Goal: Task Accomplishment & Management: Use online tool/utility

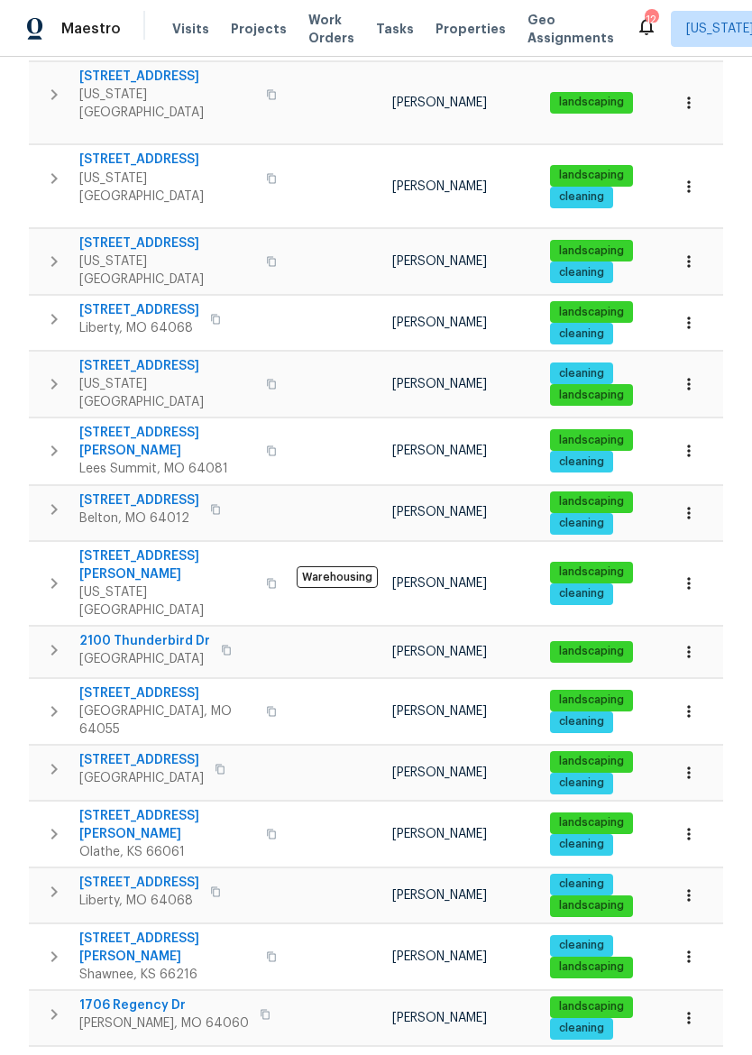
scroll to position [786, 0]
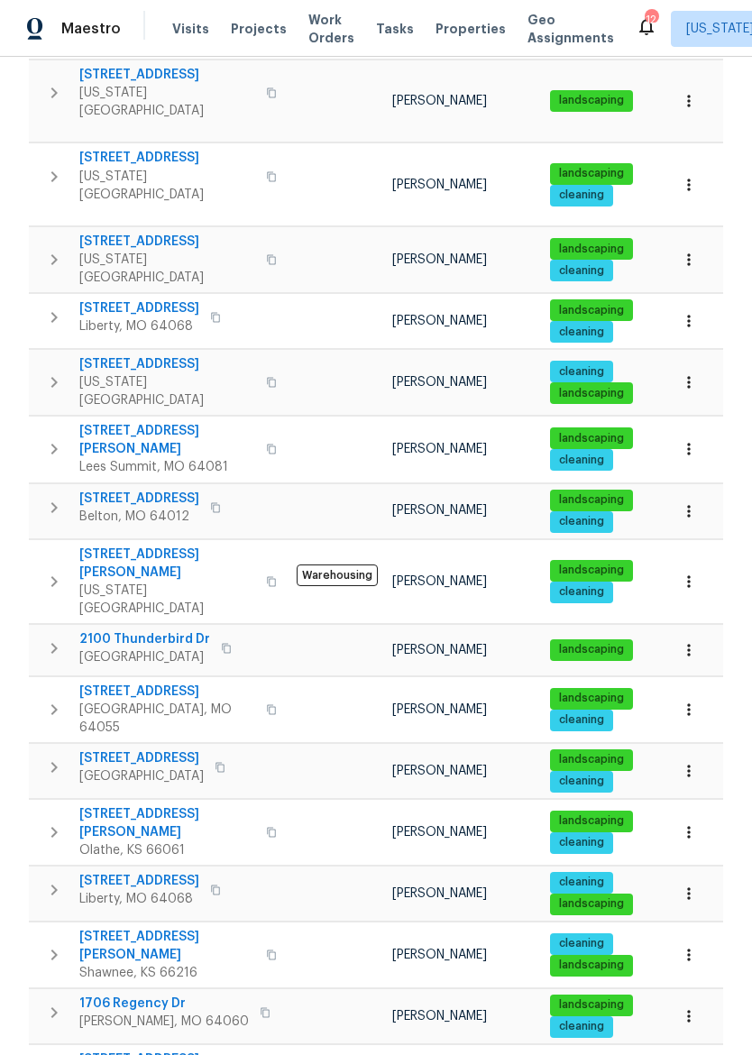
click at [237, 635] on button "button" at bounding box center [226, 647] width 22 height 25
click at [59, 637] on icon "button" at bounding box center [54, 648] width 22 height 22
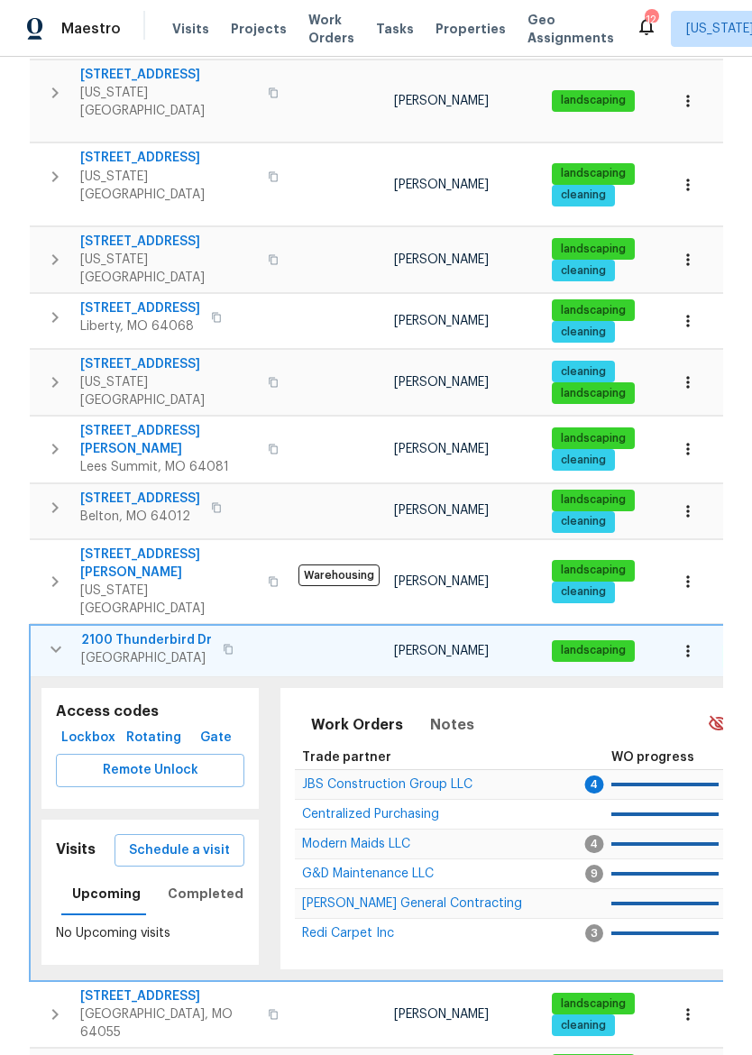
click at [90, 726] on span "Lockbox" at bounding box center [88, 737] width 50 height 23
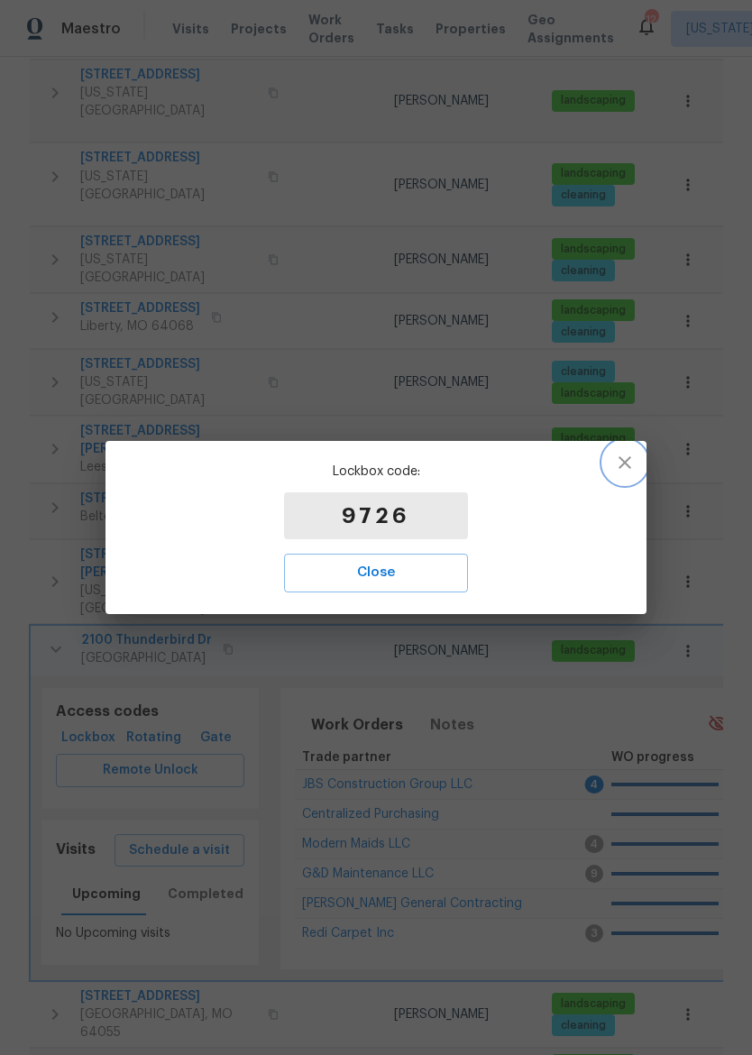
click at [627, 462] on icon "button" at bounding box center [625, 463] width 22 height 22
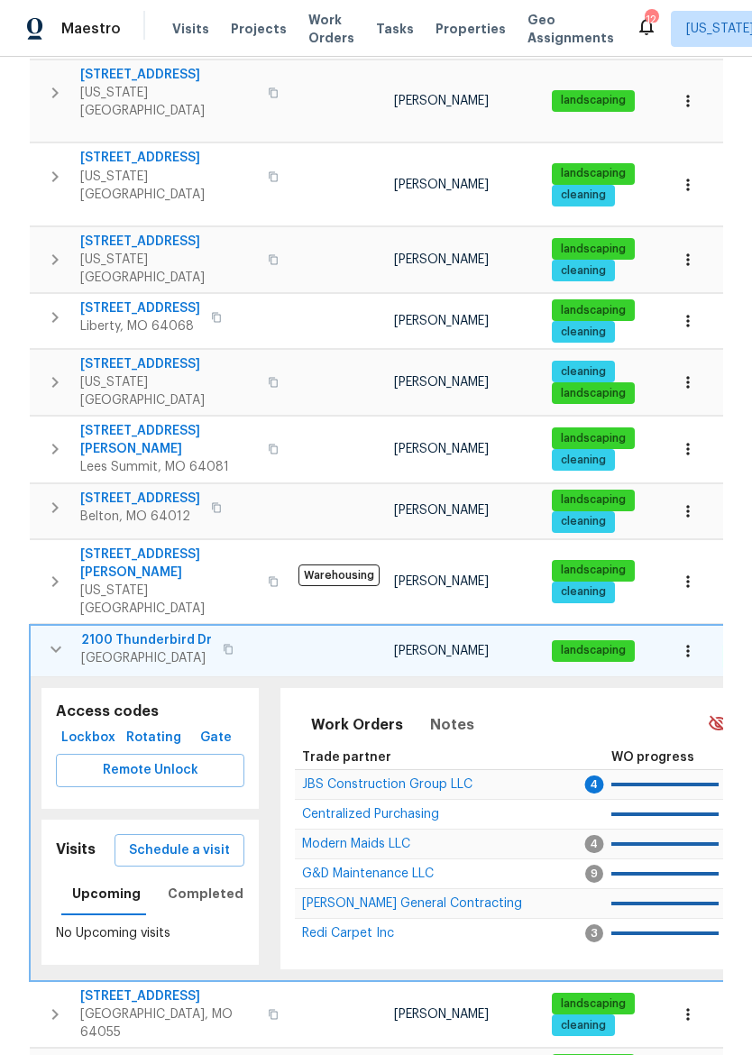
scroll to position [0, 2]
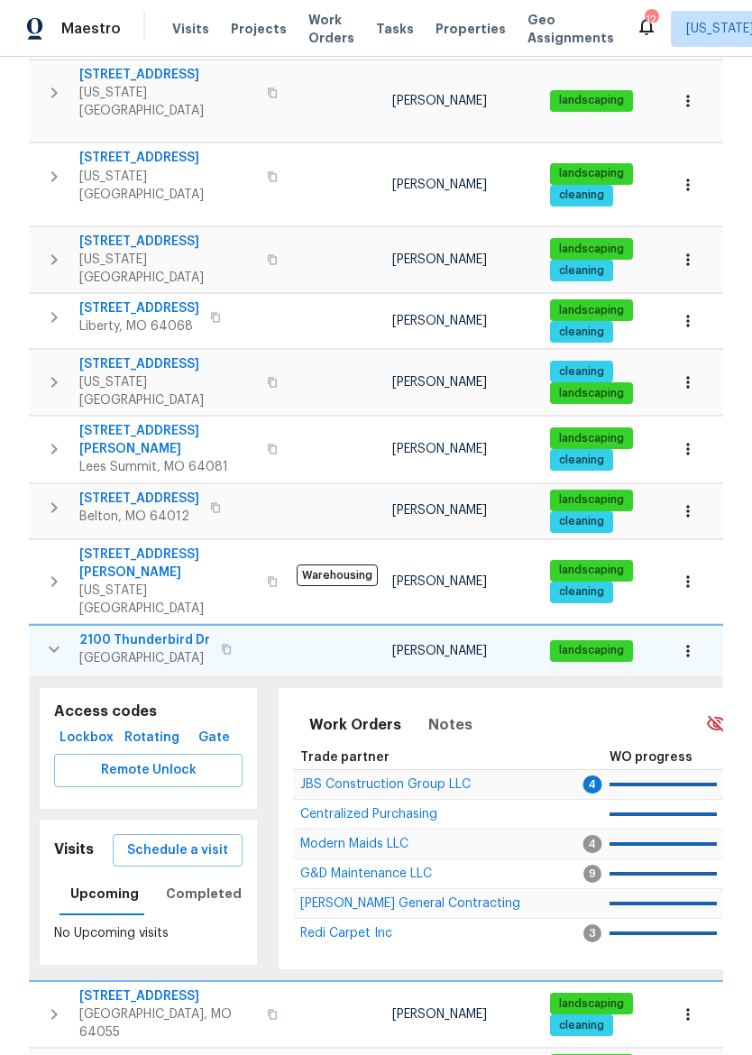
click at [237, 636] on button "button" at bounding box center [226, 648] width 22 height 25
click at [460, 36] on span "Properties" at bounding box center [470, 29] width 70 height 18
click at [457, 31] on span "Properties" at bounding box center [470, 29] width 70 height 18
click at [449, 28] on span "Properties" at bounding box center [470, 29] width 70 height 18
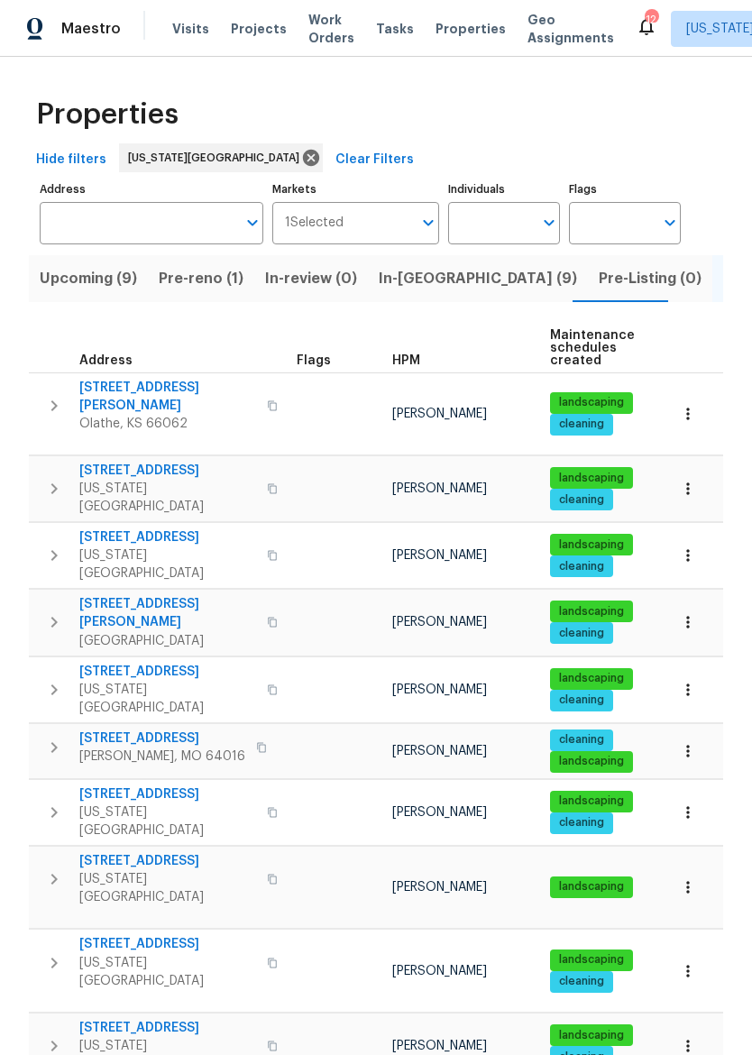
click at [407, 273] on span "In-reno (9)" at bounding box center [478, 278] width 198 height 25
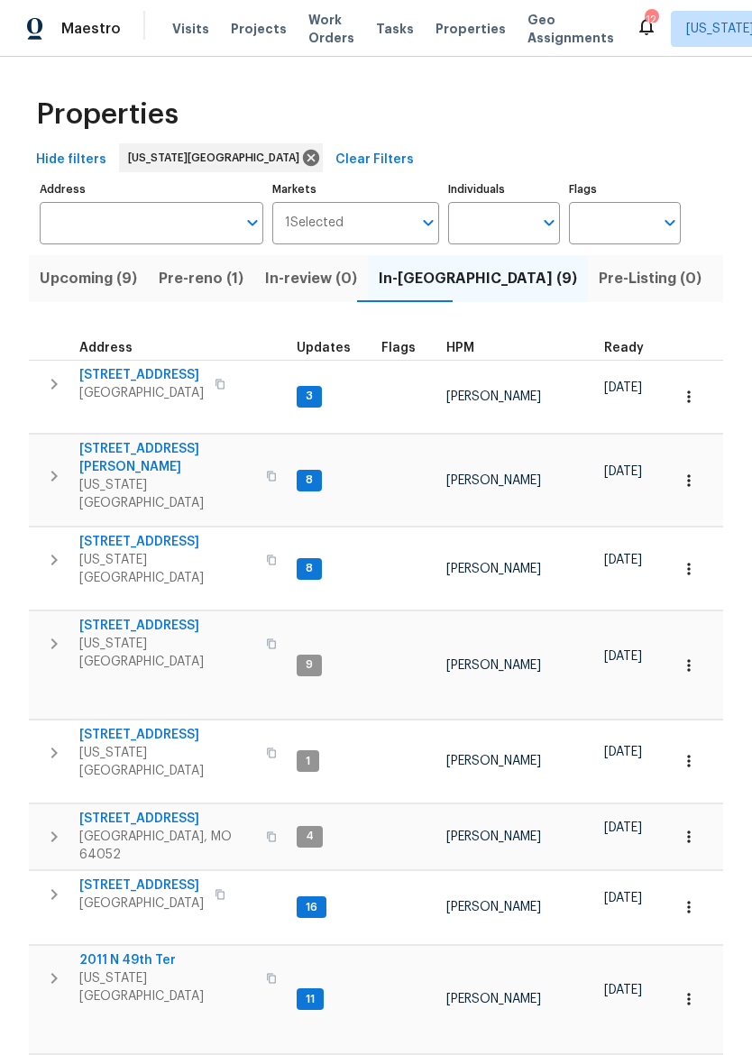
click at [168, 809] on span "12300 E 32nd St S" at bounding box center [167, 818] width 176 height 18
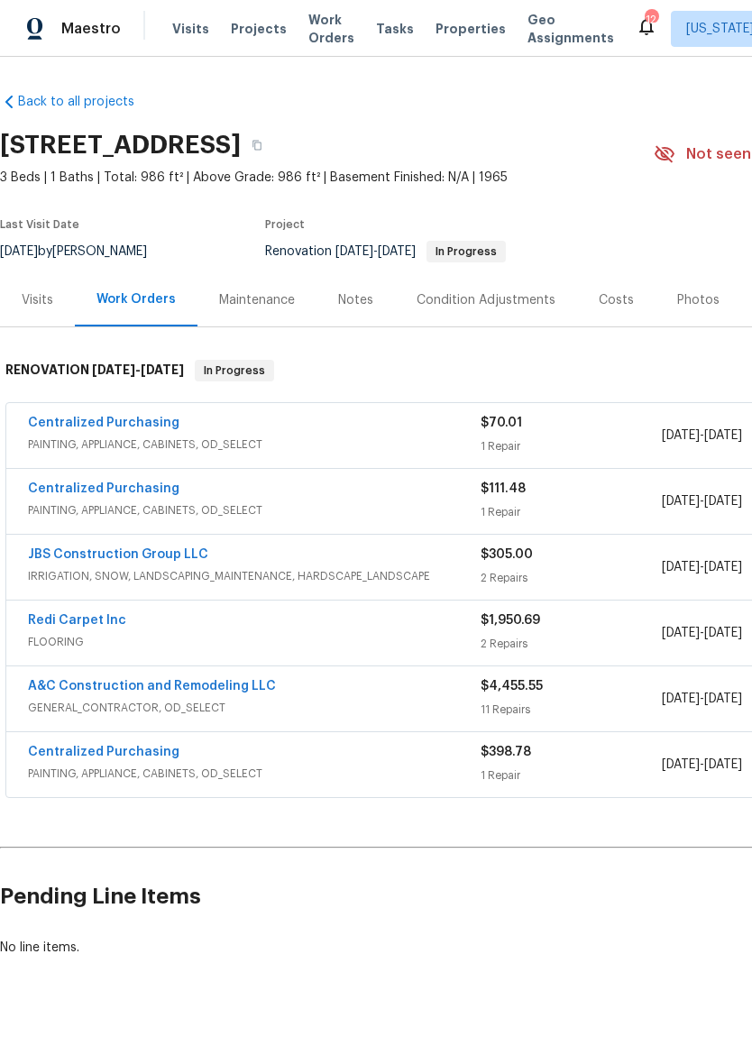
click at [393, 442] on span "PAINTING, APPLIANCE, CABINETS, OD_SELECT" at bounding box center [254, 444] width 452 height 18
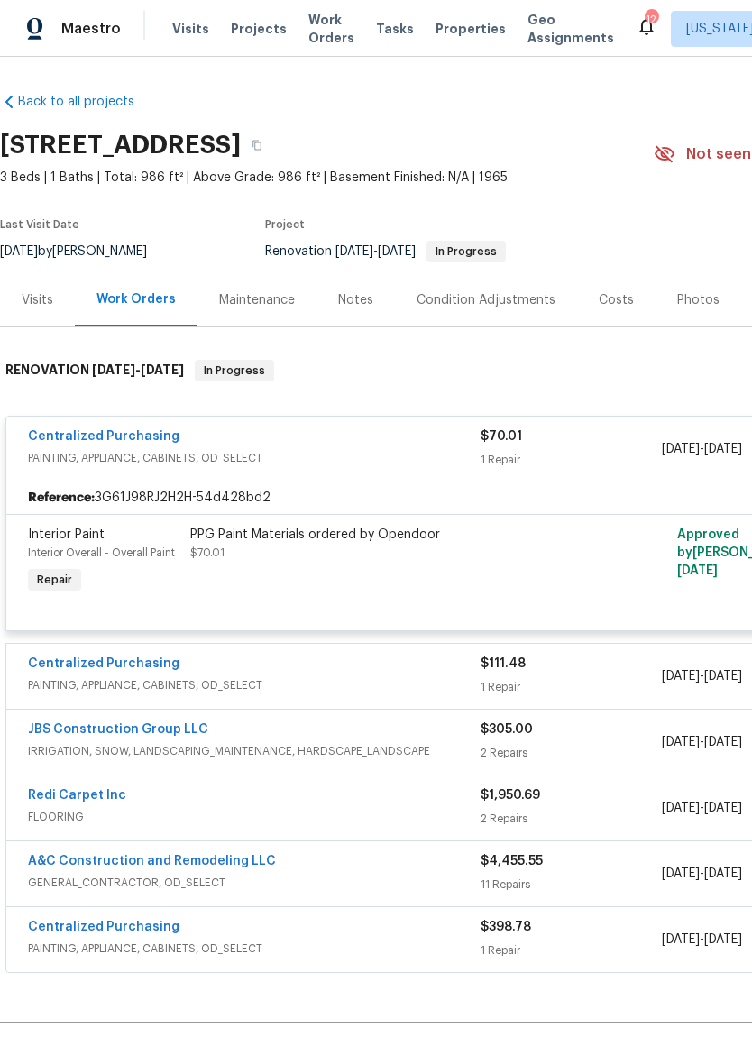
click at [376, 552] on div "PPG Paint Materials ordered by Opendoor $70.01" at bounding box center [387, 543] width 395 height 36
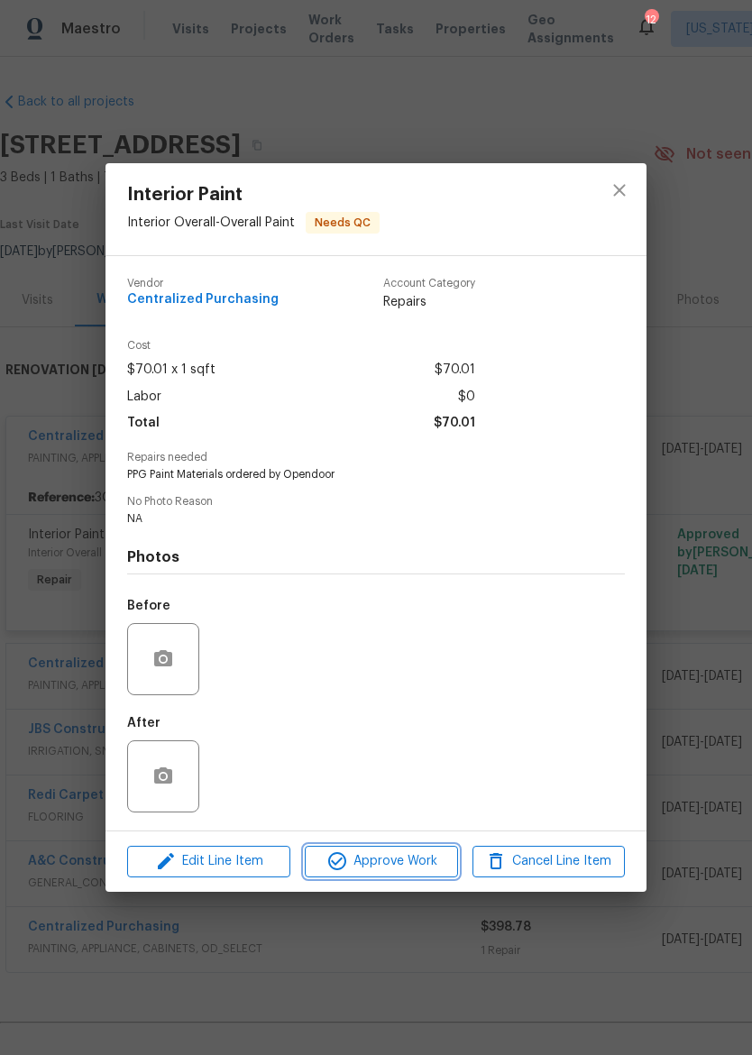
click at [388, 872] on span "Approve Work" at bounding box center [381, 861] width 142 height 23
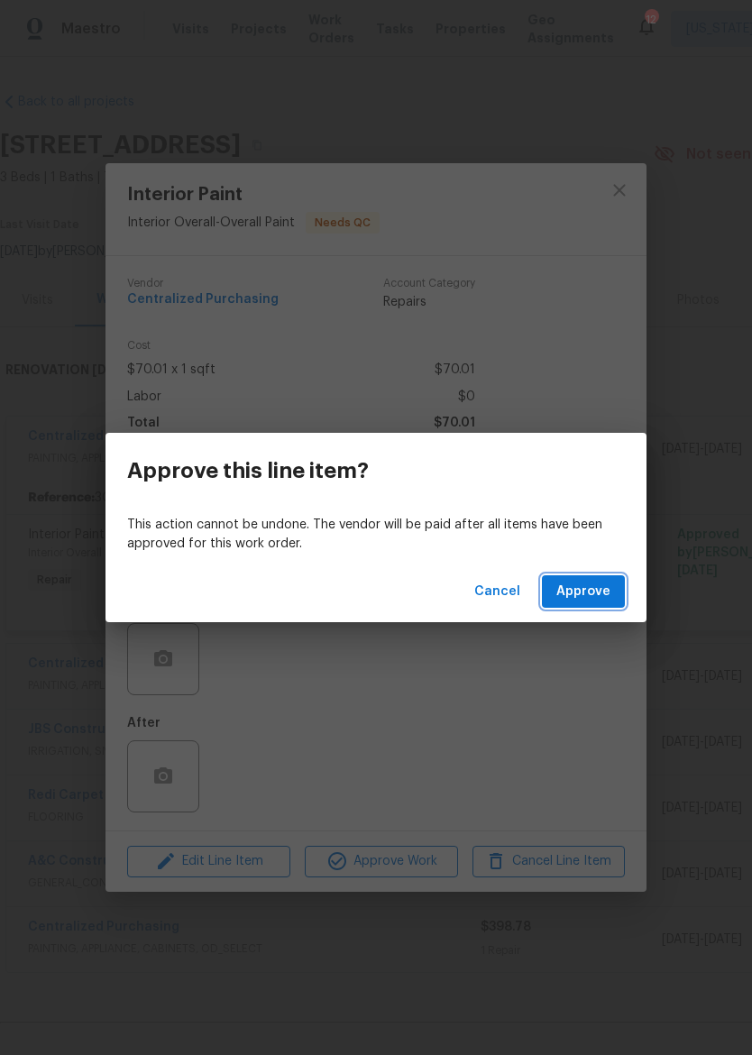
click at [607, 582] on span "Approve" at bounding box center [583, 591] width 54 height 23
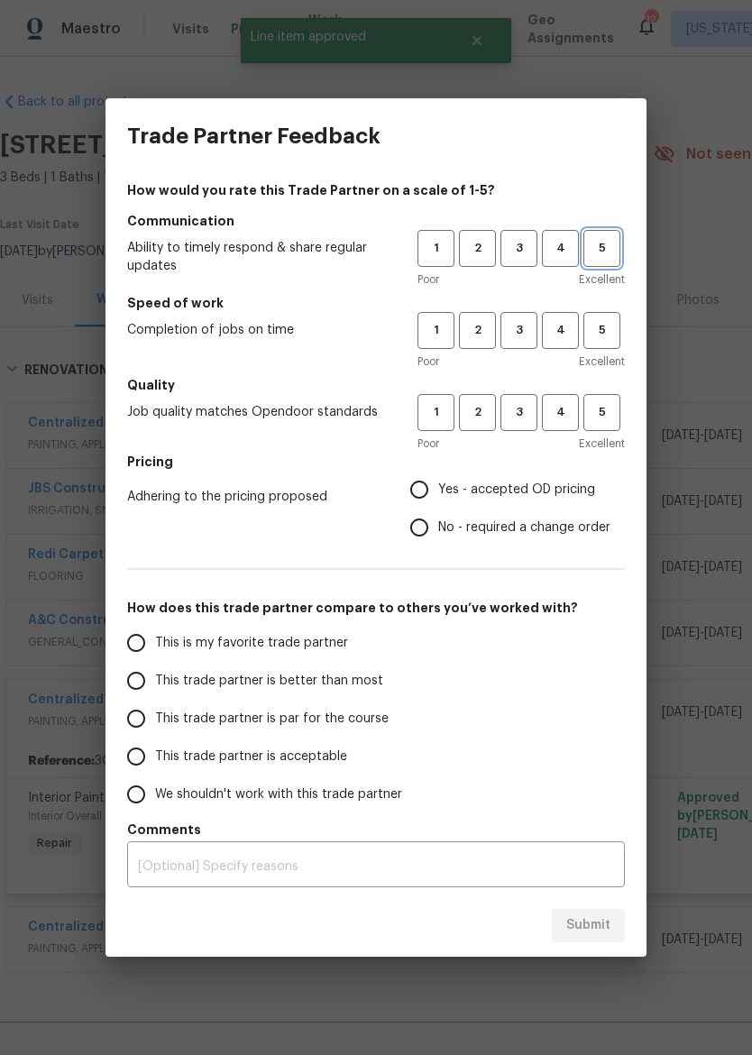
click at [616, 239] on span "5" at bounding box center [601, 248] width 33 height 21
click at [602, 321] on span "5" at bounding box center [601, 330] width 33 height 21
click at [602, 417] on span "5" at bounding box center [601, 412] width 33 height 21
click at [489, 489] on span "Yes - accepted OD pricing" at bounding box center [516, 489] width 157 height 19
click at [438, 489] on input "Yes - accepted OD pricing" at bounding box center [419, 489] width 38 height 38
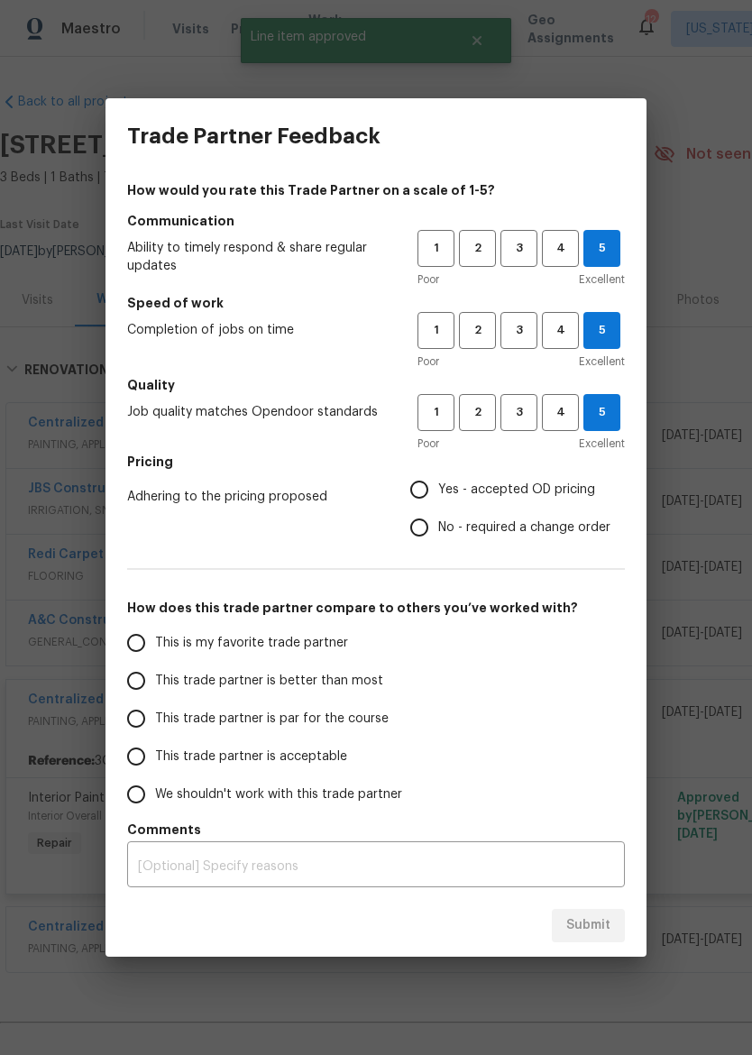
radio input "true"
click at [355, 667] on label "This trade partner is better than most" at bounding box center [259, 681] width 285 height 38
click at [155, 667] on input "This trade partner is better than most" at bounding box center [136, 681] width 38 height 38
click at [635, 903] on div "Submit" at bounding box center [375, 925] width 541 height 62
click at [596, 926] on span "Submit" at bounding box center [588, 925] width 44 height 23
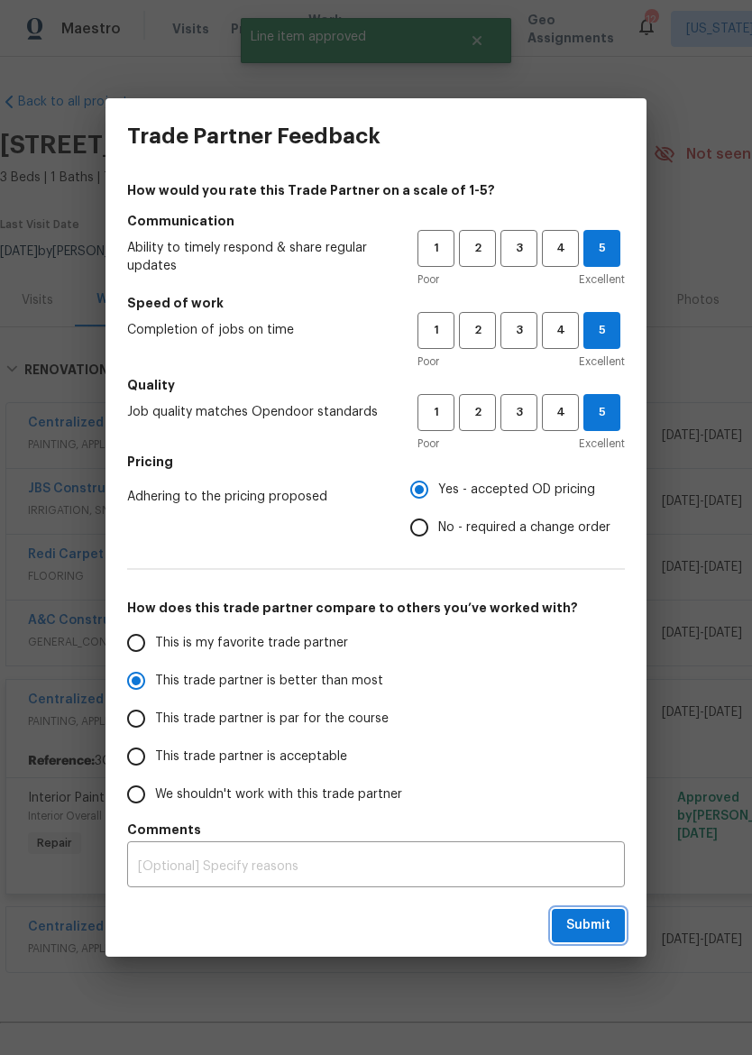
radio input "true"
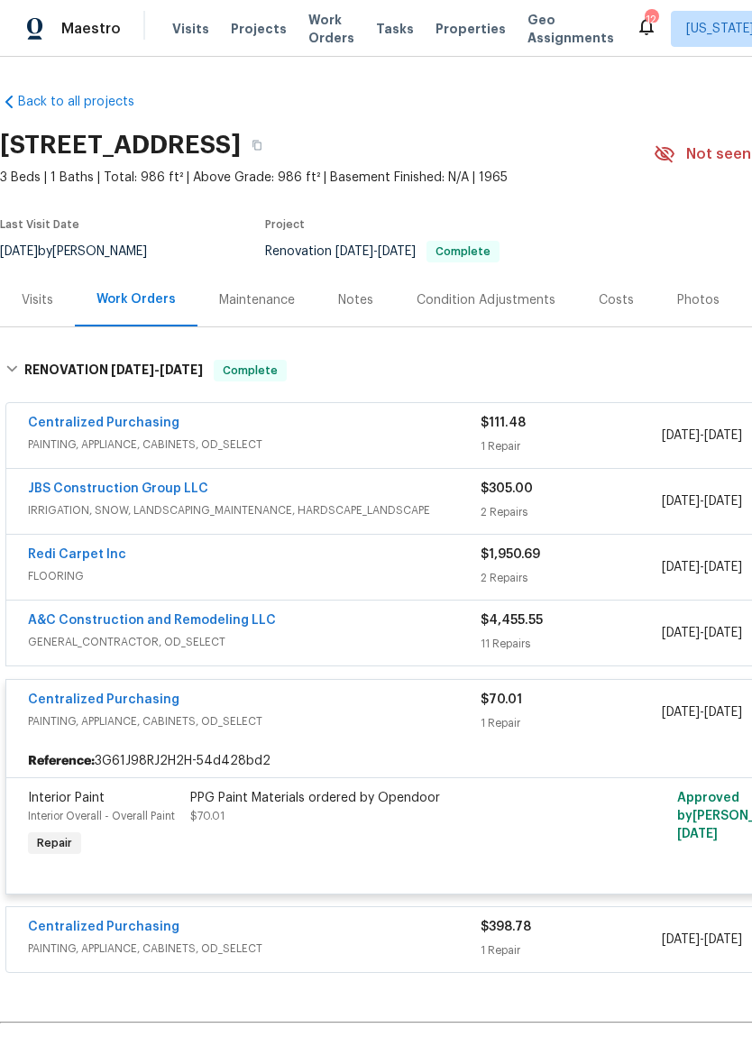
click at [462, 29] on span "Properties" at bounding box center [470, 29] width 70 height 18
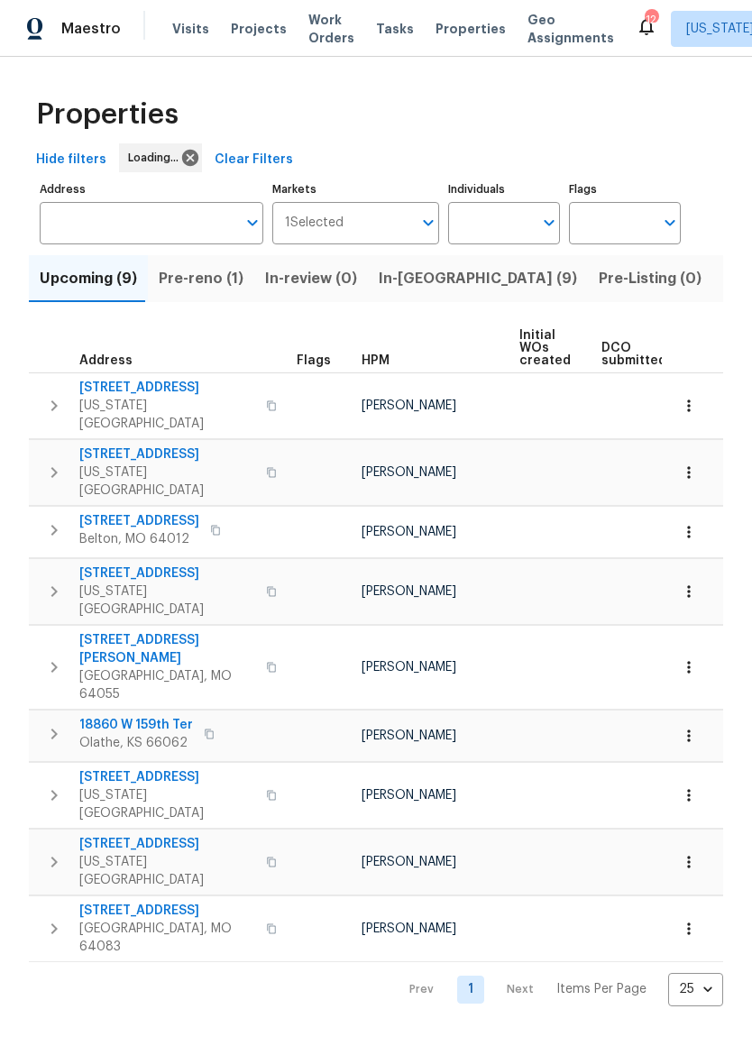
click at [411, 270] on span "In-reno (9)" at bounding box center [478, 278] width 198 height 25
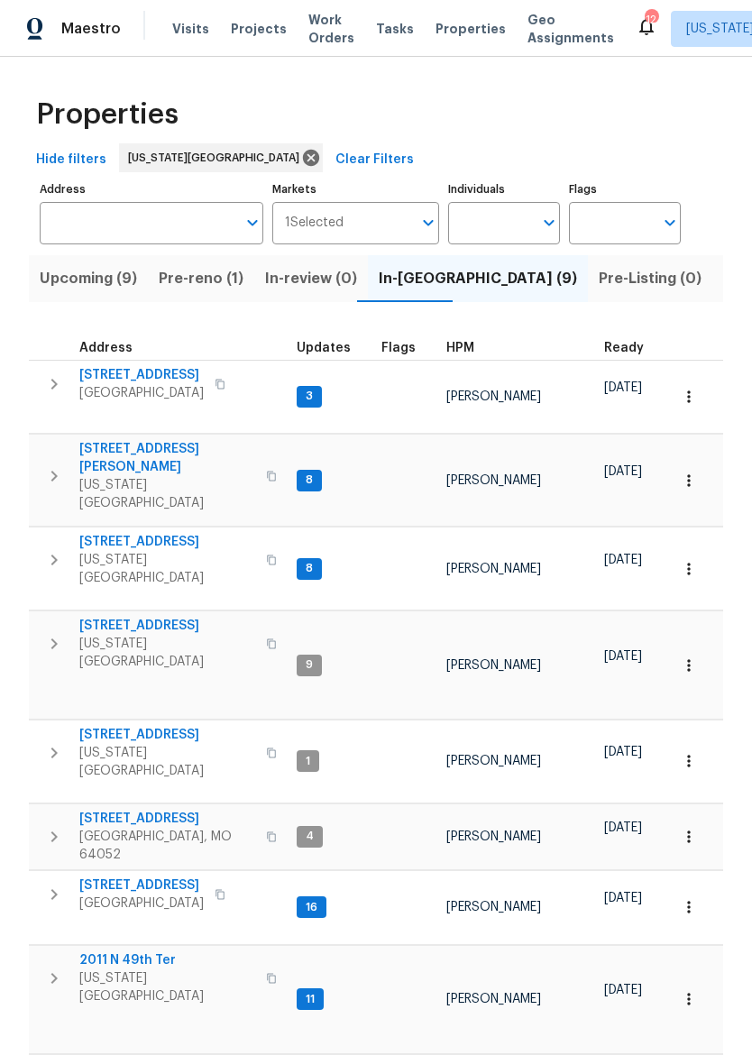
click at [93, 809] on span "12300 E 32nd St S" at bounding box center [167, 818] width 176 height 18
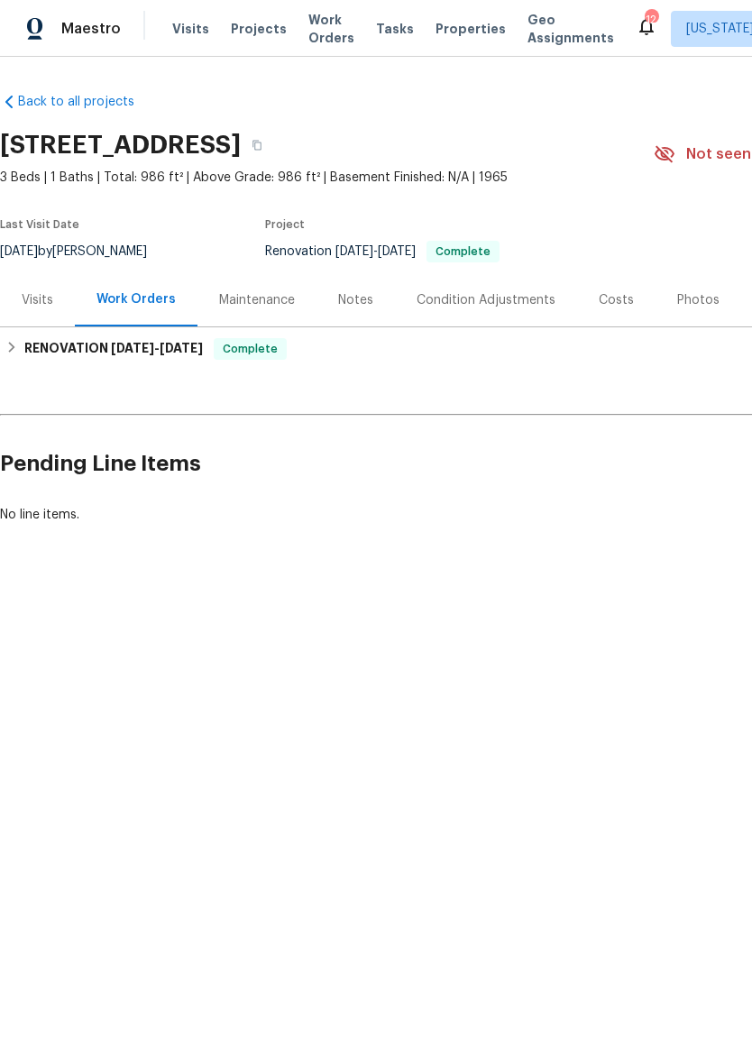
click at [452, 24] on span "Properties" at bounding box center [470, 29] width 70 height 18
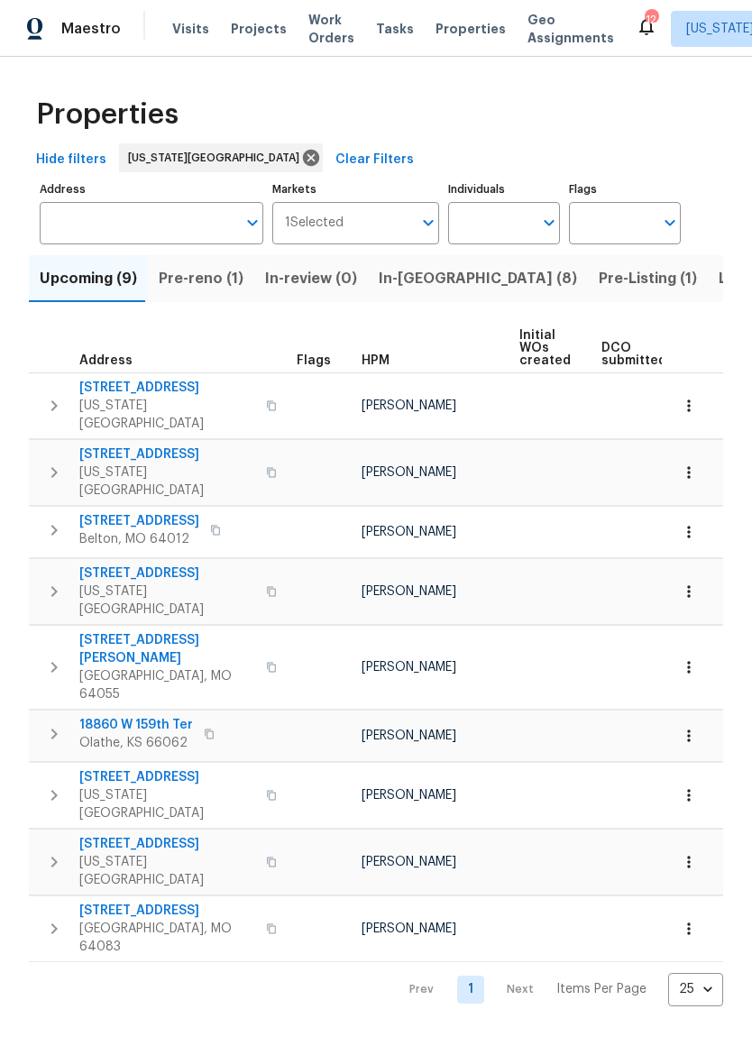
click at [205, 296] on button "Pre-reno (1)" at bounding box center [201, 278] width 106 height 47
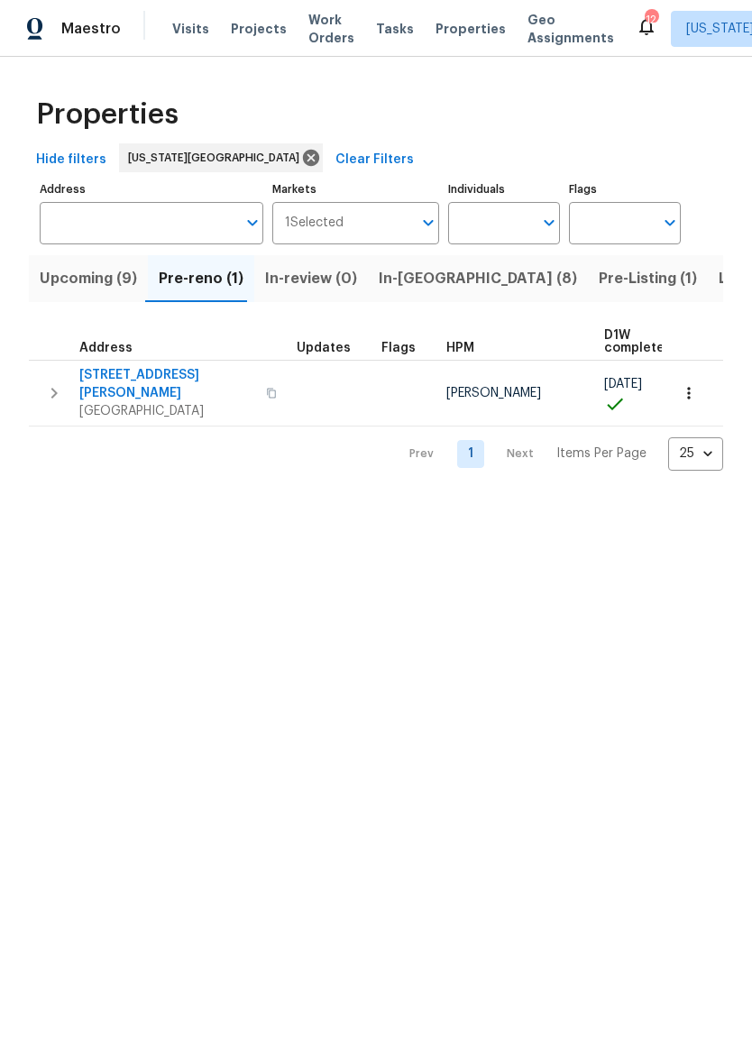
click at [140, 377] on span "13205 Byars Rd" at bounding box center [167, 384] width 176 height 36
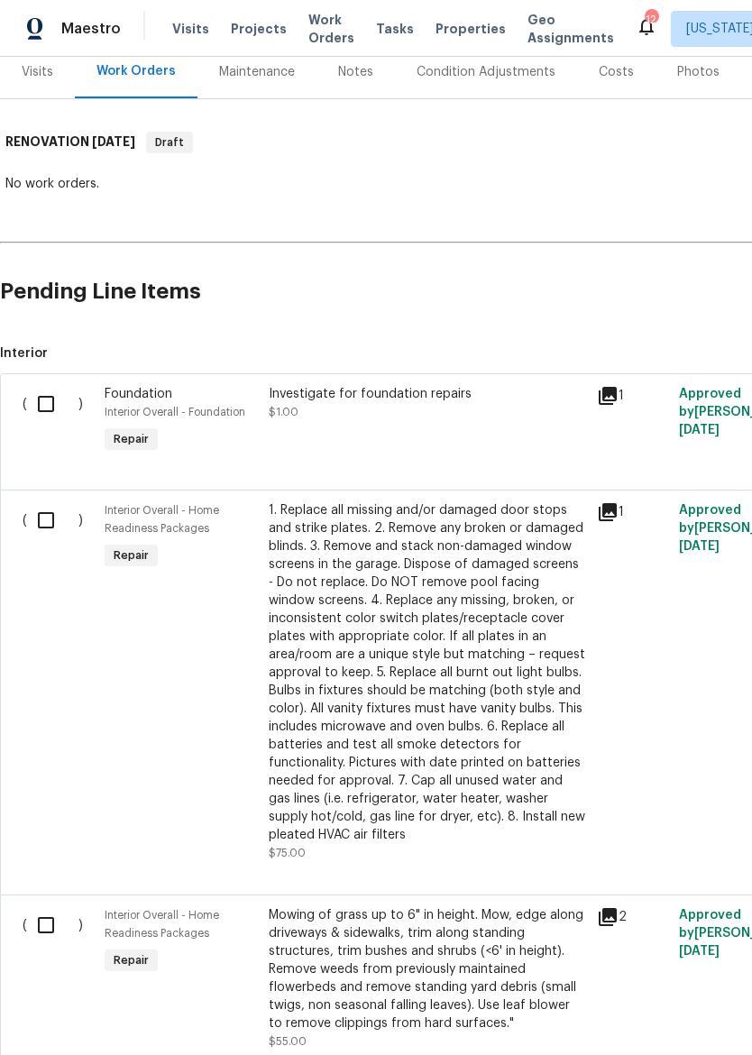
scroll to position [229, 0]
click at [44, 519] on input "checkbox" at bounding box center [52, 519] width 51 height 38
checkbox input "true"
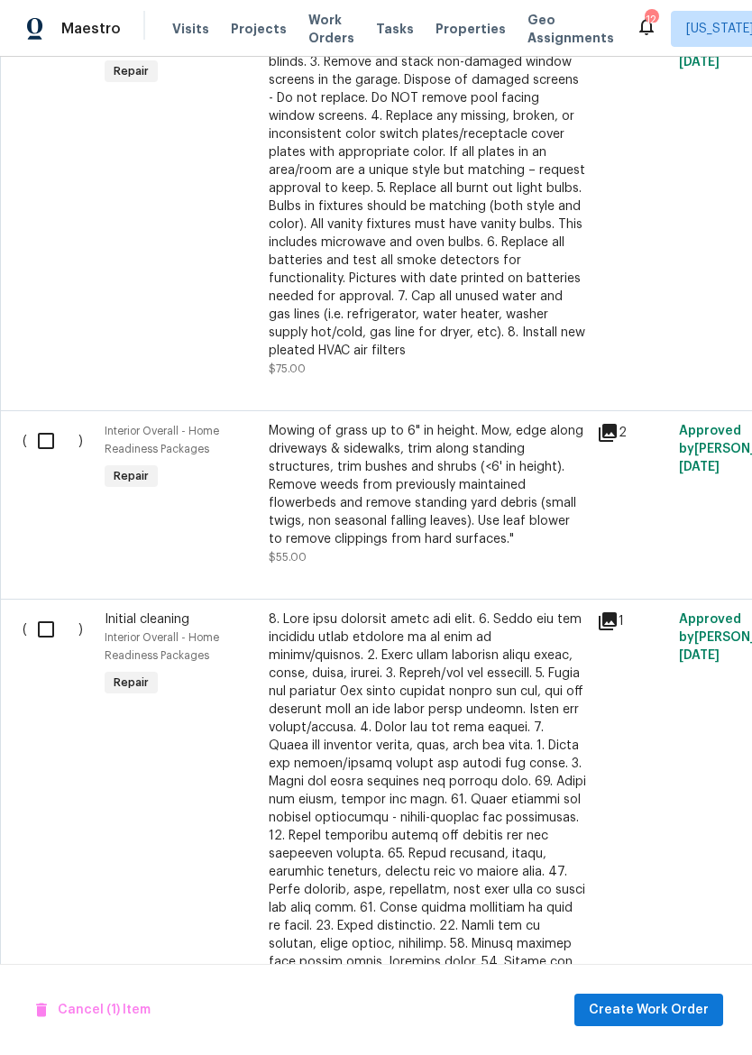
scroll to position [712, 1]
click at [36, 441] on input "checkbox" at bounding box center [51, 441] width 51 height 38
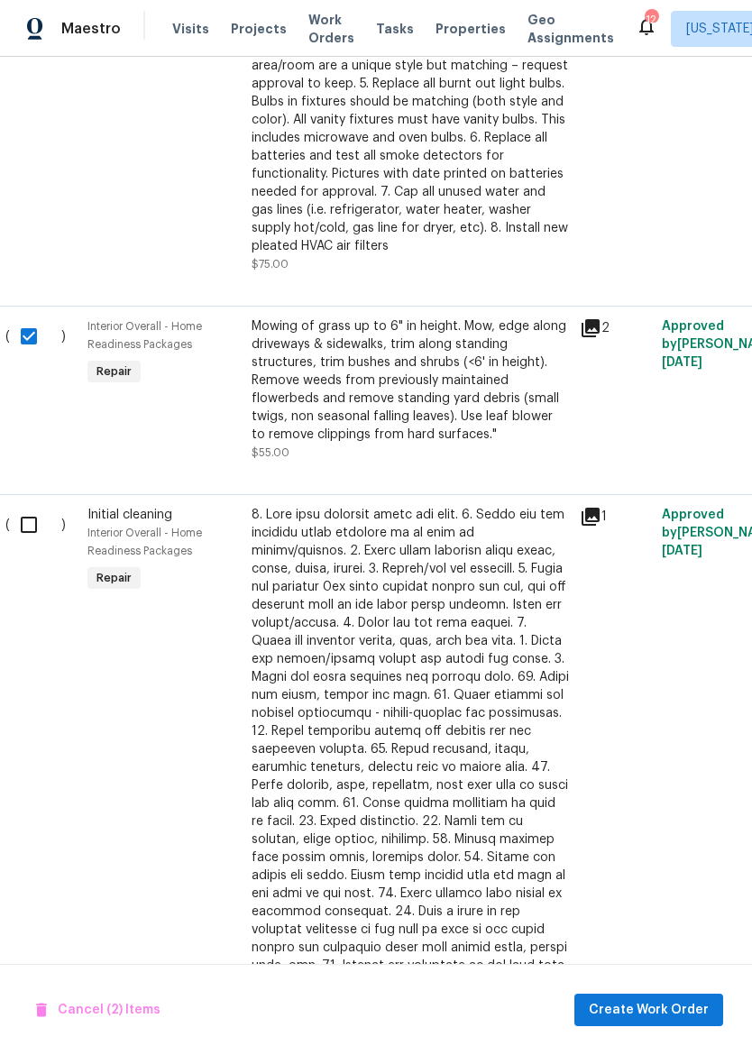
scroll to position [814, 13]
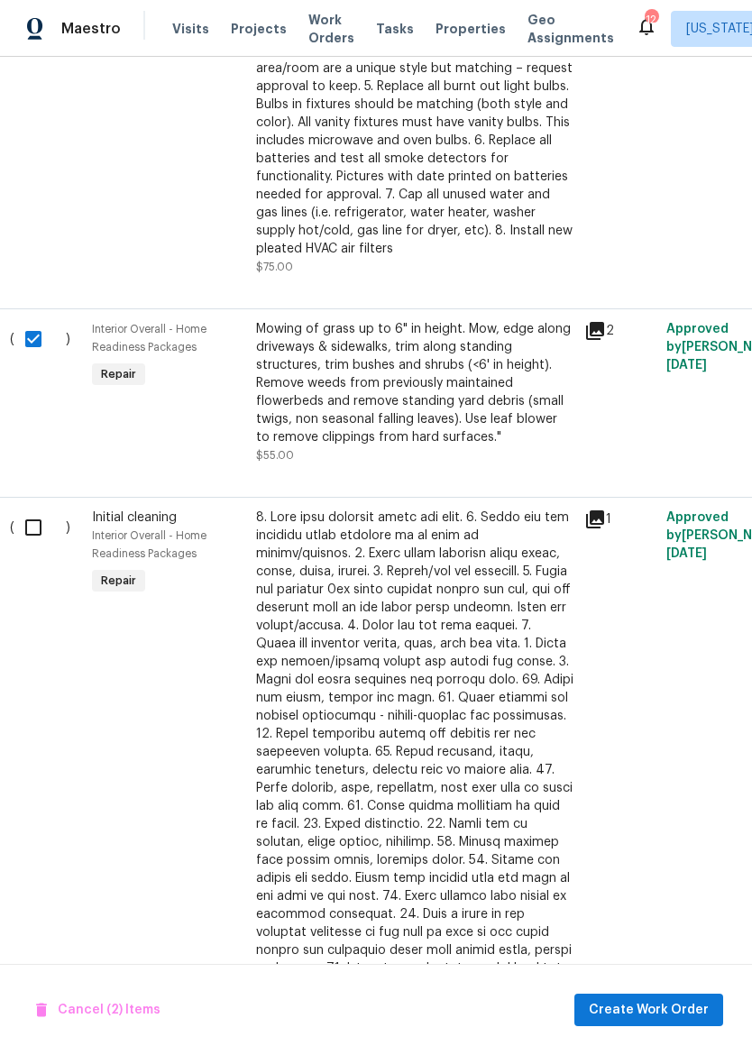
click at [25, 342] on input "checkbox" at bounding box center [39, 339] width 51 height 38
checkbox input "false"
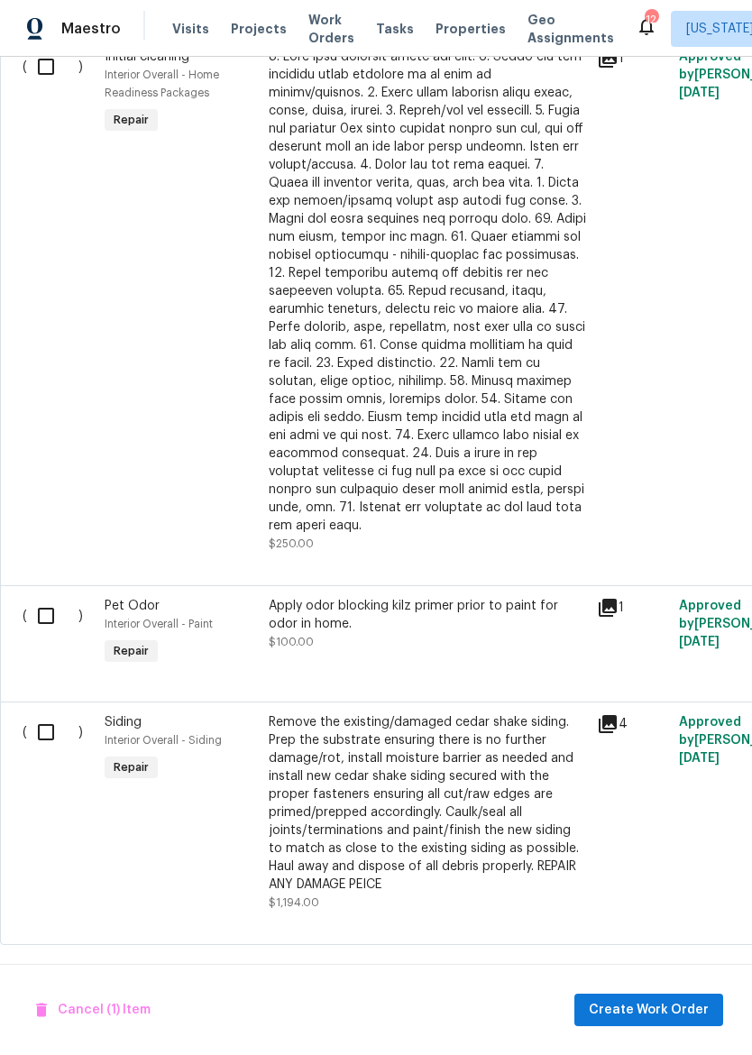
scroll to position [1274, 0]
click at [37, 599] on input "checkbox" at bounding box center [52, 617] width 51 height 38
checkbox input "true"
click at [513, 644] on div "Apply odor blocking kilz primer prior to paint for odor in home. $100.00" at bounding box center [427, 633] width 328 height 83
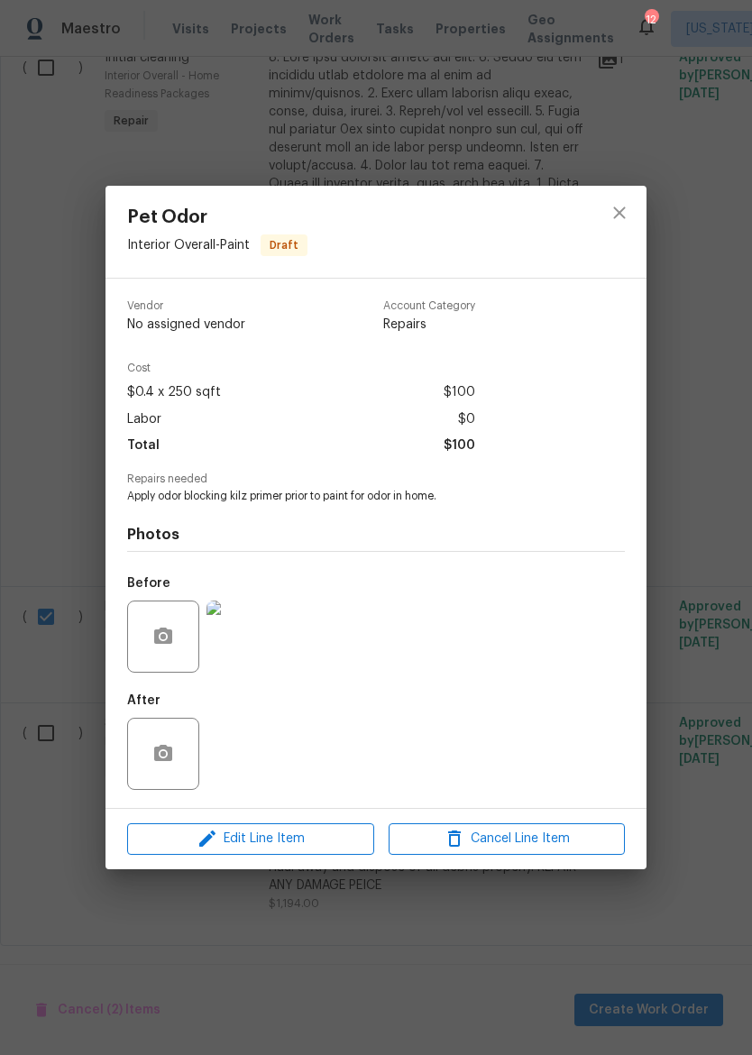
click at [242, 647] on img at bounding box center [242, 636] width 72 height 72
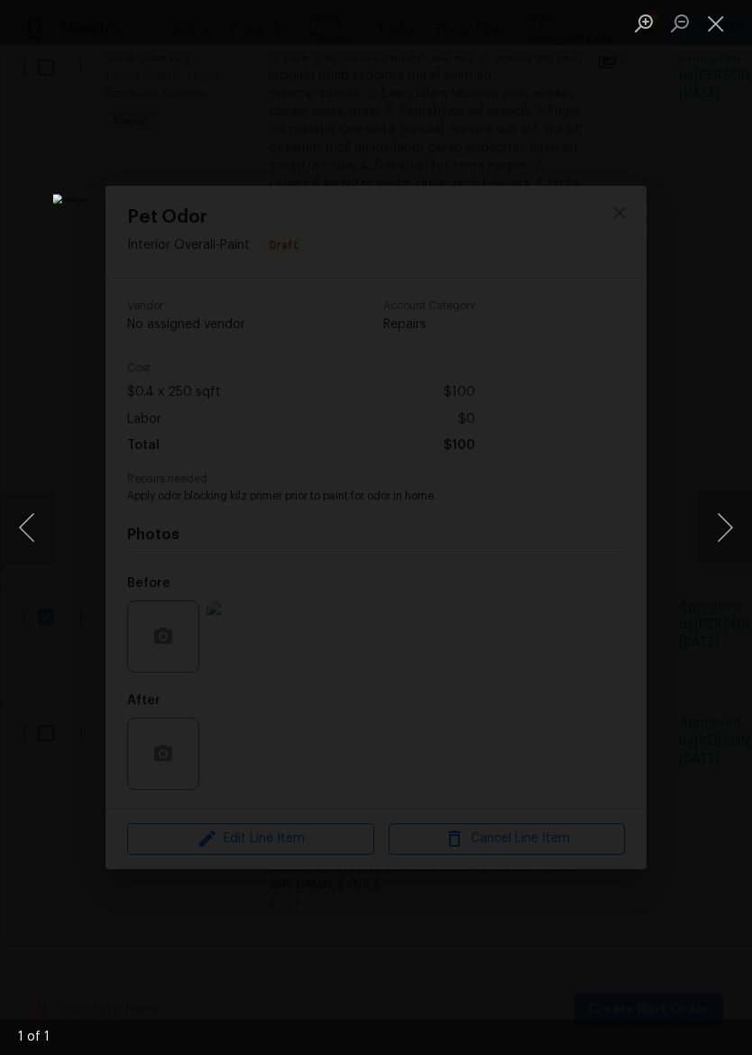
click at [704, 39] on button "Close lightbox" at bounding box center [716, 23] width 36 height 32
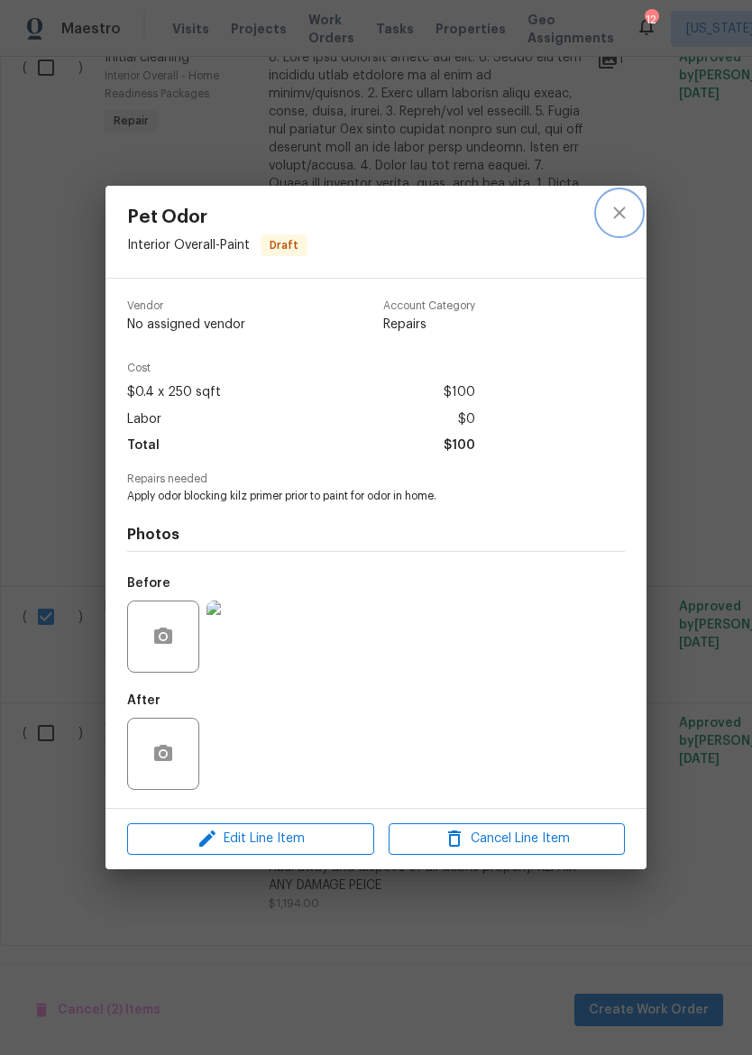
click at [622, 210] on icon "close" at bounding box center [619, 213] width 22 height 22
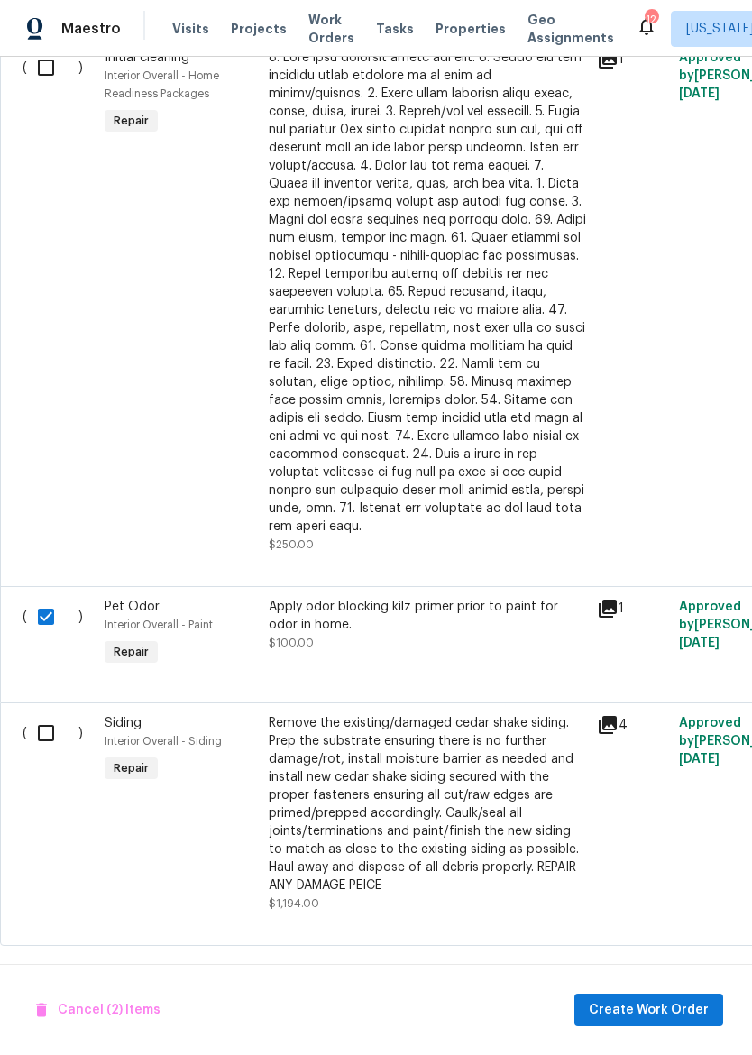
click at [52, 715] on input "checkbox" at bounding box center [52, 733] width 51 height 38
checkbox input "true"
click at [671, 1000] on span "Create Work Order" at bounding box center [649, 1010] width 120 height 23
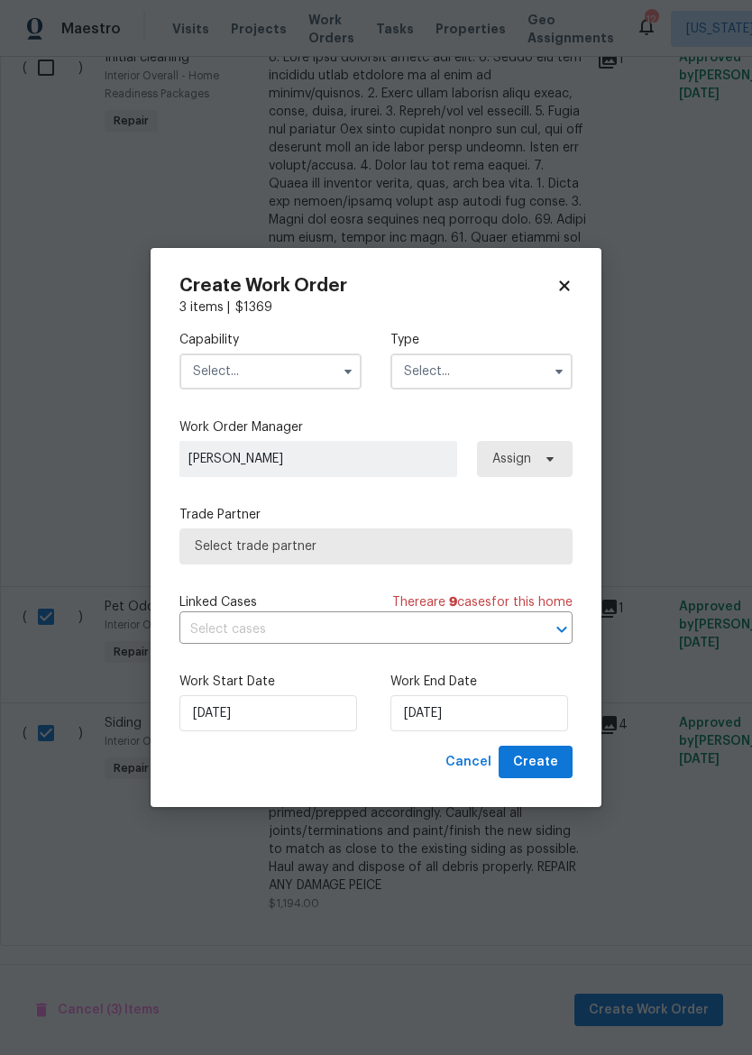
click at [297, 361] on input "text" at bounding box center [270, 371] width 182 height 36
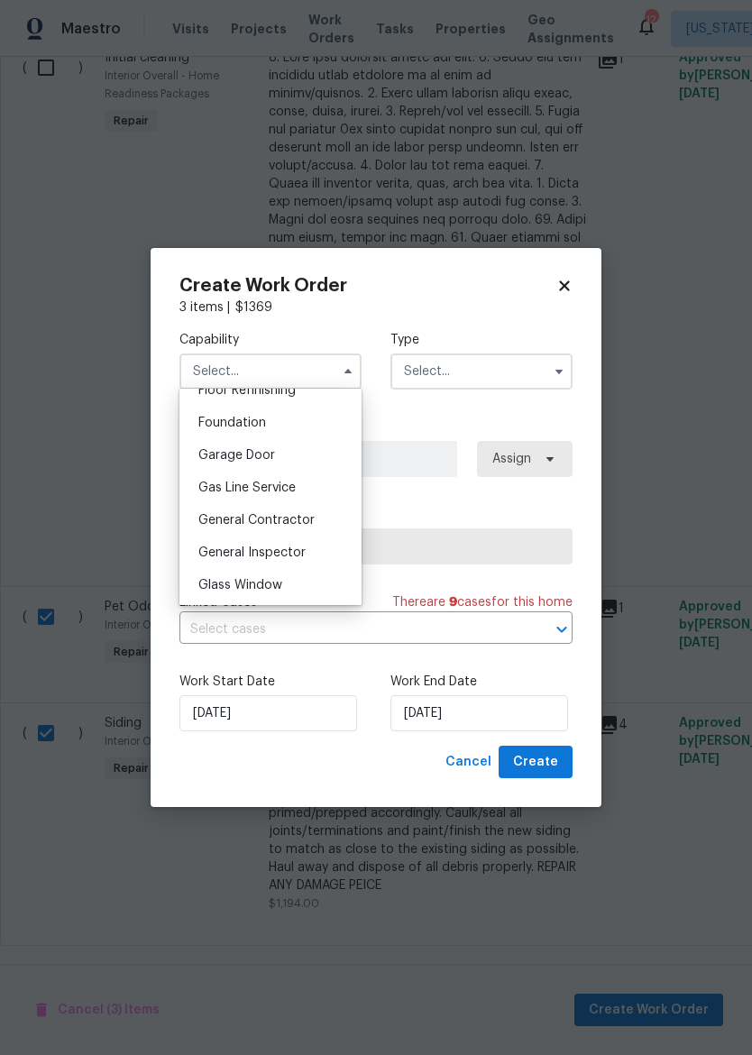
scroll to position [762, 0]
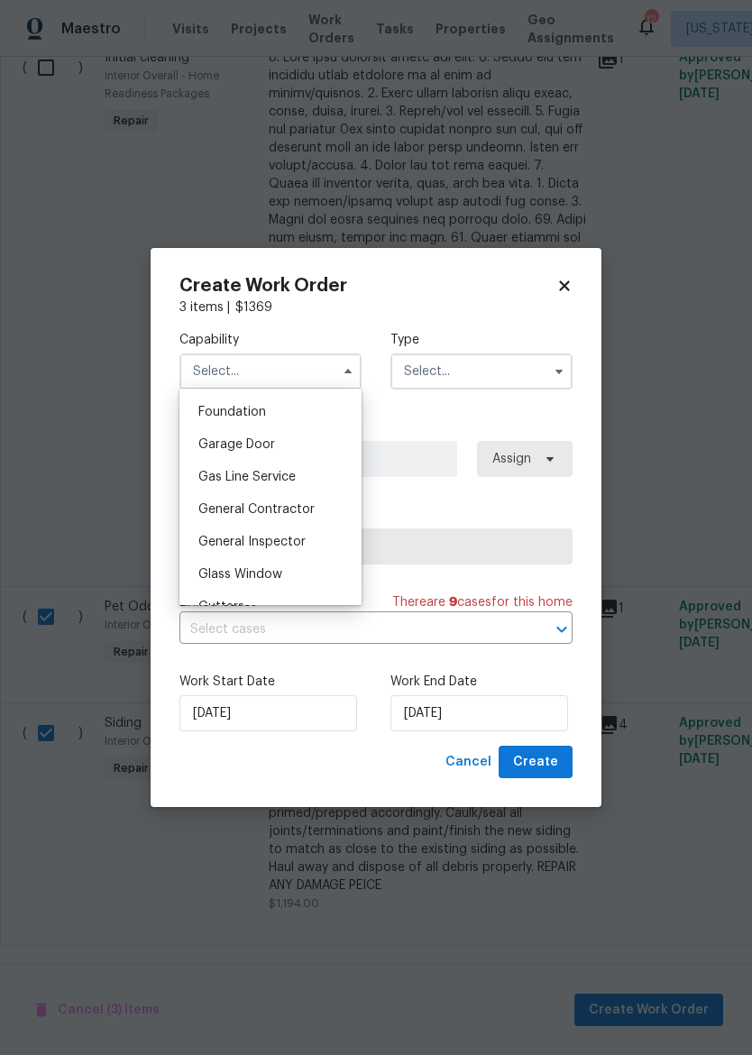
click at [315, 507] on div "General Contractor" at bounding box center [270, 509] width 173 height 32
type input "General Contractor"
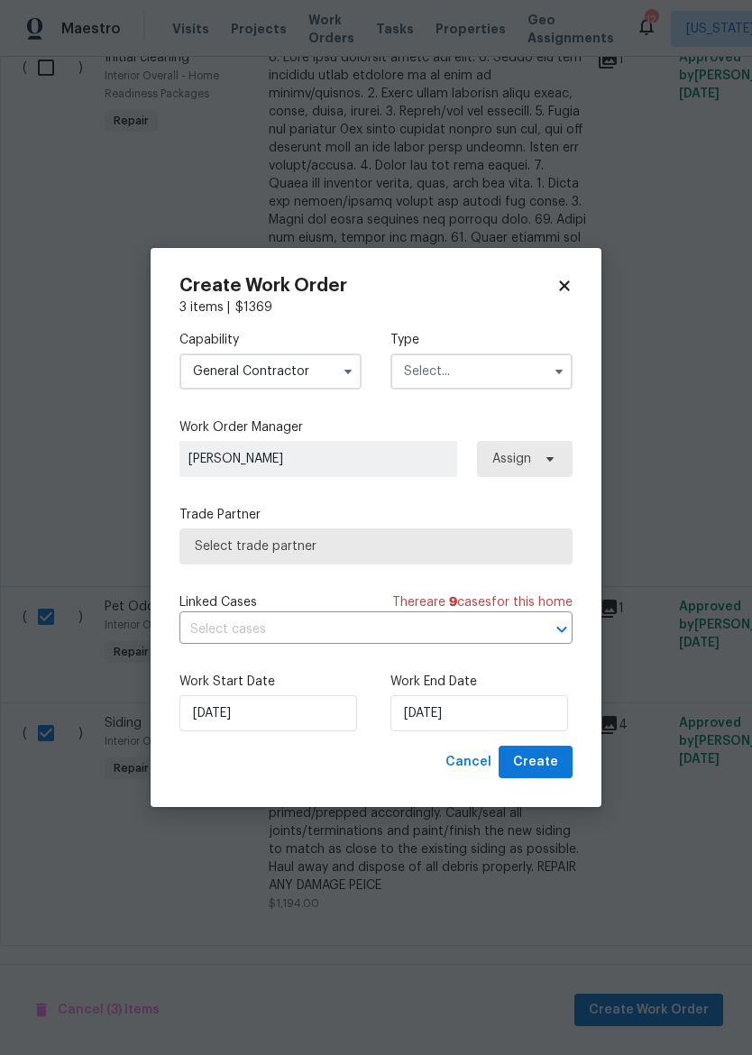
click at [501, 374] on input "text" at bounding box center [481, 371] width 182 height 36
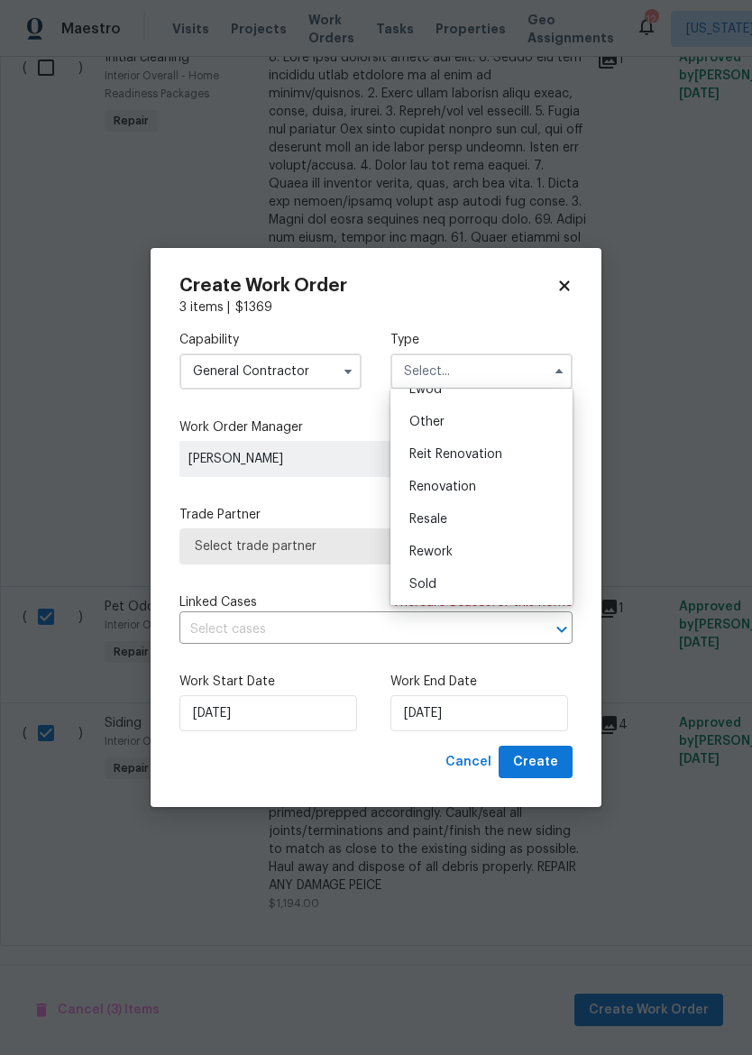
scroll to position [215, 0]
click at [488, 489] on div "Renovation" at bounding box center [481, 486] width 173 height 32
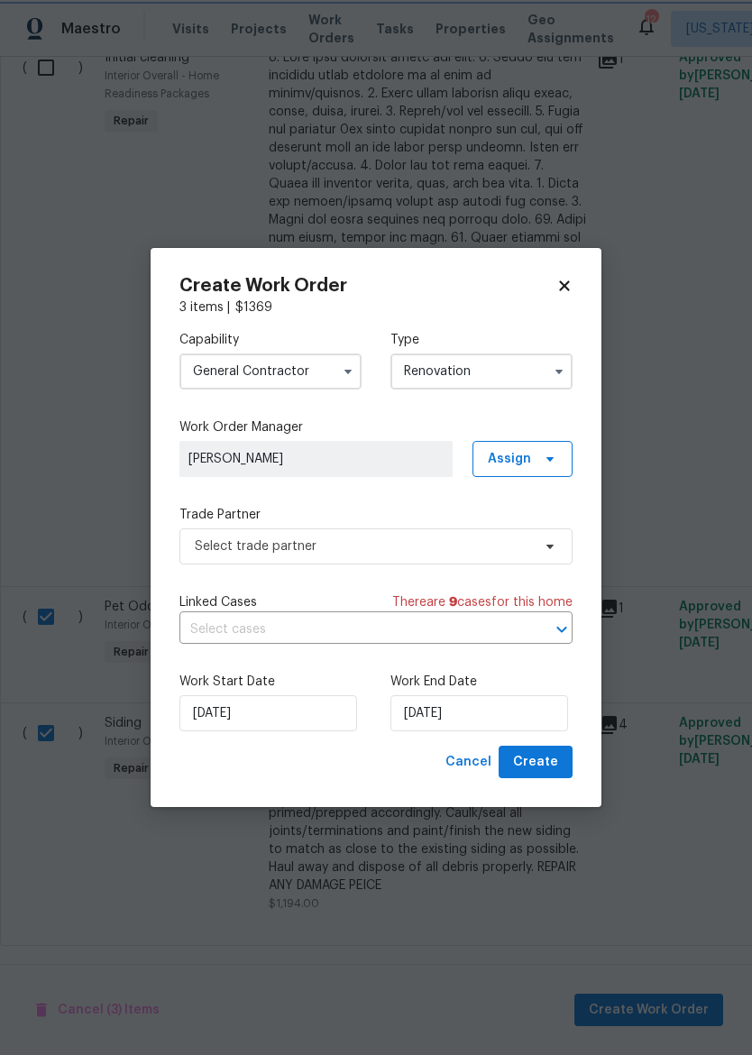
type input "Renovation"
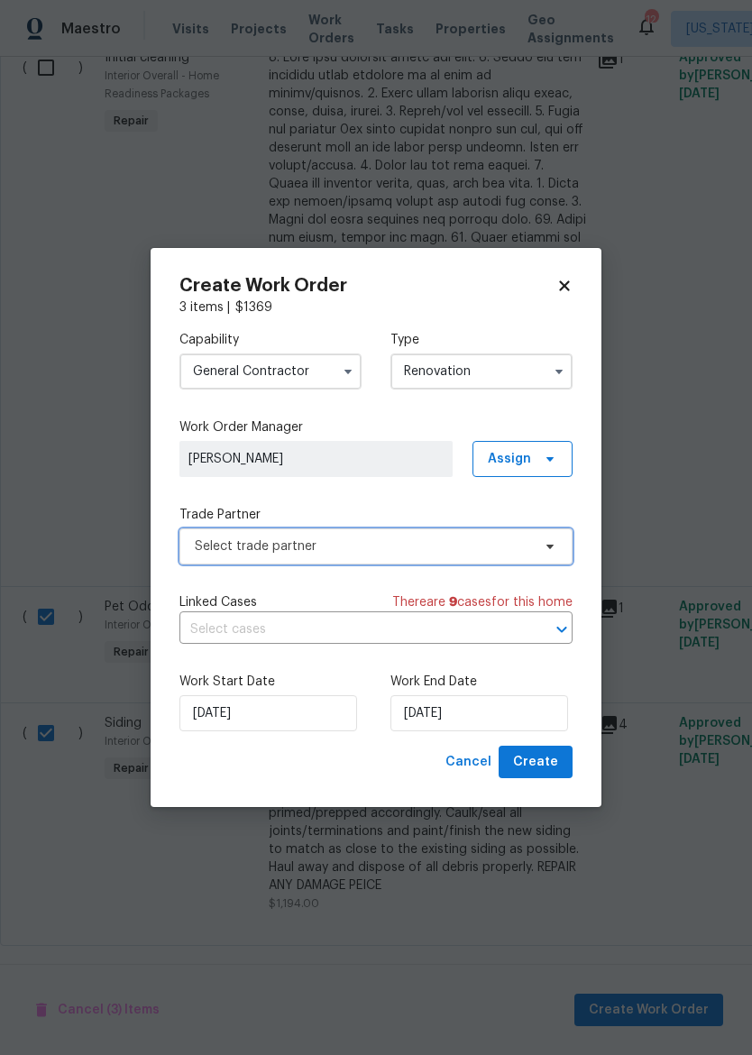
click at [406, 561] on span "Select trade partner" at bounding box center [375, 546] width 393 height 36
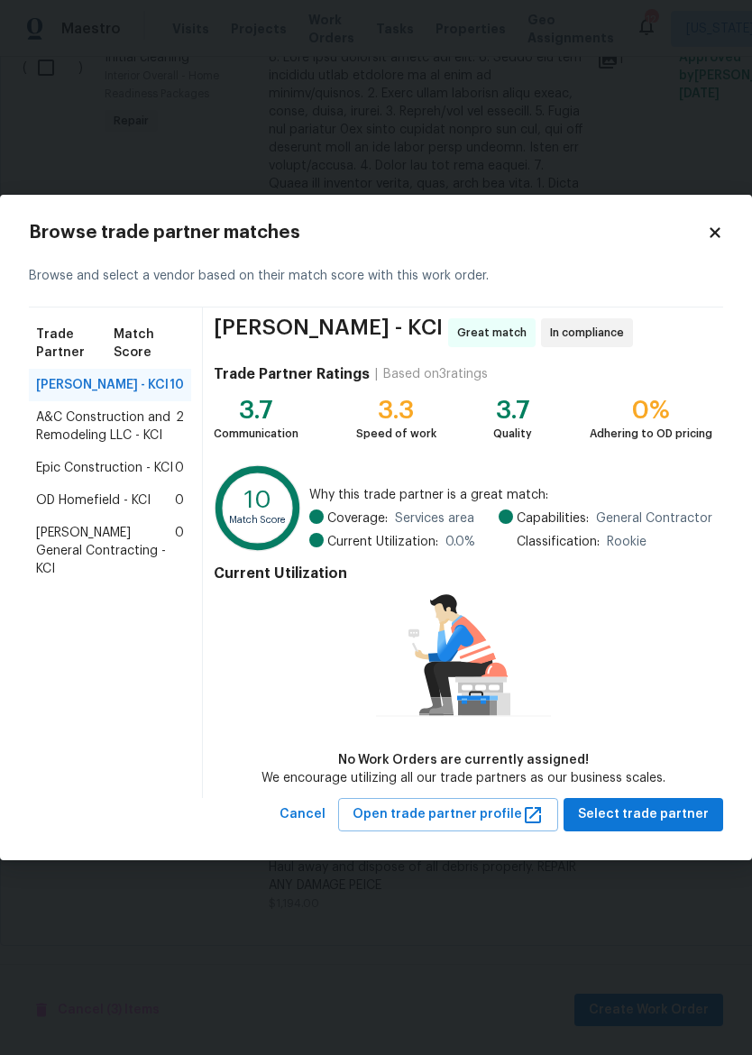
click at [55, 539] on span "Nicholson General Contracting - KCI" at bounding box center [105, 551] width 139 height 54
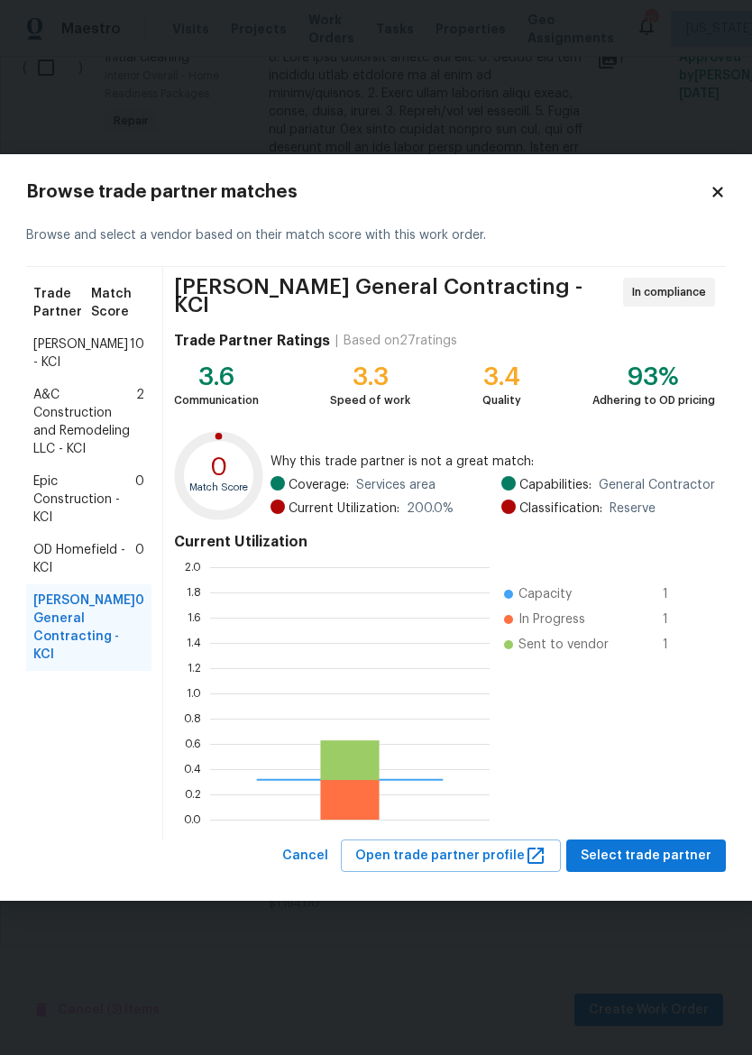
scroll to position [252, 279]
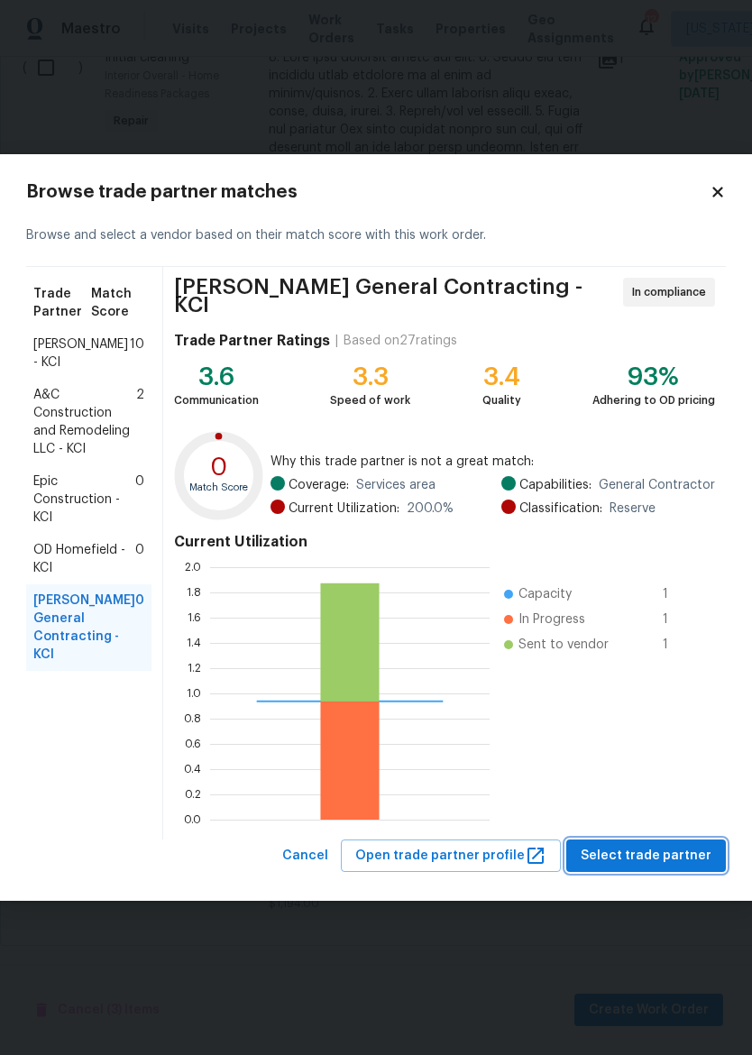
click at [686, 862] on span "Select trade partner" at bounding box center [645, 856] width 131 height 23
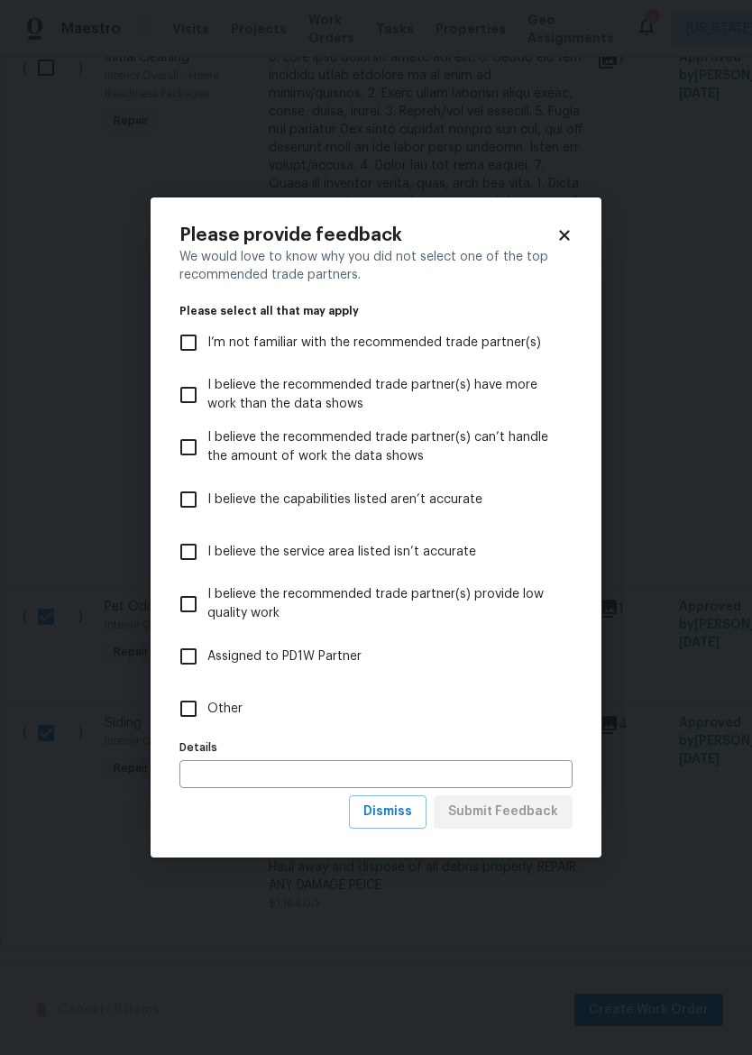
click at [185, 710] on input "Other" at bounding box center [188, 708] width 38 height 38
checkbox input "true"
click at [528, 818] on span "Submit Feedback" at bounding box center [503, 811] width 110 height 23
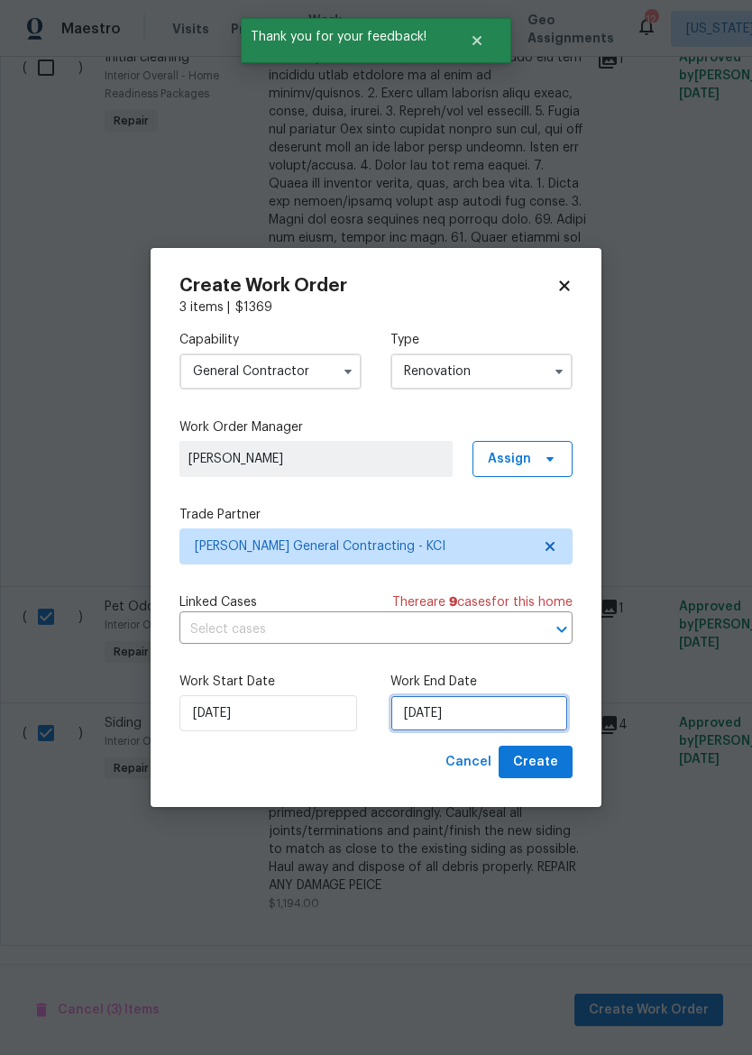
click at [489, 719] on input "[DATE]" at bounding box center [479, 713] width 178 height 36
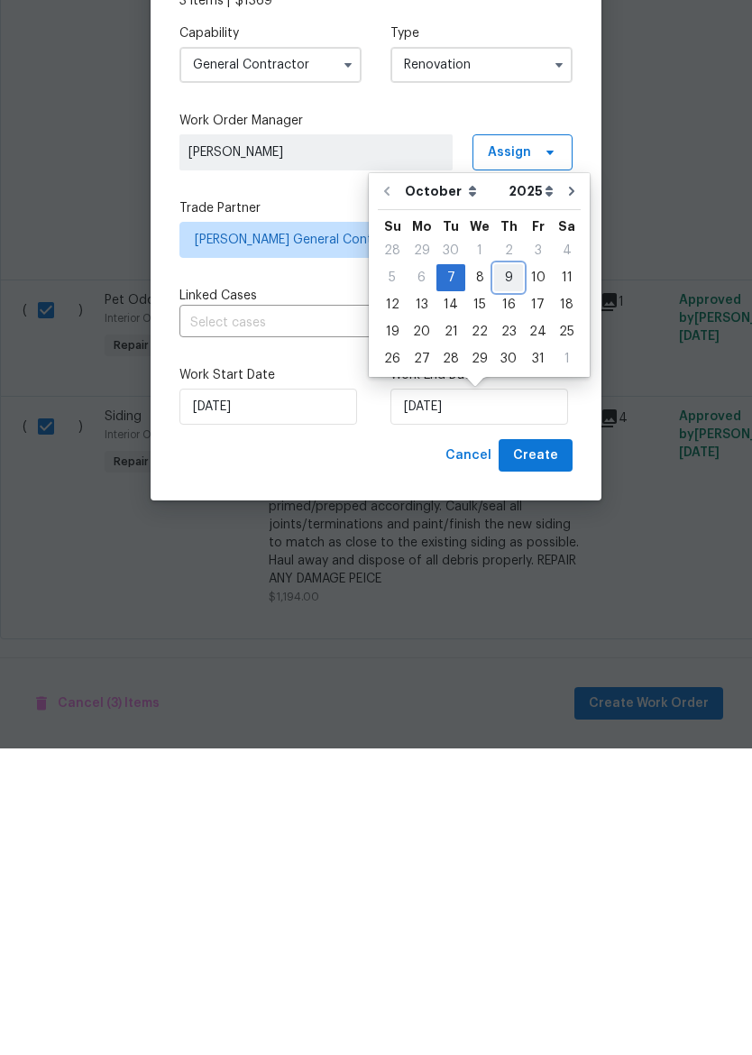
click at [502, 571] on div "9" at bounding box center [508, 583] width 29 height 25
type input "10/9/2025"
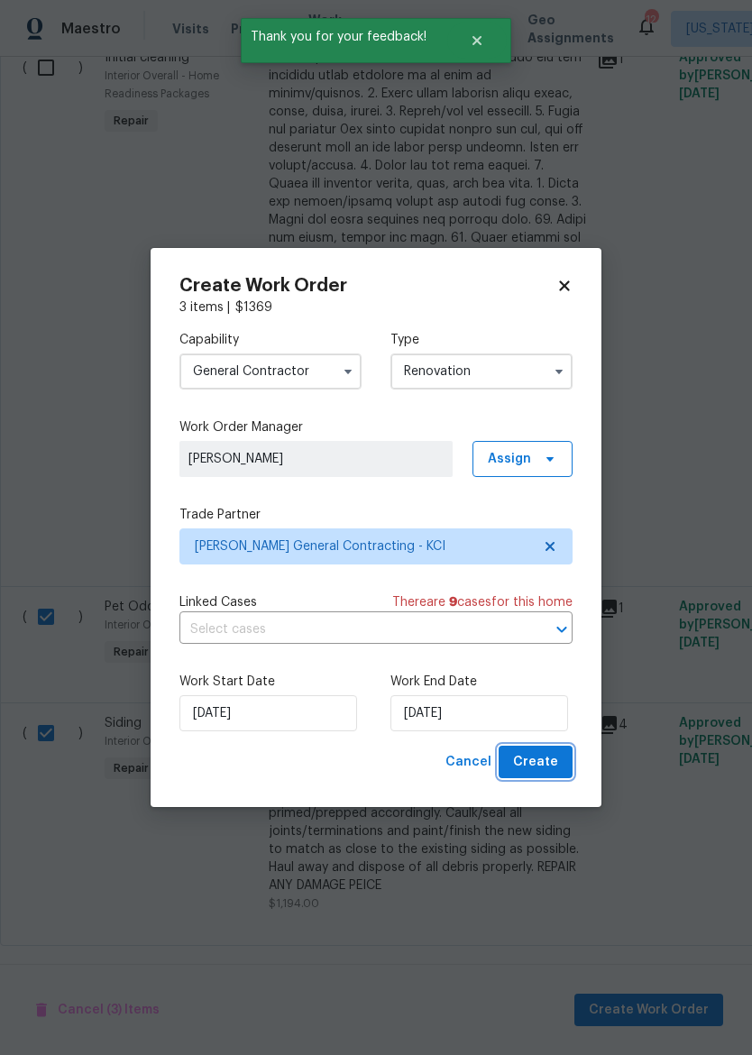
click at [546, 764] on span "Create" at bounding box center [535, 762] width 45 height 23
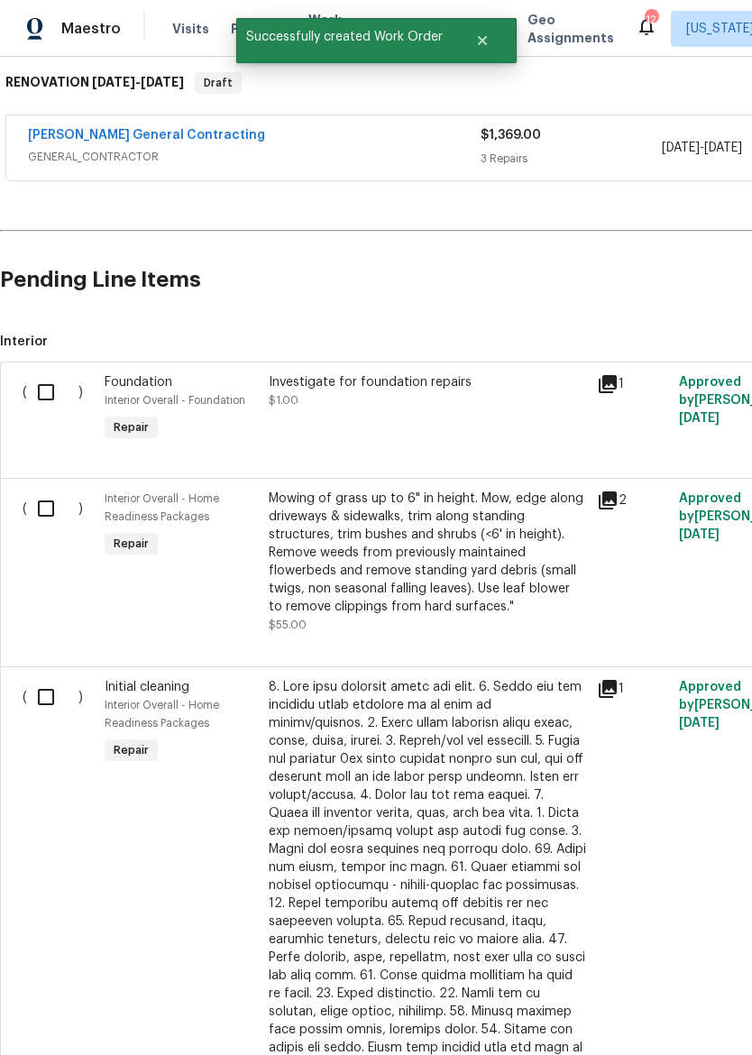
scroll to position [288, 0]
click at [38, 506] on input "checkbox" at bounding box center [52, 508] width 51 height 38
checkbox input "true"
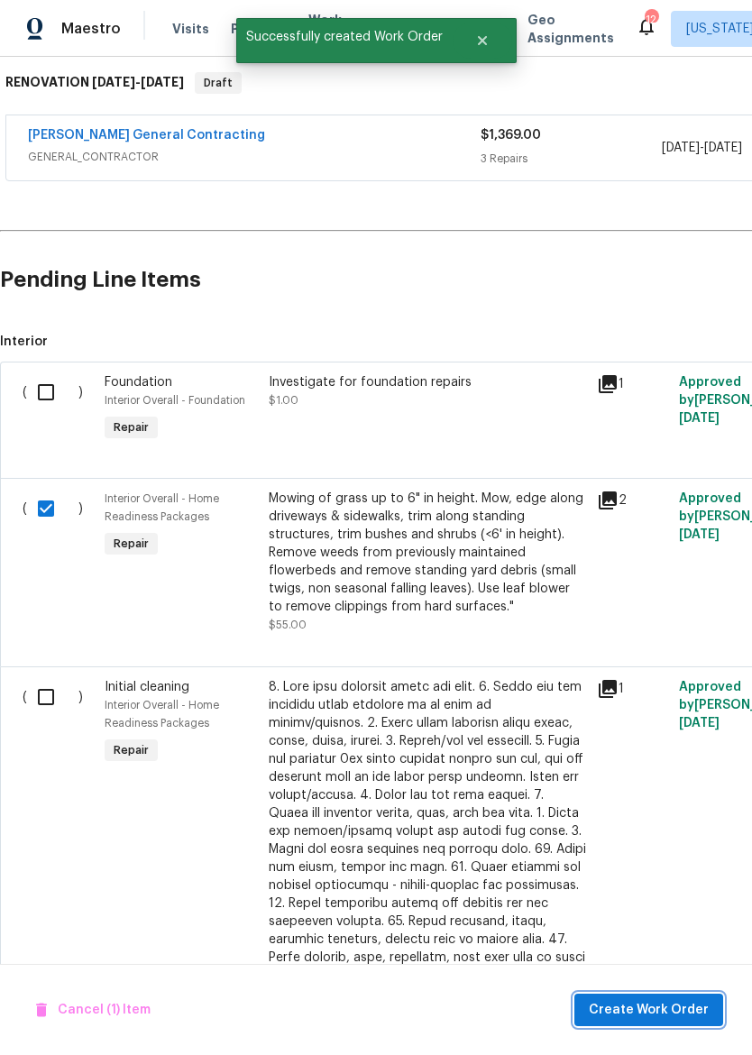
click at [670, 1013] on span "Create Work Order" at bounding box center [649, 1010] width 120 height 23
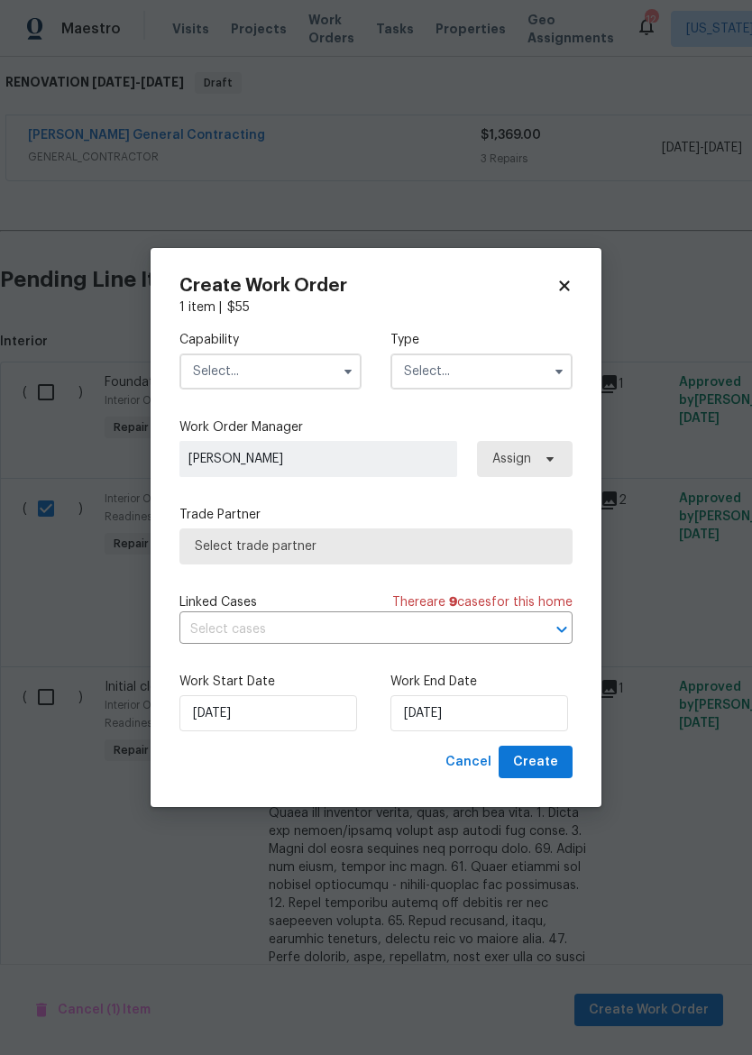
click at [228, 365] on input "text" at bounding box center [270, 371] width 182 height 36
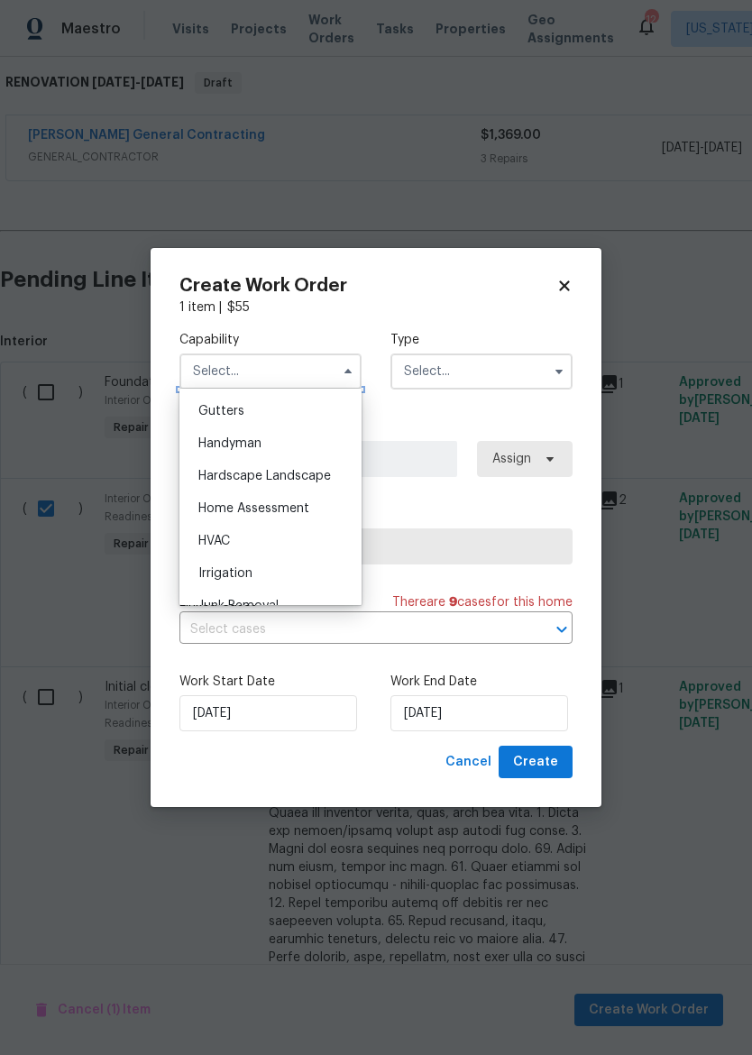
scroll to position [958, 0]
click at [321, 477] on span "Hardscape Landscape" at bounding box center [264, 475] width 132 height 13
type input "Hardscape Landscape"
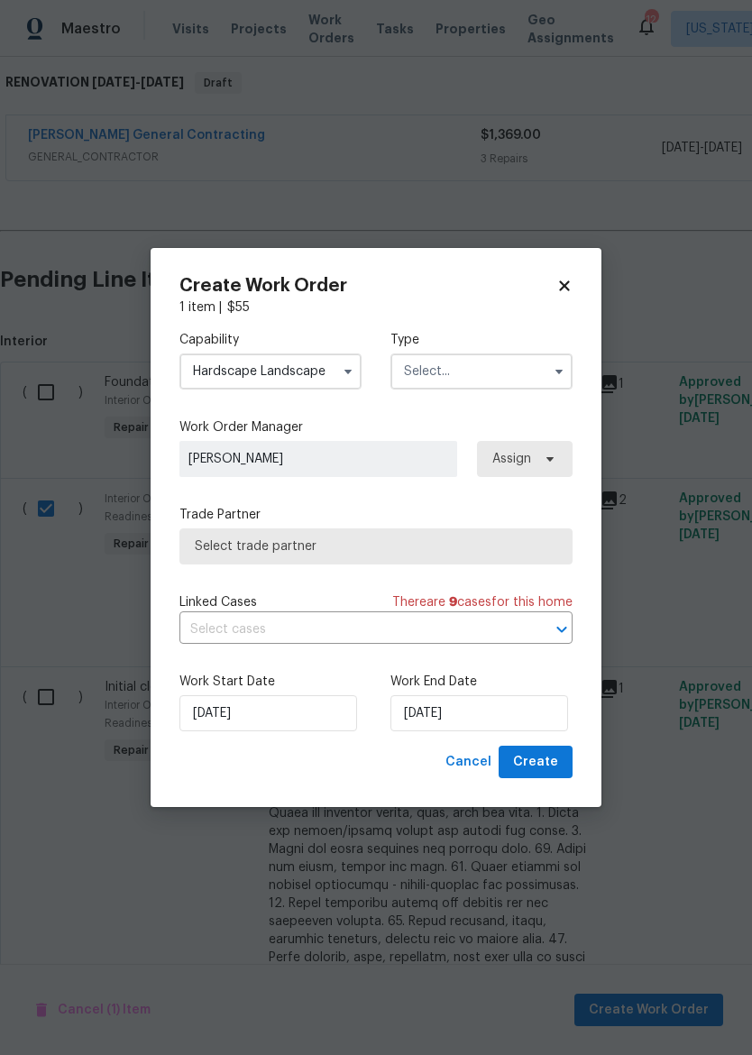
click at [486, 366] on input "text" at bounding box center [481, 371] width 182 height 36
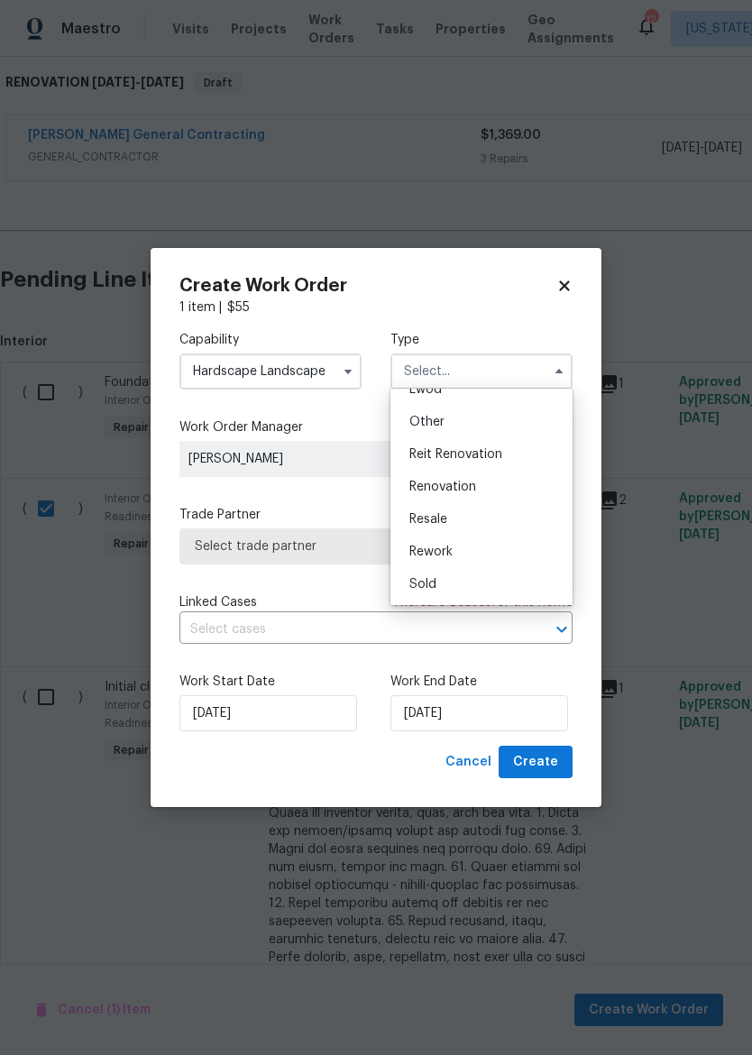
scroll to position [215, 0]
click at [496, 487] on div "Renovation" at bounding box center [481, 486] width 173 height 32
type input "Renovation"
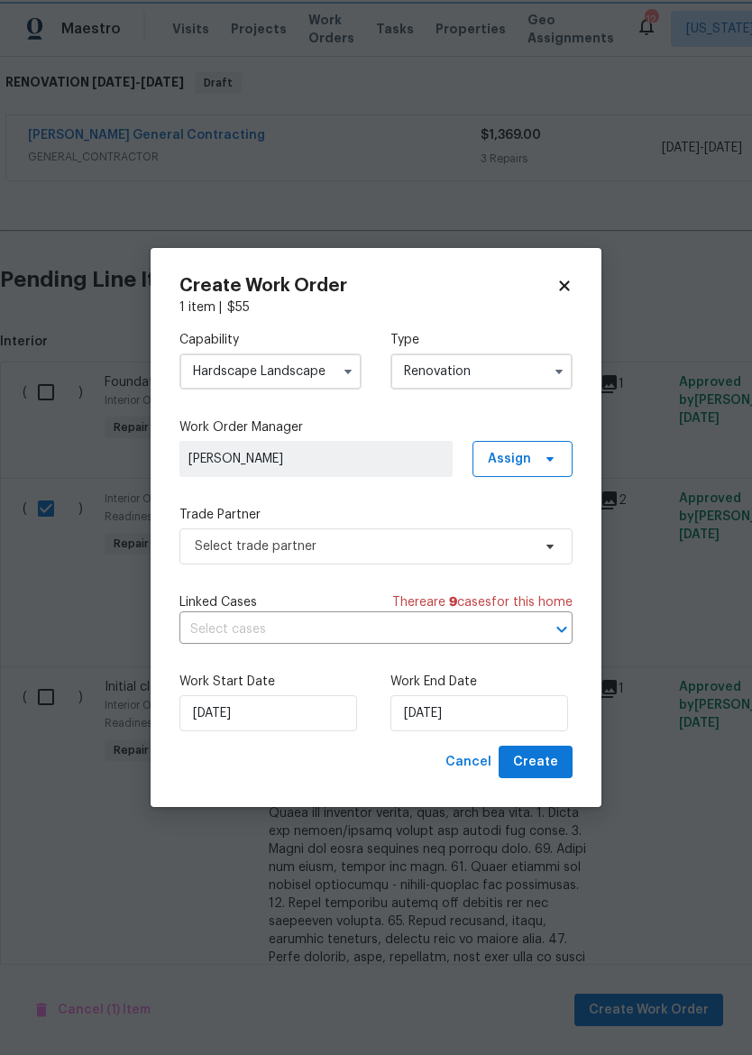
scroll to position [0, 0]
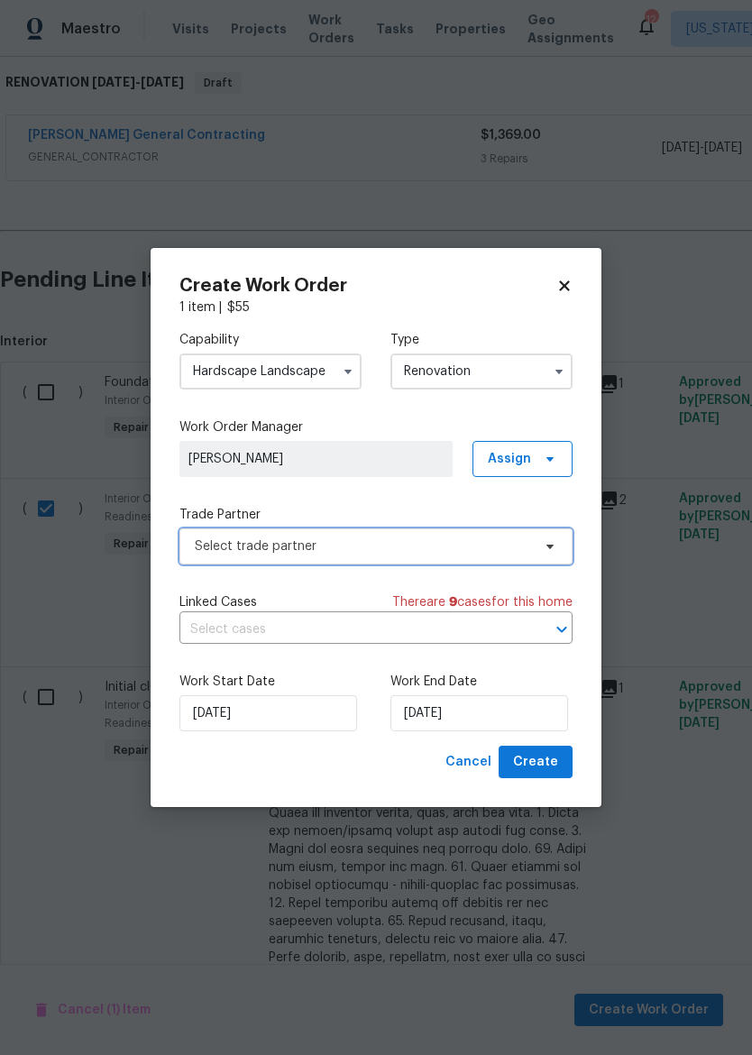
click at [441, 545] on span "Select trade partner" at bounding box center [363, 546] width 336 height 18
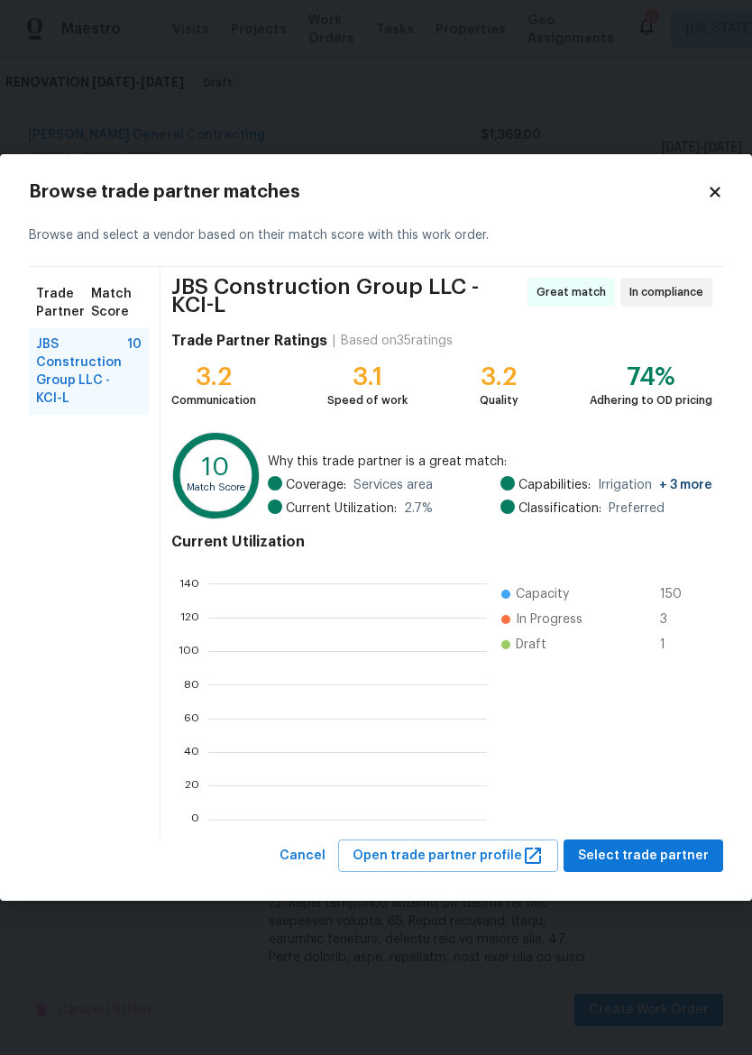
scroll to position [2, 2]
click at [627, 867] on button "Select trade partner" at bounding box center [643, 855] width 160 height 33
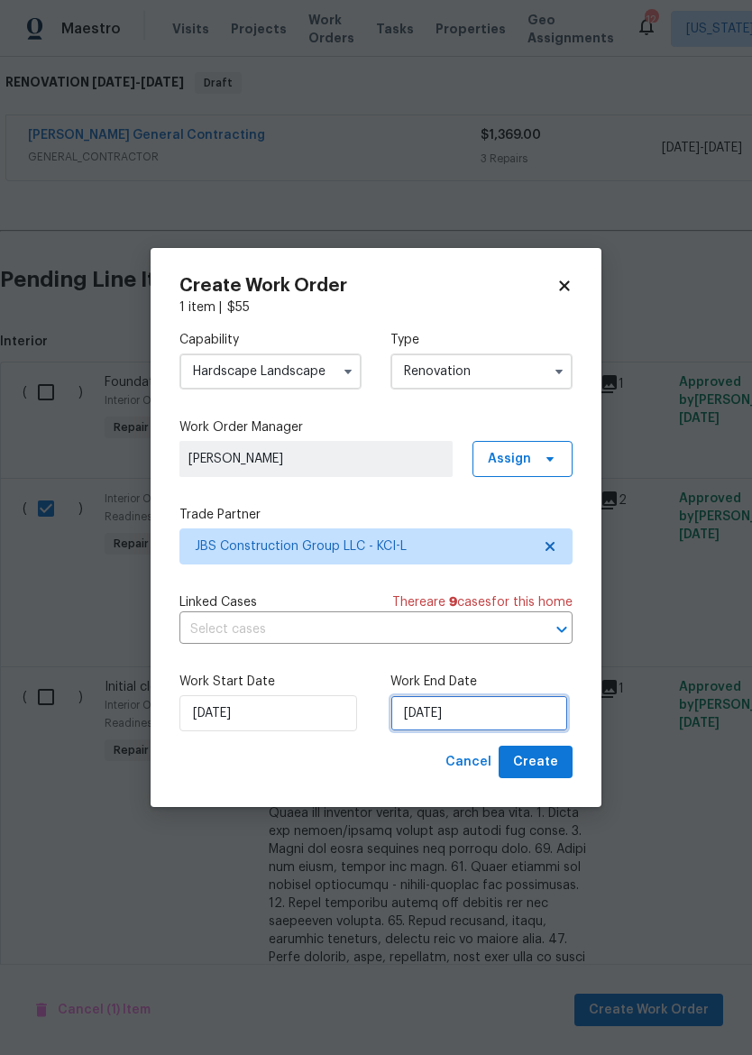
click at [467, 710] on input "[DATE]" at bounding box center [479, 713] width 178 height 36
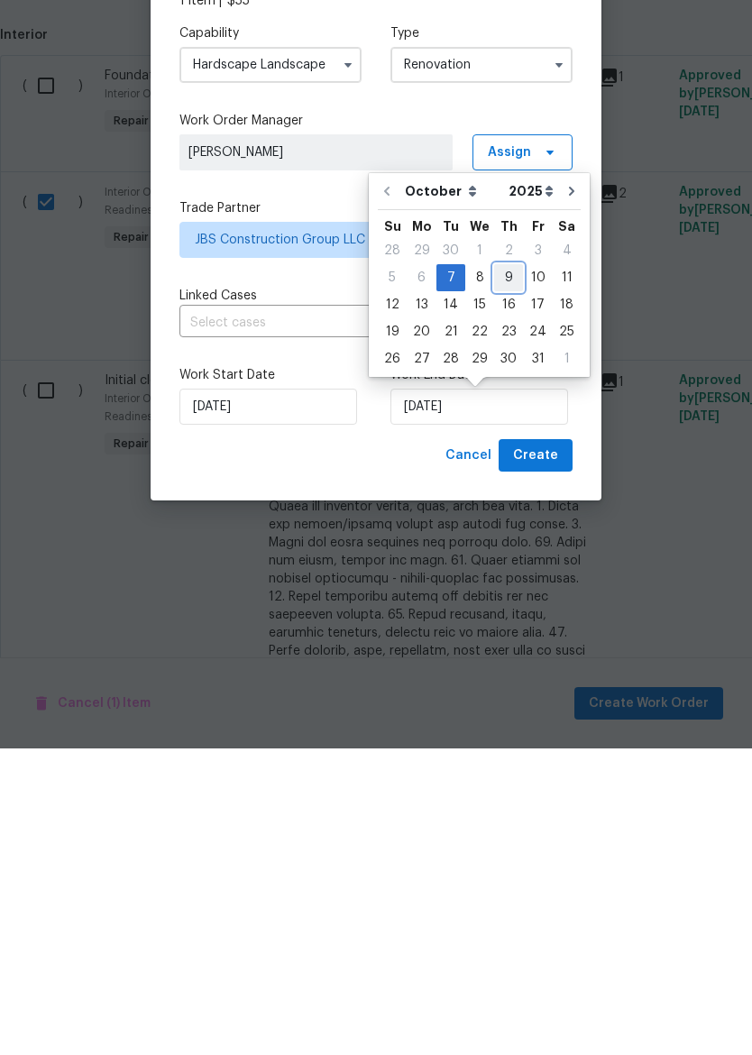
click at [507, 571] on div "9" at bounding box center [508, 583] width 29 height 25
type input "10/9/2025"
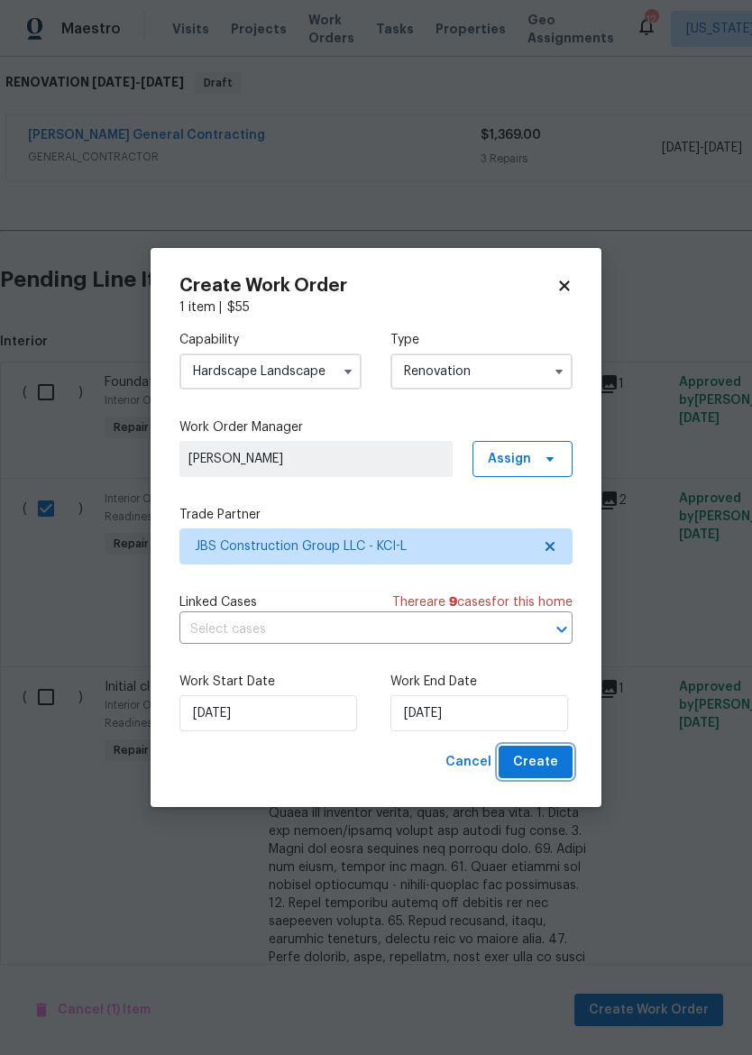
click at [547, 753] on span "Create" at bounding box center [535, 762] width 45 height 23
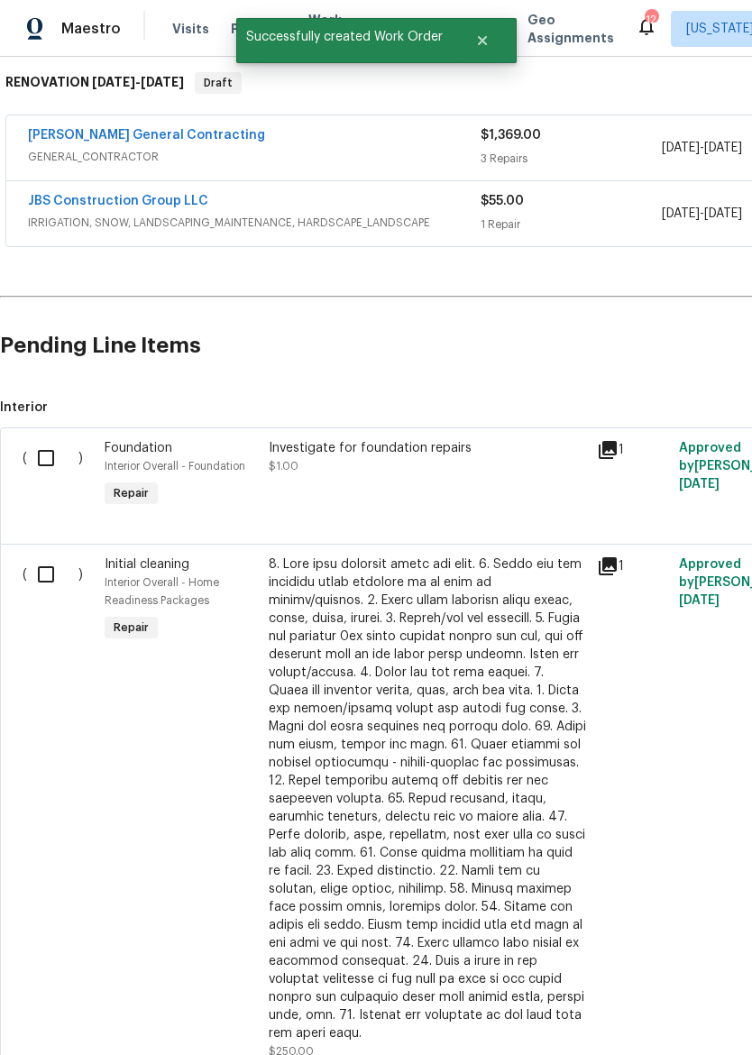
click at [46, 587] on input "checkbox" at bounding box center [52, 574] width 51 height 38
checkbox input "true"
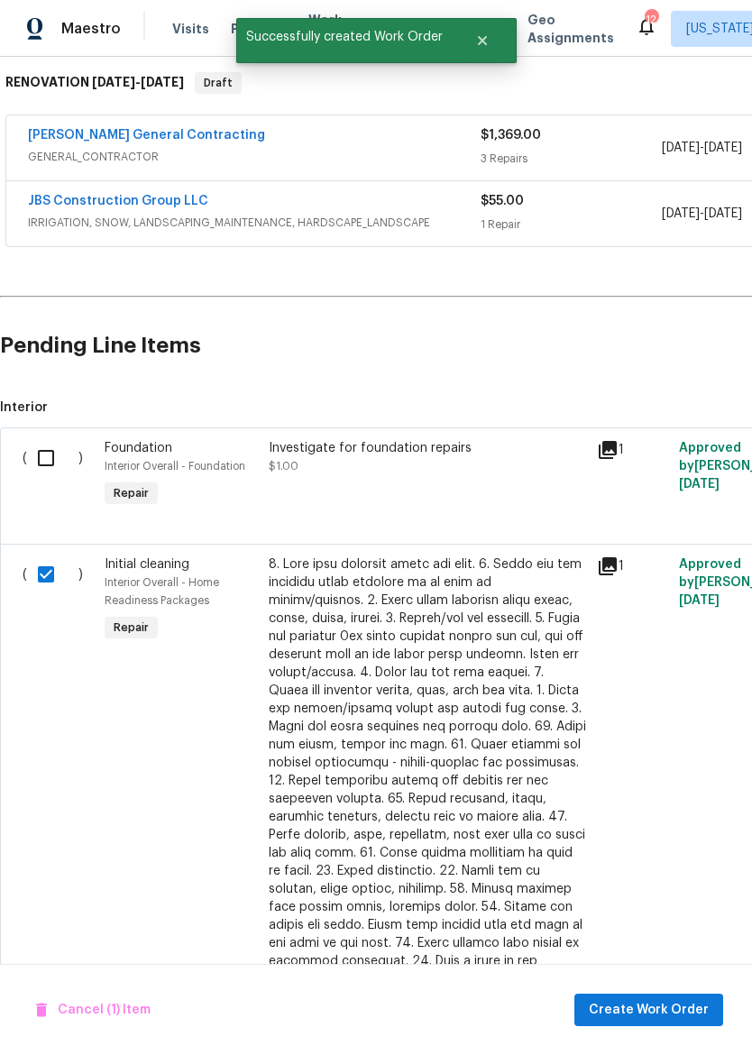
click at [663, 1039] on div "Cancel (1) Item Create Work Order" at bounding box center [376, 1009] width 752 height 92
click at [662, 1039] on div "Cancel (1) Item Create Work Order" at bounding box center [376, 1009] width 752 height 92
click at [657, 1005] on span "Create Work Order" at bounding box center [649, 1010] width 120 height 23
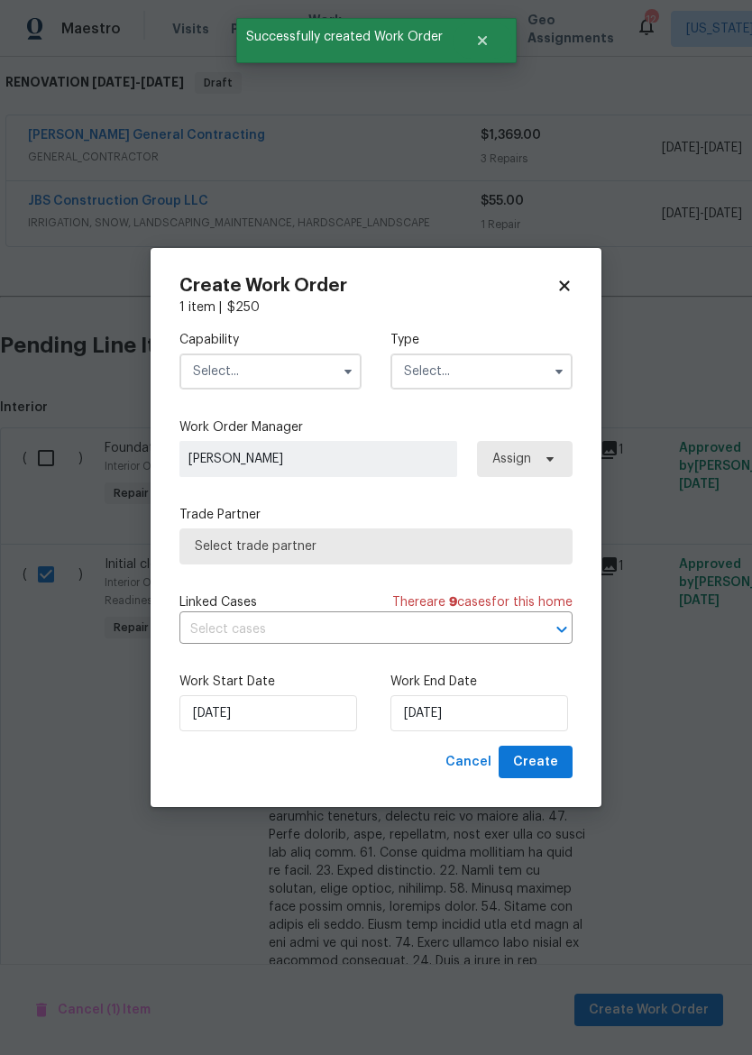
click at [304, 369] on input "text" at bounding box center [270, 371] width 182 height 36
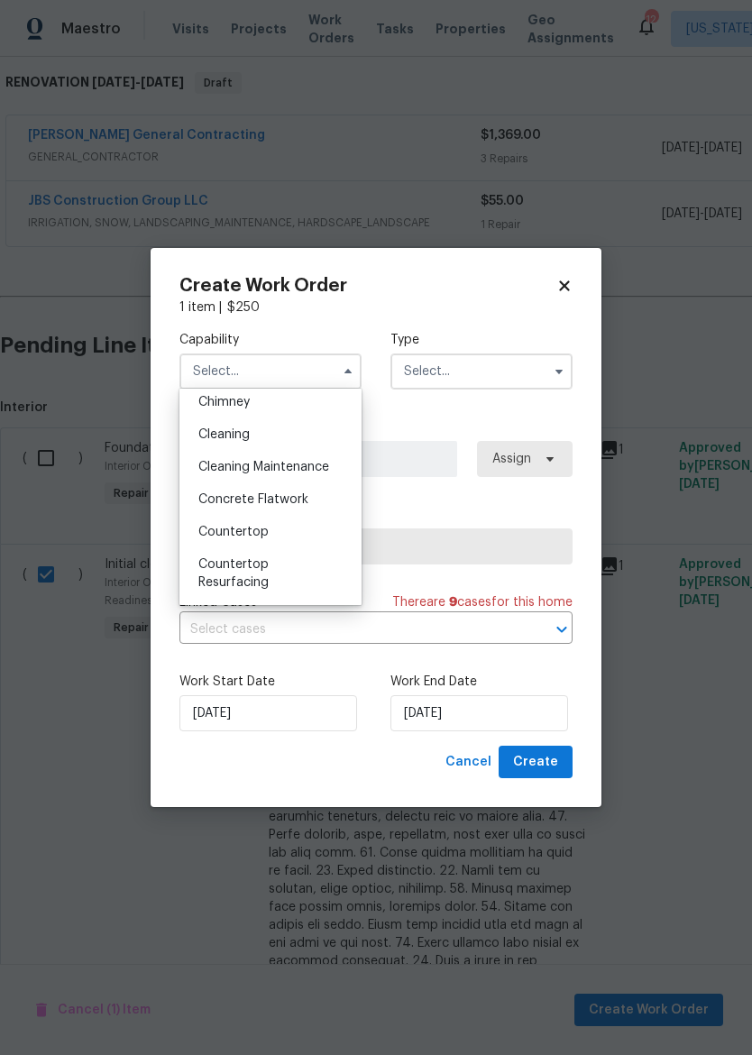
scroll to position [235, 0]
click at [305, 437] on div "Cleaning" at bounding box center [270, 433] width 173 height 32
type input "Cleaning"
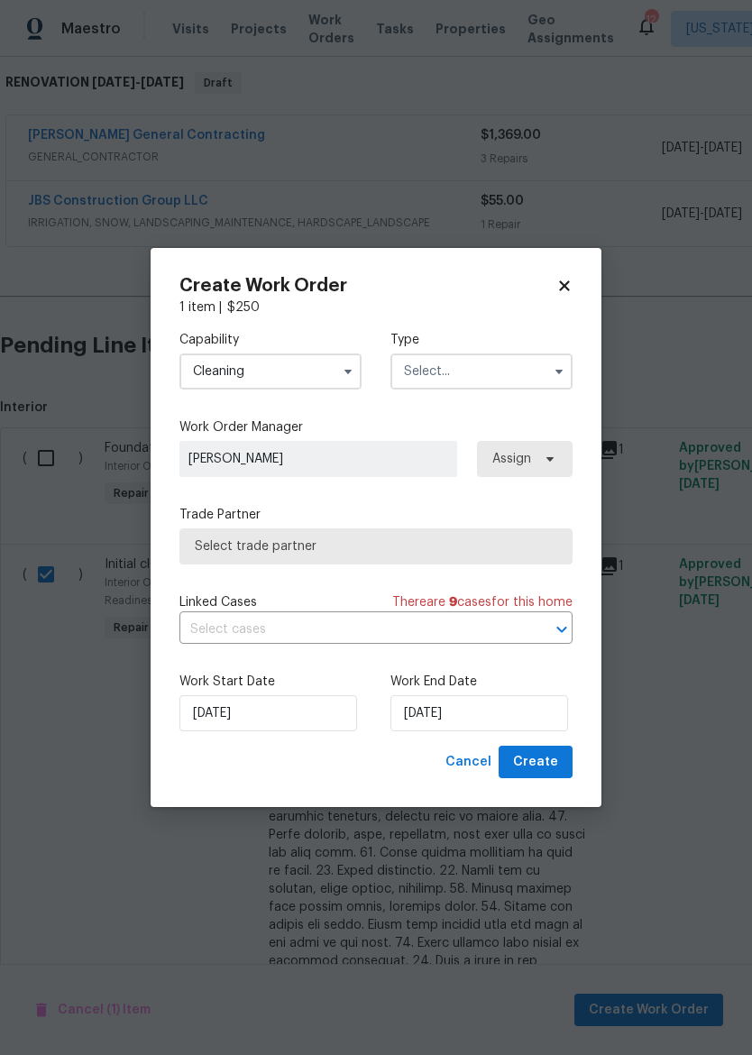
click at [477, 367] on input "text" at bounding box center [481, 371] width 182 height 36
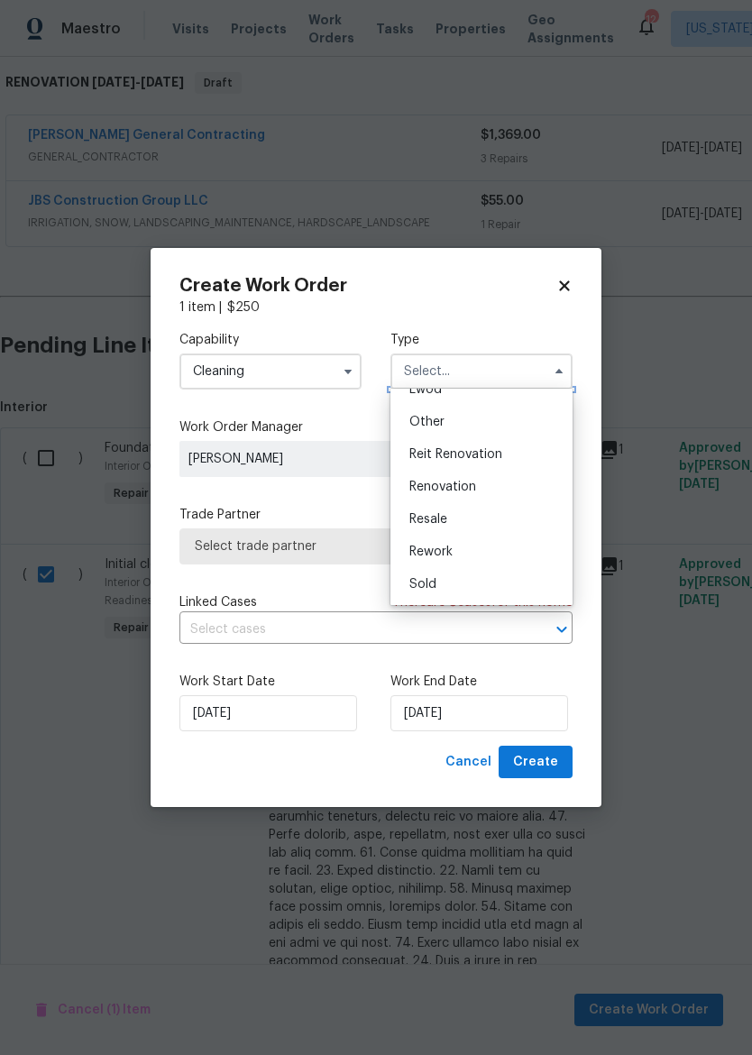
scroll to position [215, 0]
click at [503, 485] on div "Renovation" at bounding box center [481, 486] width 173 height 32
type input "Renovation"
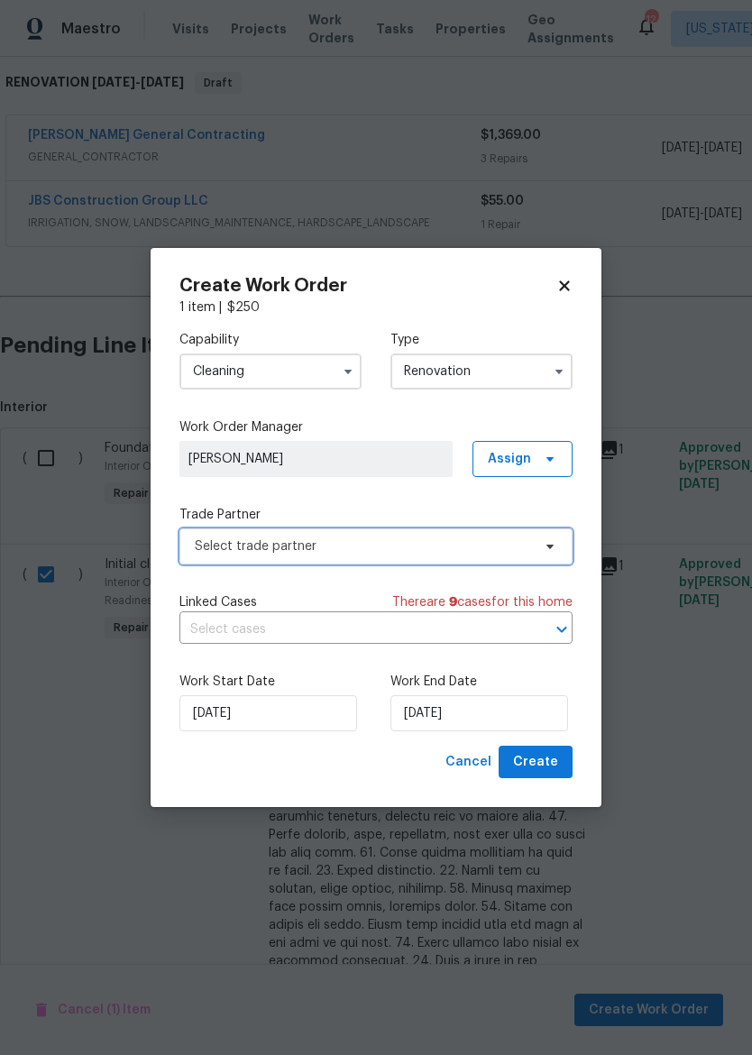
click at [456, 559] on span "Select trade partner" at bounding box center [375, 546] width 393 height 36
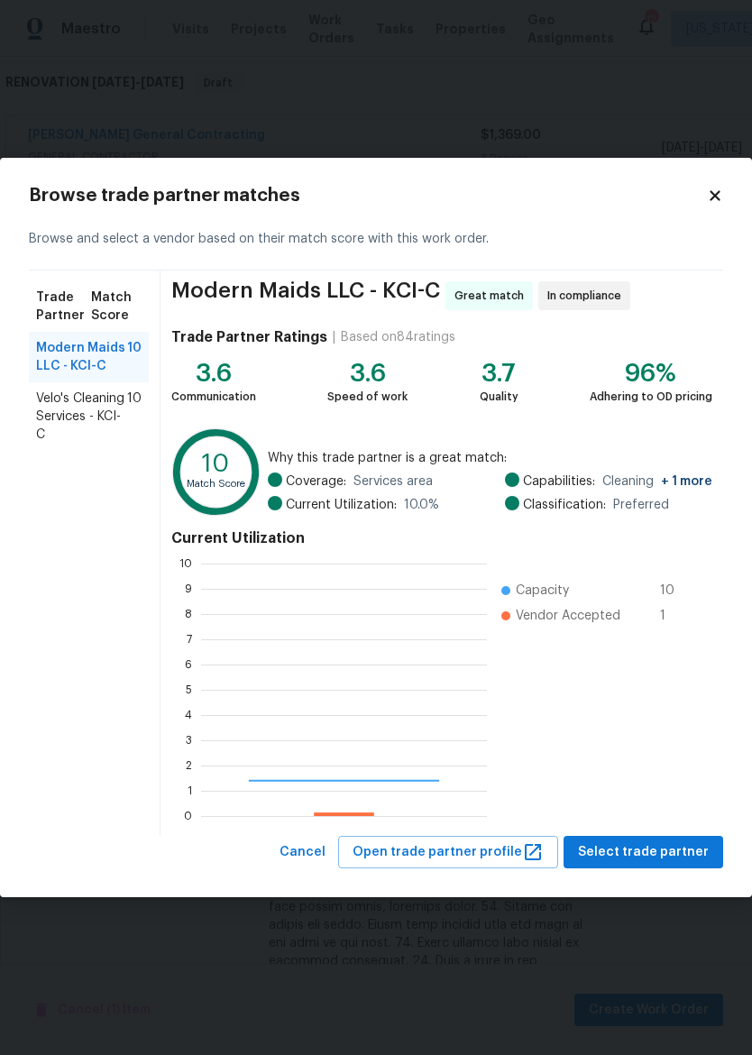
scroll to position [252, 286]
click at [43, 412] on span "Velo's Cleaning Services - KCI-C" at bounding box center [81, 416] width 91 height 54
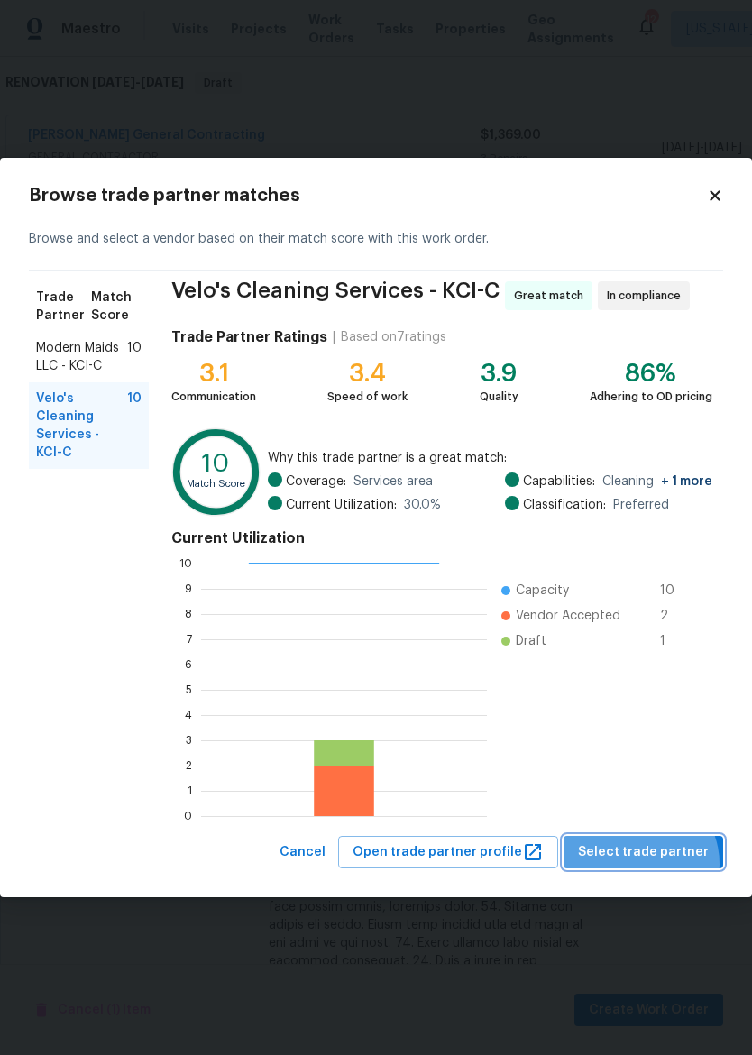
click at [647, 863] on button "Select trade partner" at bounding box center [643, 852] width 160 height 33
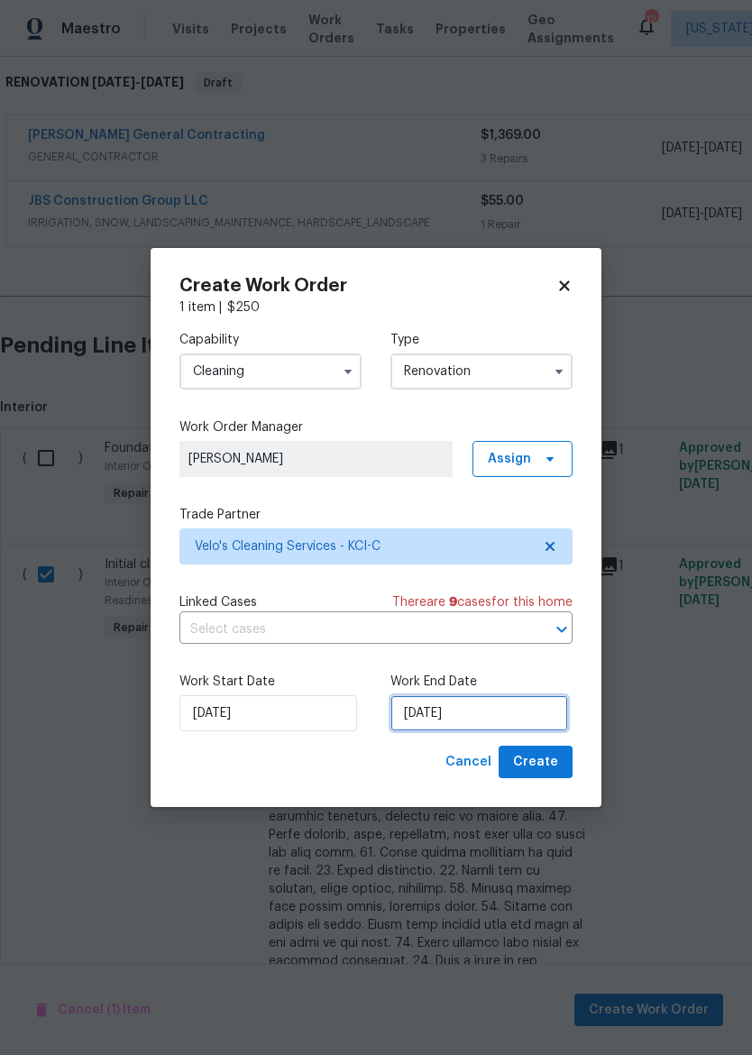
click at [497, 728] on input "[DATE]" at bounding box center [479, 713] width 178 height 36
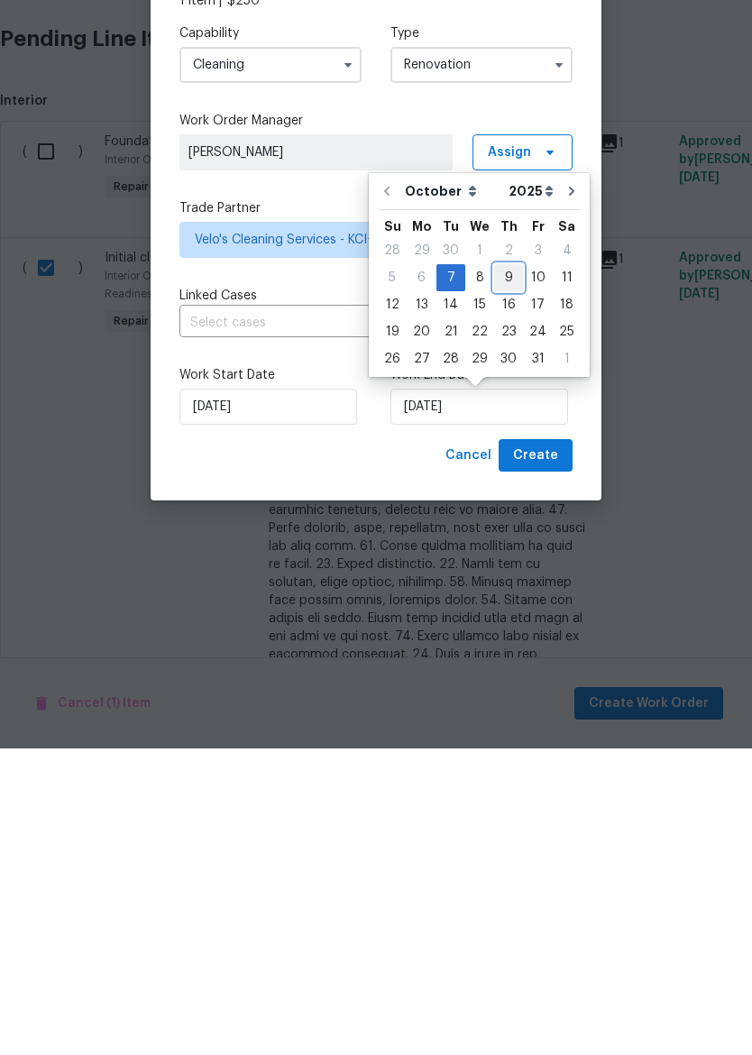
click at [507, 571] on div "9" at bounding box center [508, 583] width 29 height 25
type input "10/9/2025"
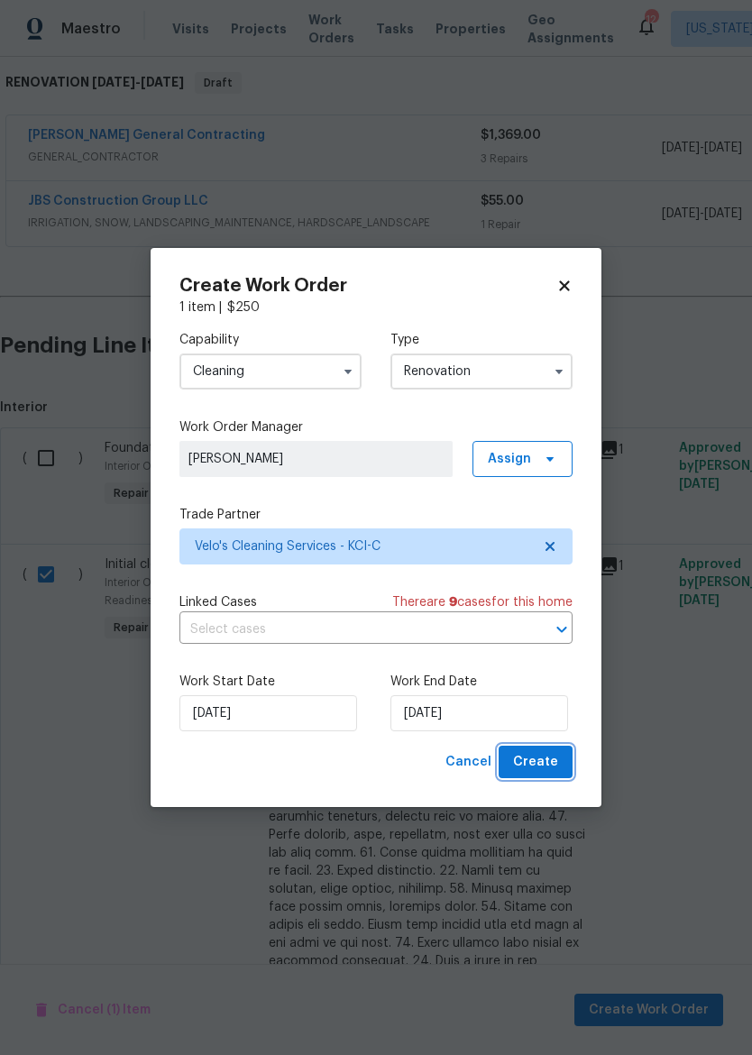
click at [560, 753] on button "Create" at bounding box center [535, 761] width 74 height 33
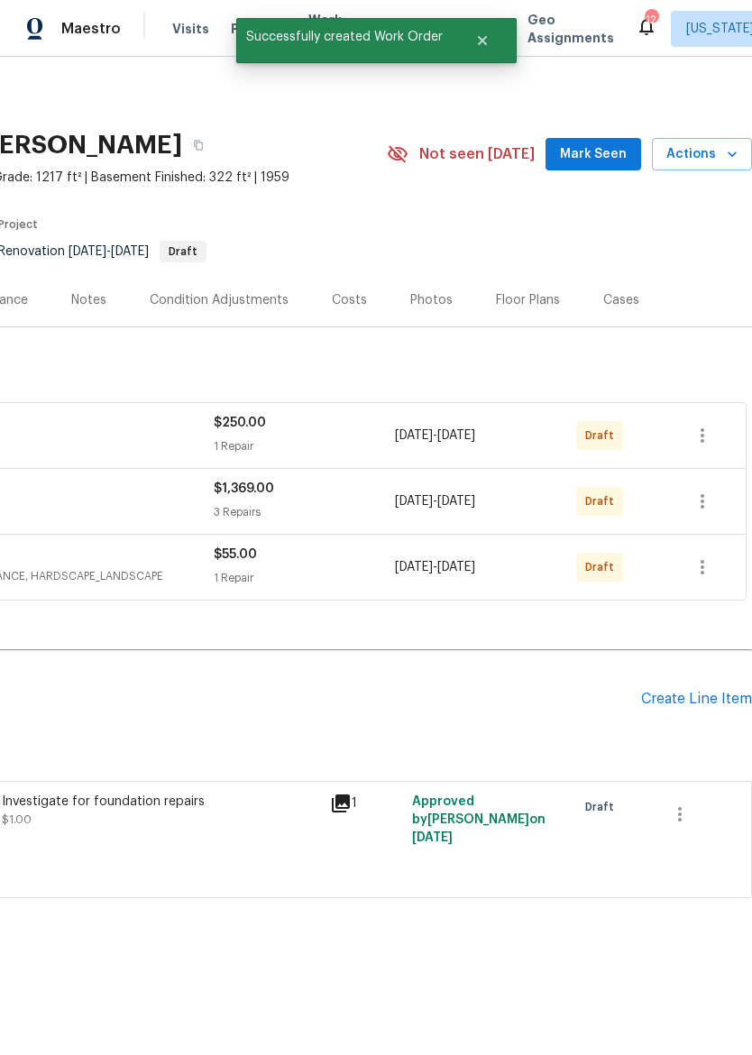
scroll to position [0, 267]
click at [680, 801] on button "button" at bounding box center [679, 813] width 43 height 43
click at [704, 814] on li "Cancel" at bounding box center [692, 814] width 69 height 30
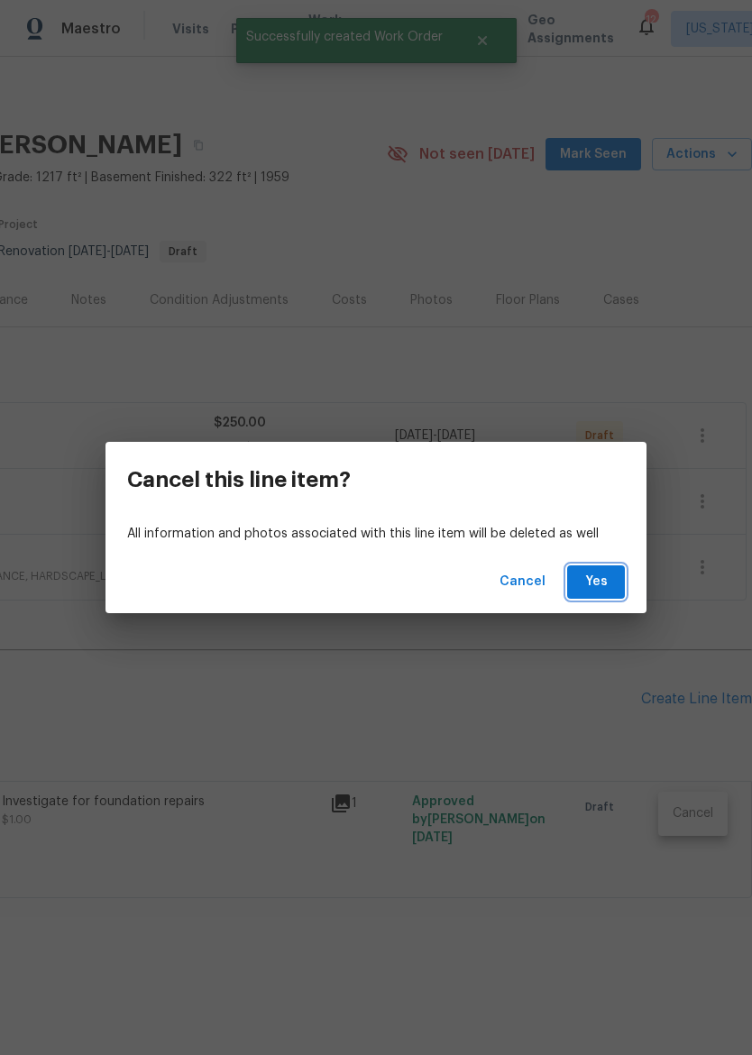
click at [624, 576] on button "Yes" at bounding box center [596, 581] width 58 height 33
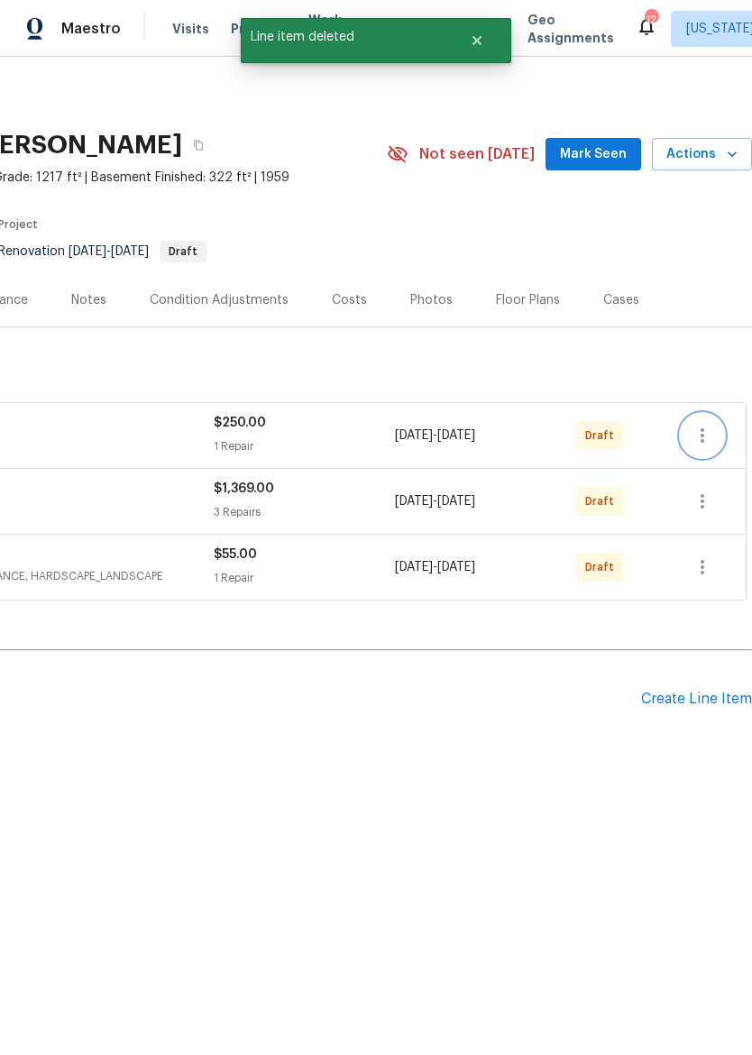
click at [709, 428] on icon "button" at bounding box center [702, 436] width 22 height 22
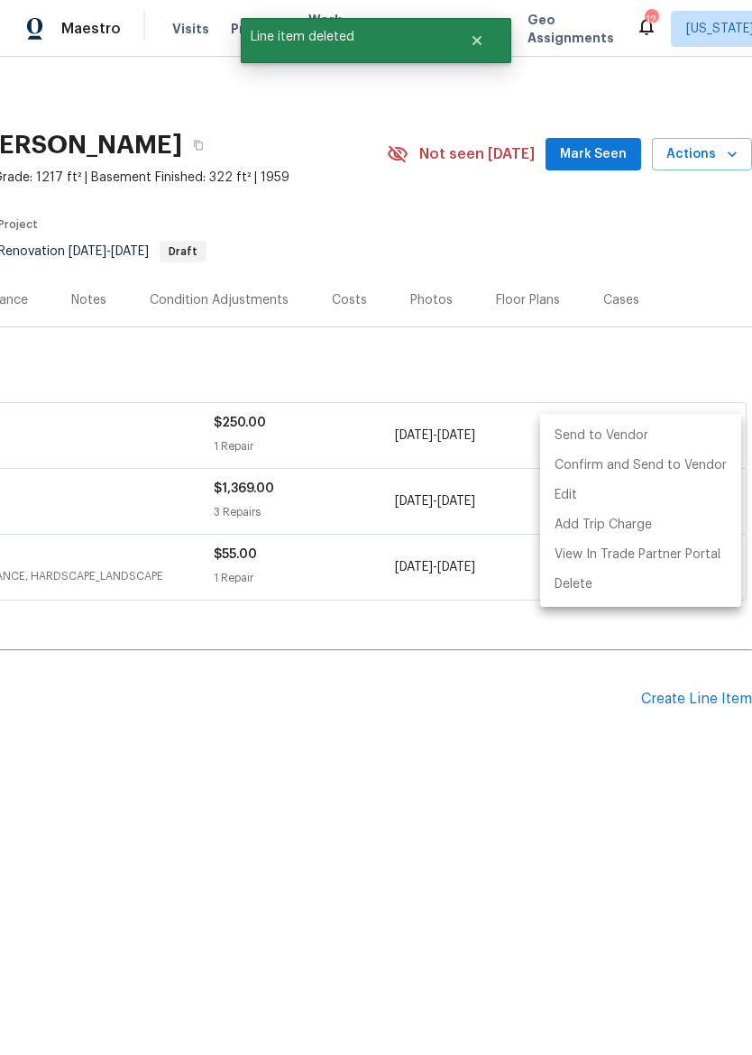
click at [672, 433] on li "Send to Vendor" at bounding box center [640, 436] width 201 height 30
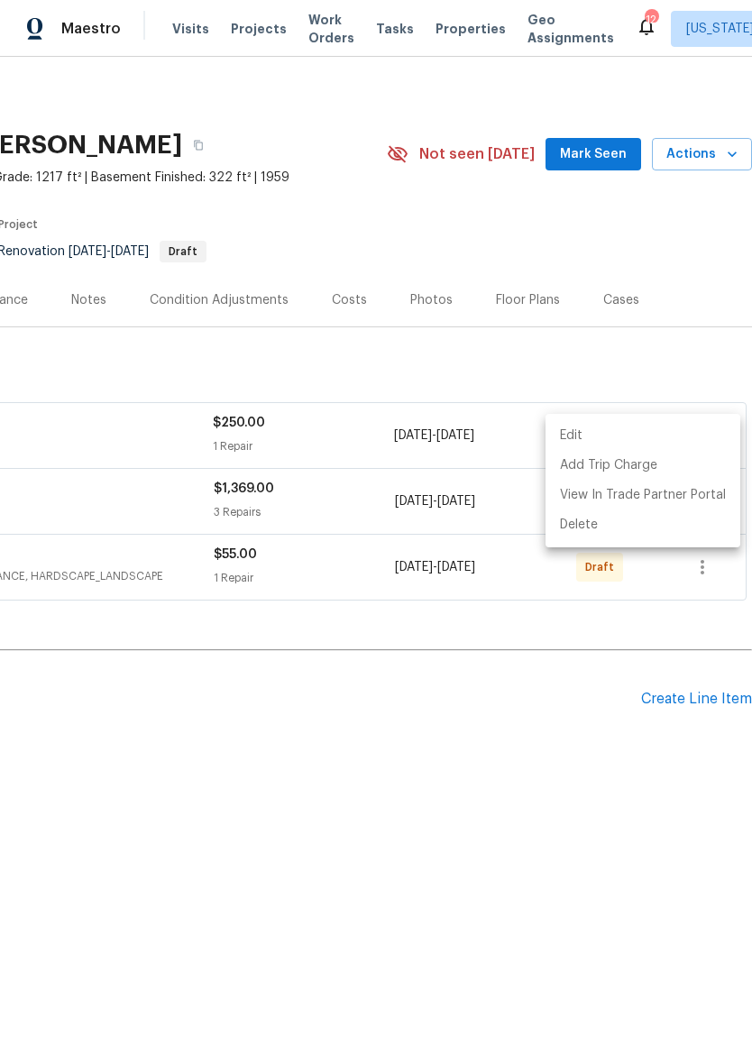
click at [703, 360] on div at bounding box center [376, 527] width 752 height 1055
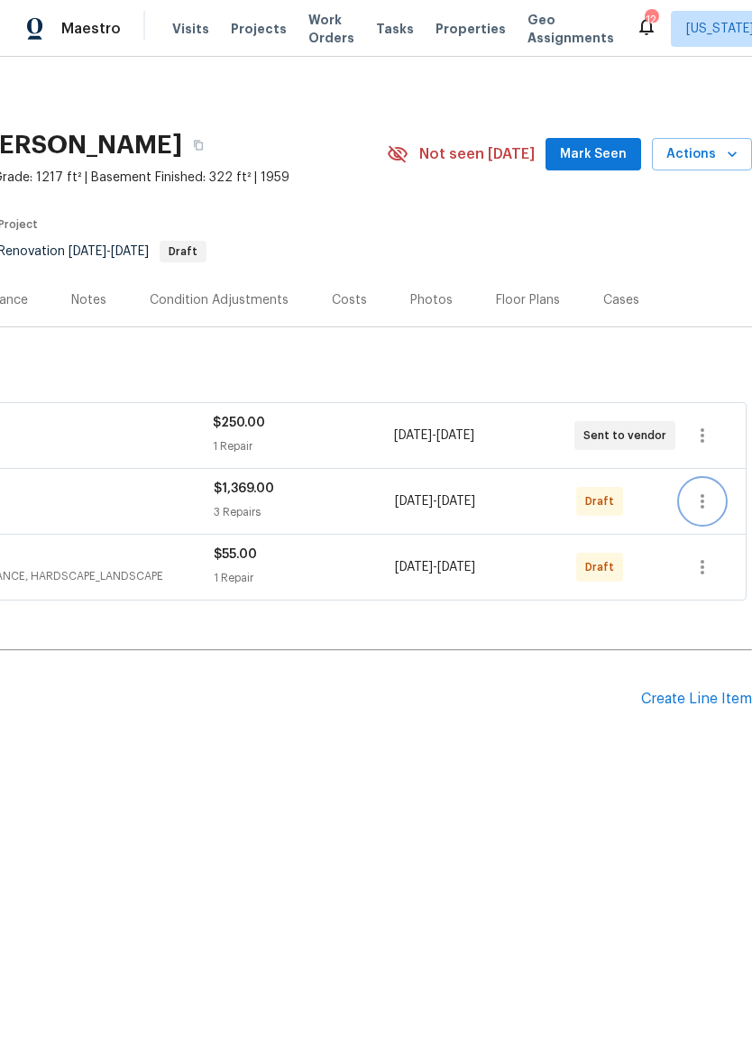
click at [708, 505] on icon "button" at bounding box center [702, 501] width 22 height 22
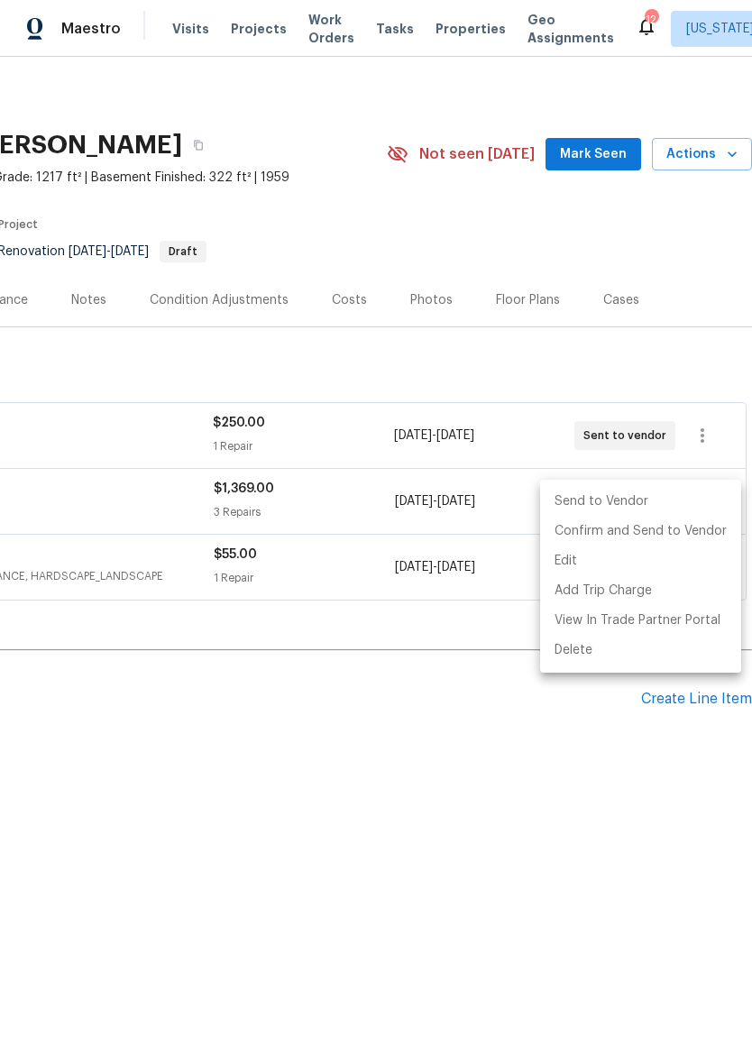
click at [640, 499] on li "Send to Vendor" at bounding box center [640, 502] width 201 height 30
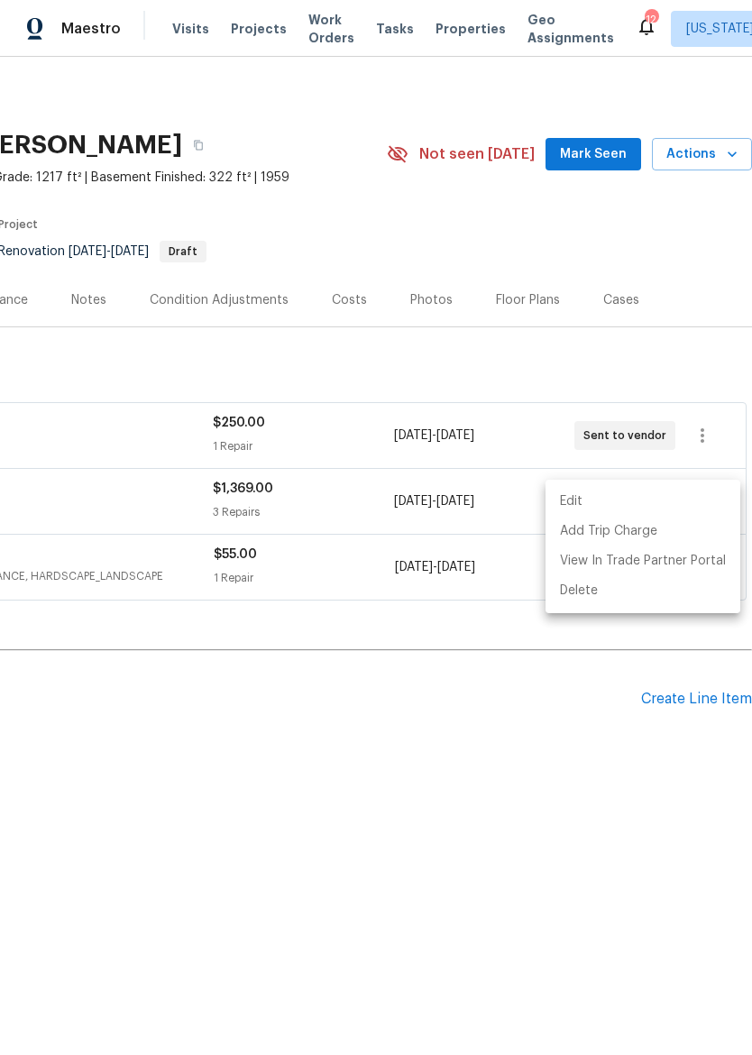
click at [602, 743] on div at bounding box center [376, 527] width 752 height 1055
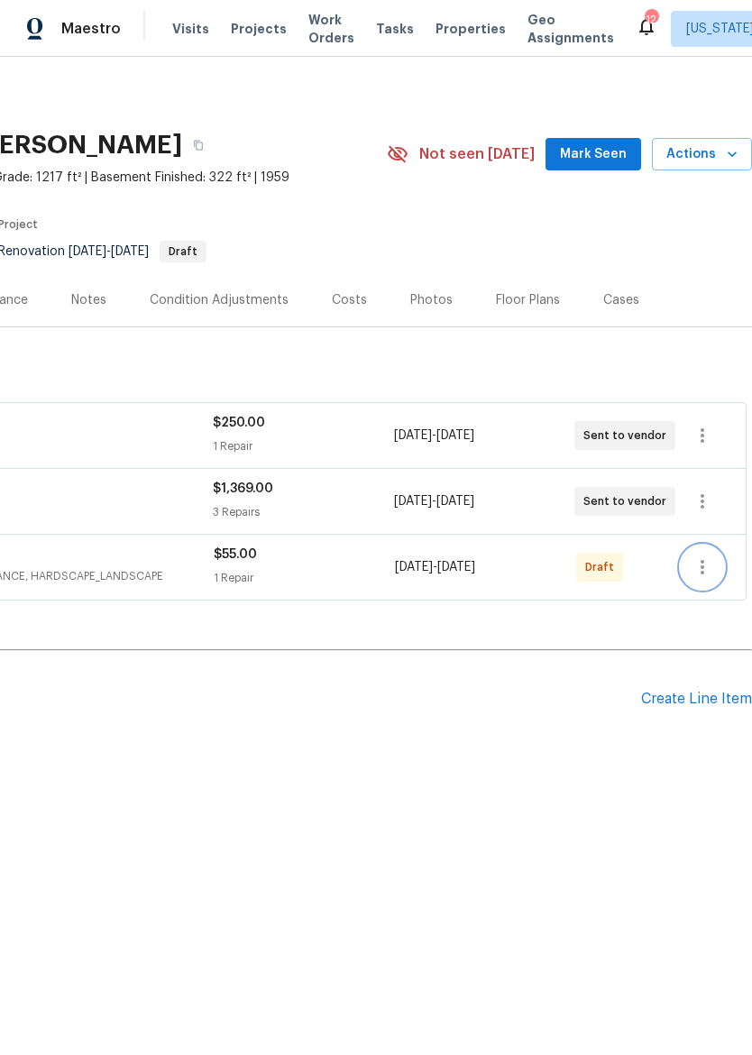
click at [717, 570] on button "button" at bounding box center [701, 566] width 43 height 43
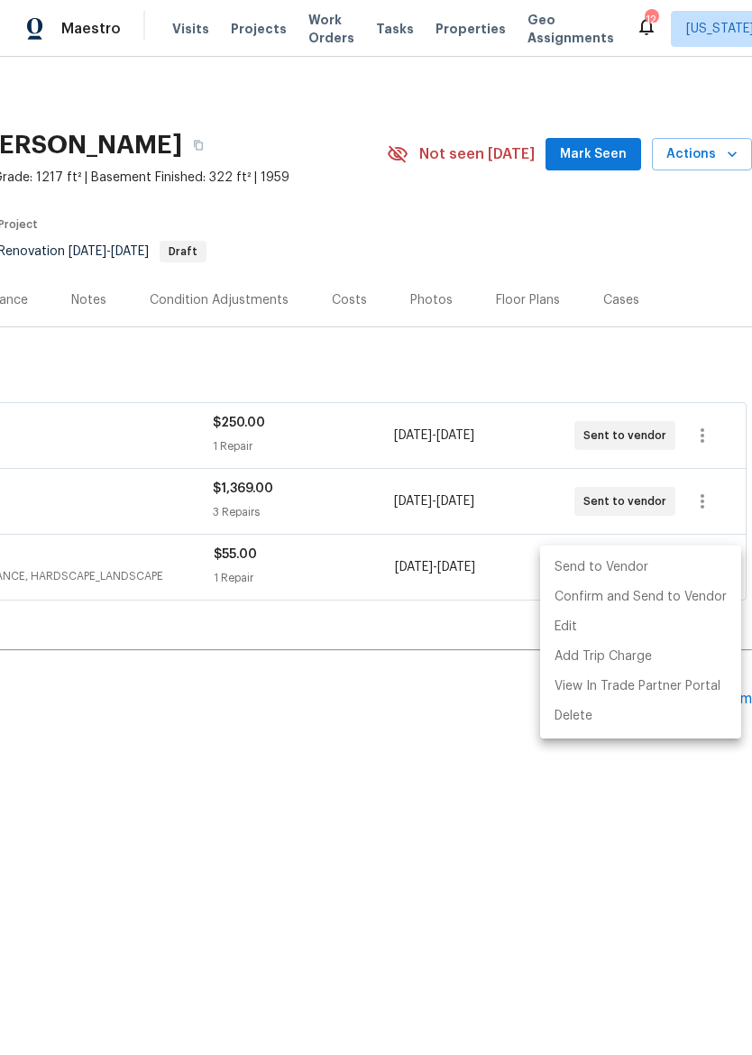
click at [647, 558] on li "Send to Vendor" at bounding box center [640, 567] width 201 height 30
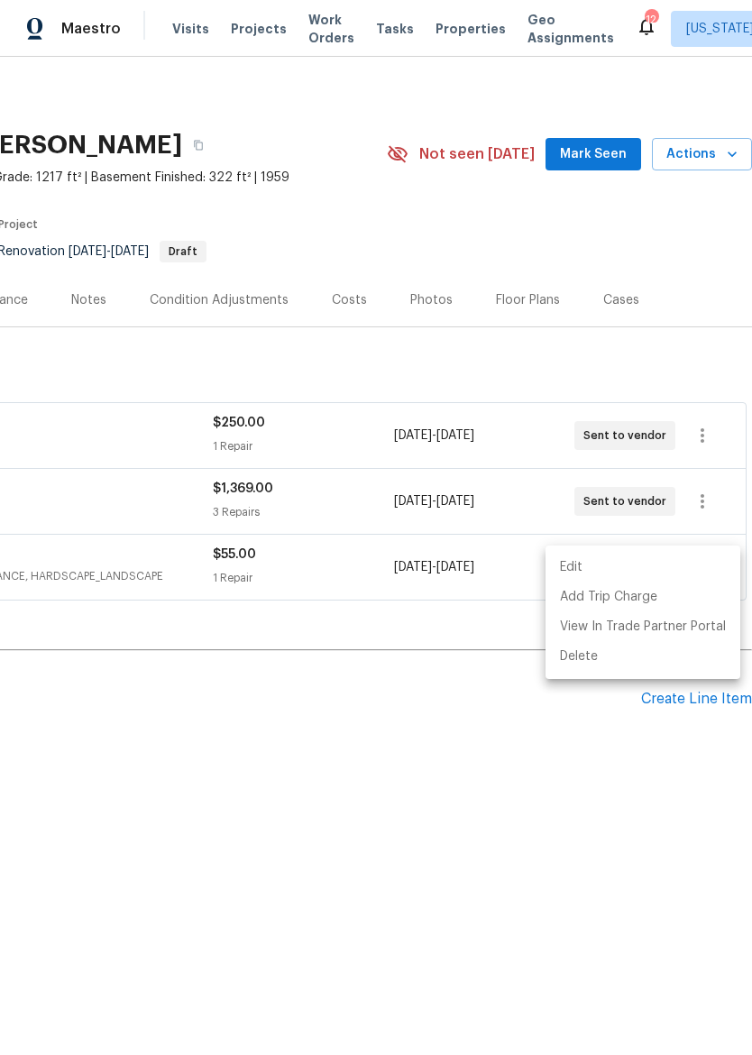
click at [560, 760] on div at bounding box center [376, 527] width 752 height 1055
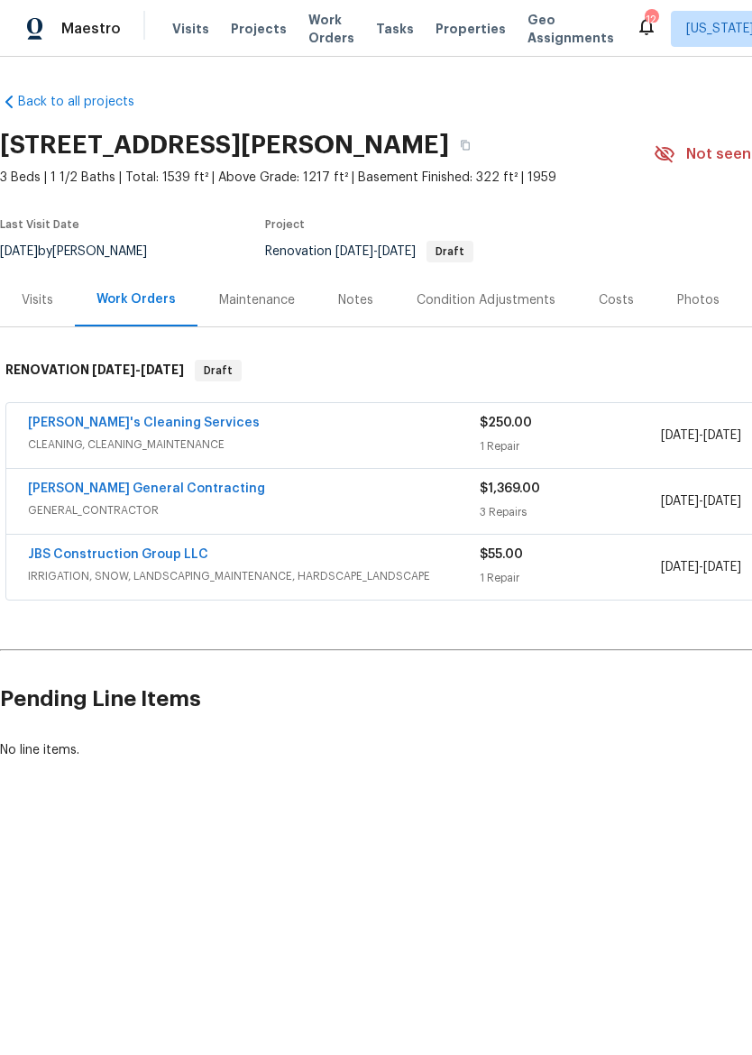
scroll to position [0, 0]
click at [457, 23] on span "Properties" at bounding box center [470, 29] width 70 height 18
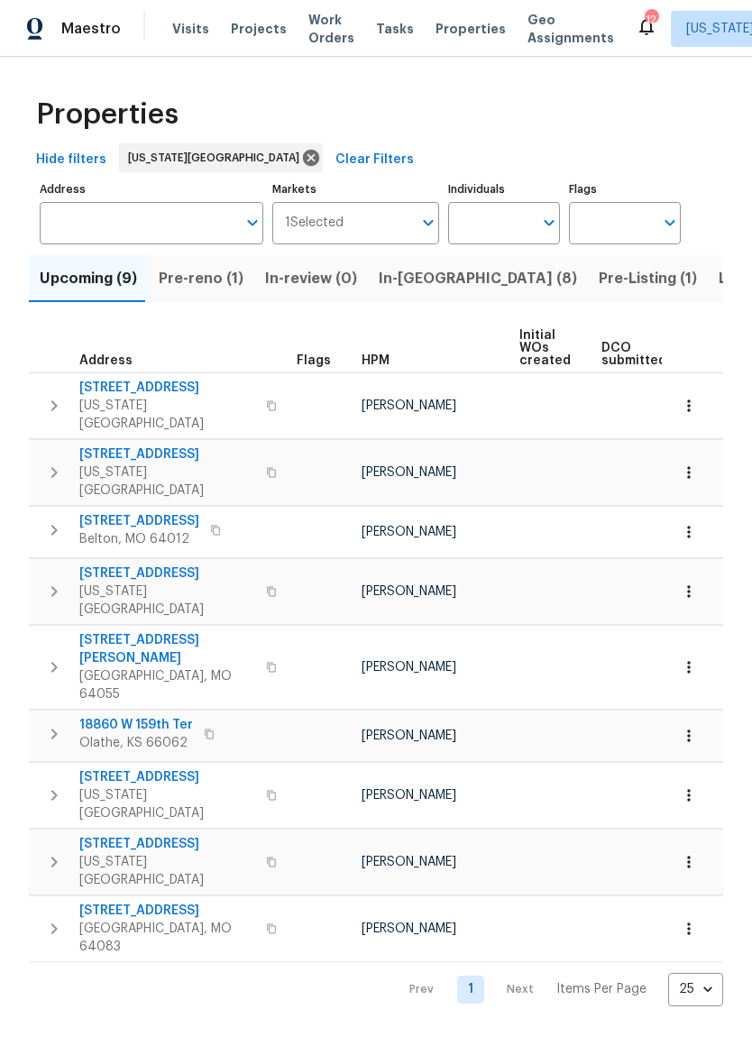
click at [193, 283] on span "Pre-reno (1)" at bounding box center [201, 278] width 85 height 25
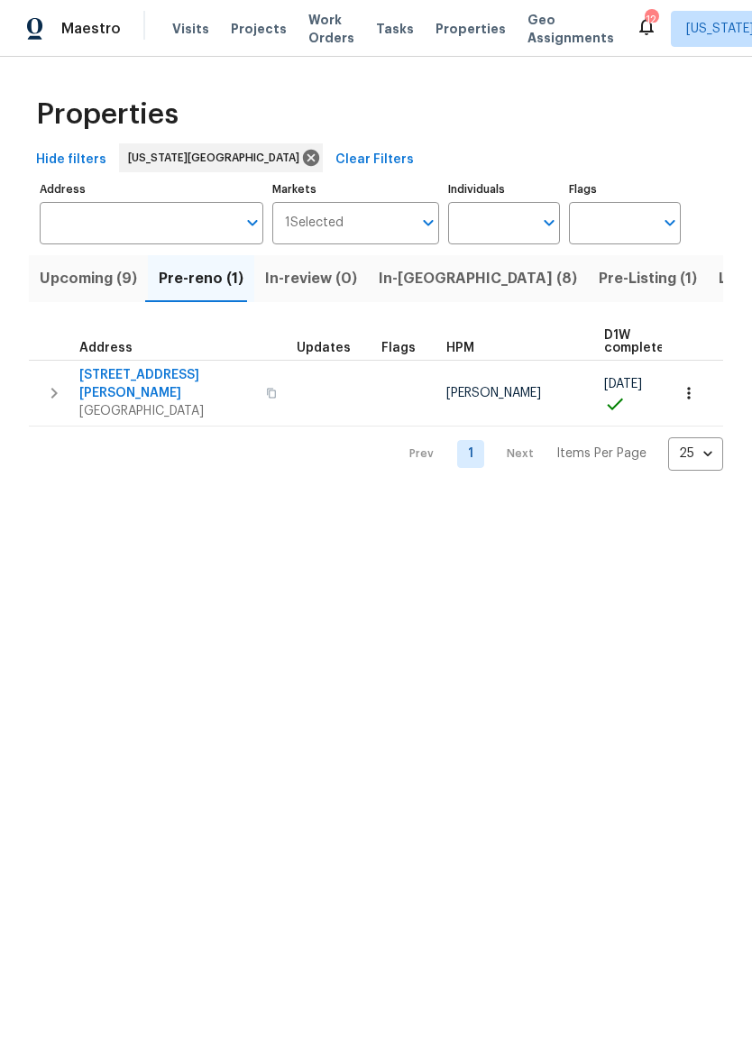
click at [49, 280] on span "Upcoming (9)" at bounding box center [88, 278] width 97 height 25
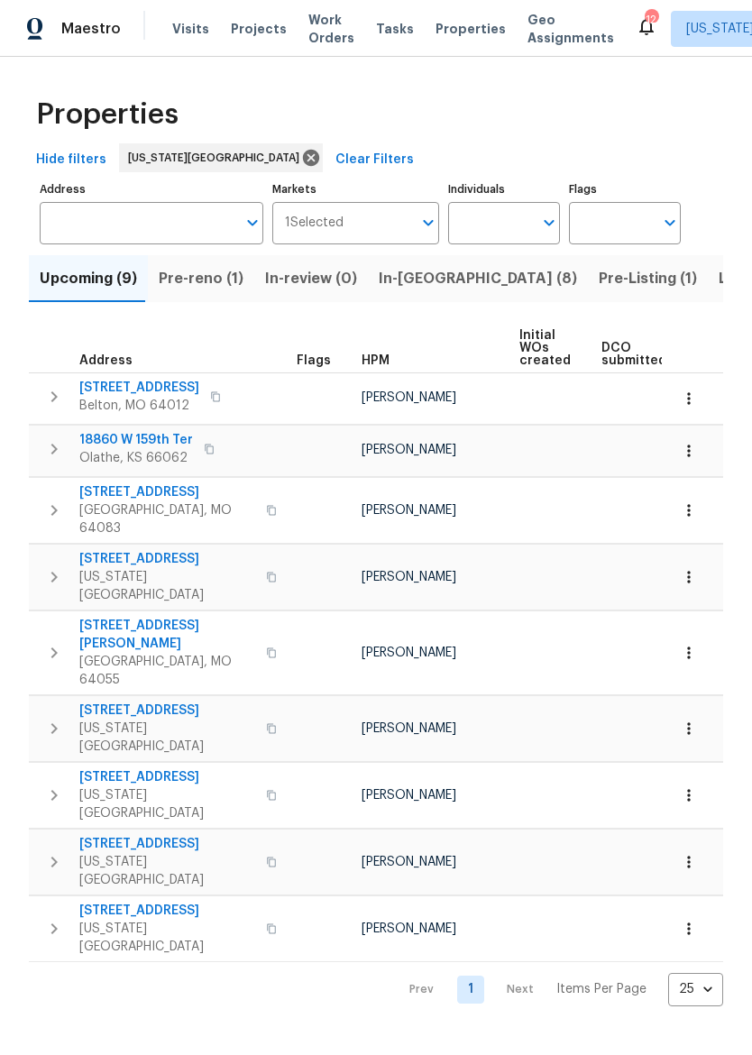
click at [429, 276] on span "In-reno (8)" at bounding box center [478, 278] width 198 height 25
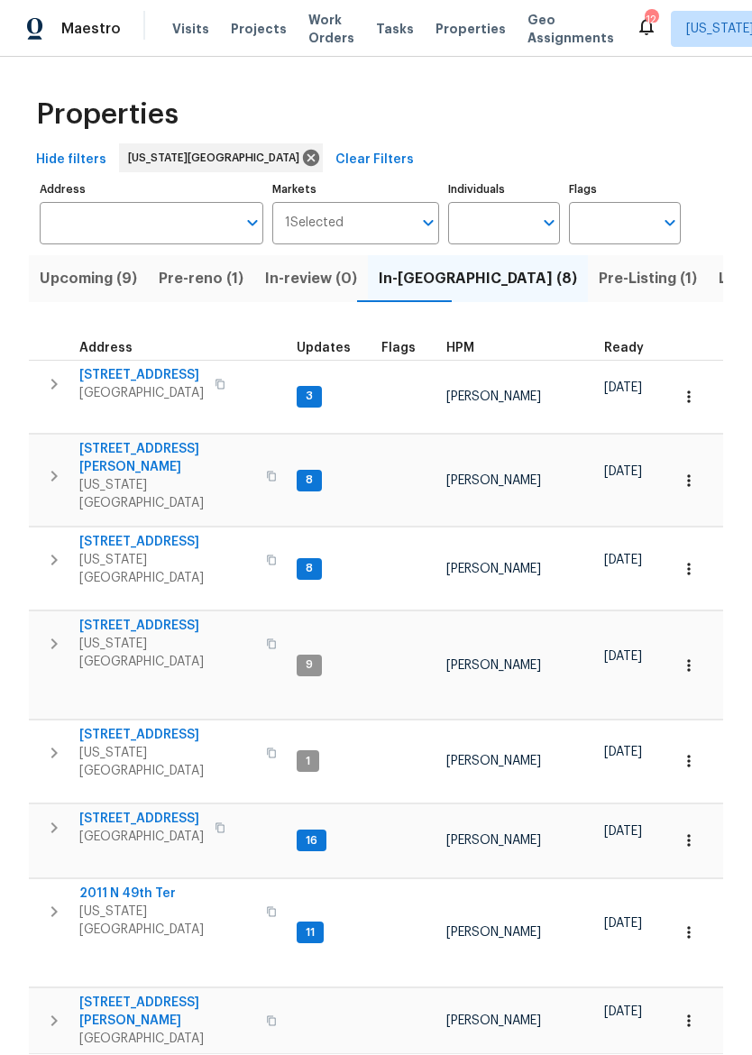
click at [718, 287] on span "Listed (29)" at bounding box center [757, 278] width 78 height 25
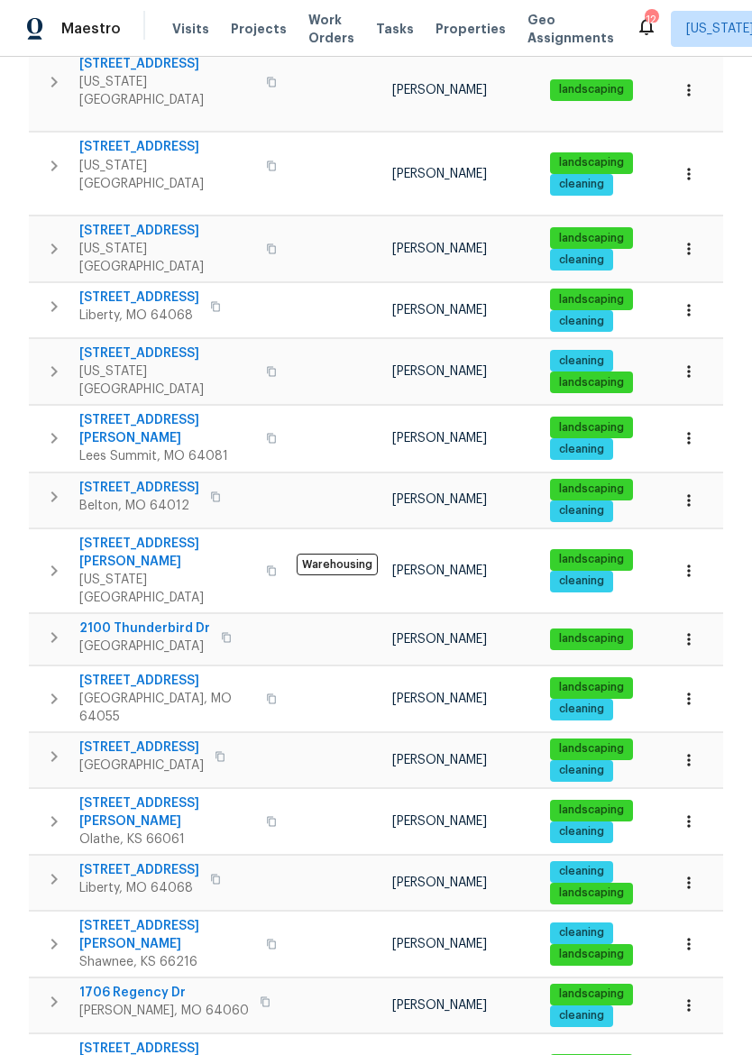
scroll to position [796, 0]
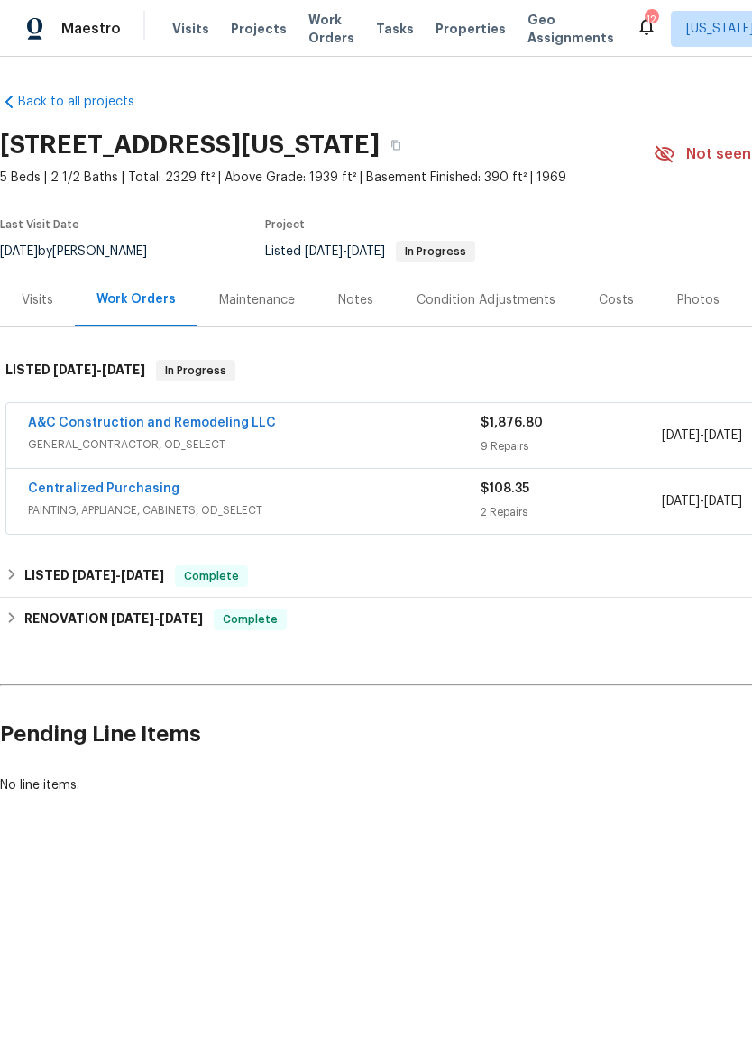
click at [391, 440] on span "GENERAL_CONTRACTOR, OD_SELECT" at bounding box center [254, 444] width 452 height 18
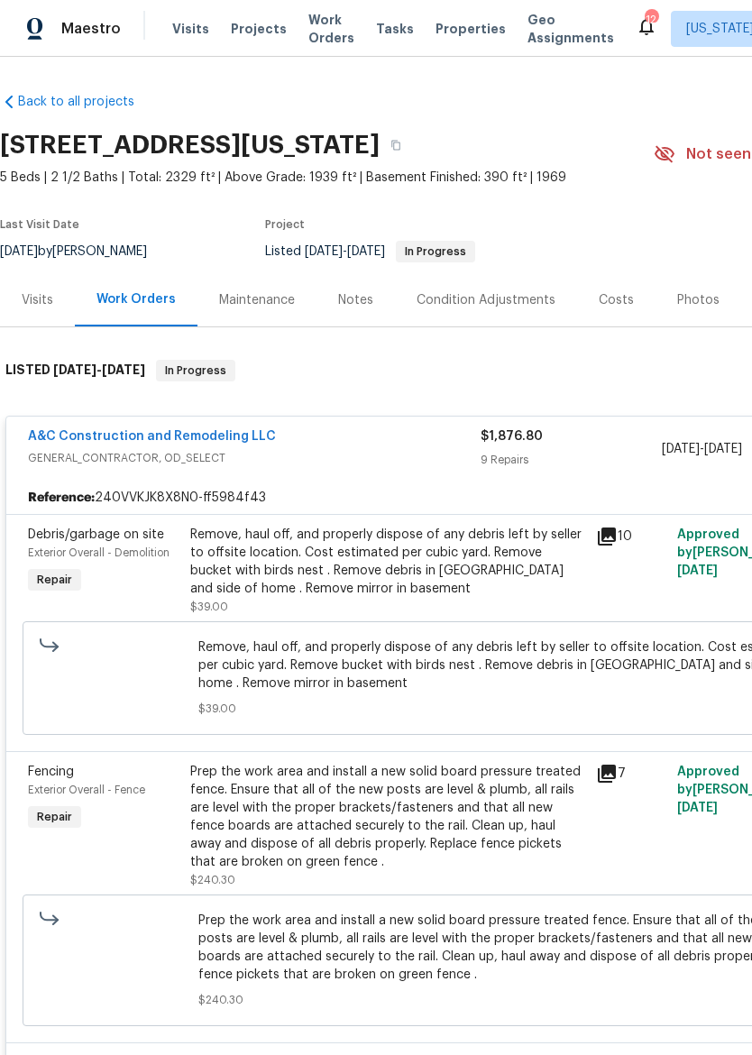
click at [413, 466] on span "GENERAL_CONTRACTOR, OD_SELECT" at bounding box center [254, 458] width 452 height 18
